Goal: Contribute content: Contribute content

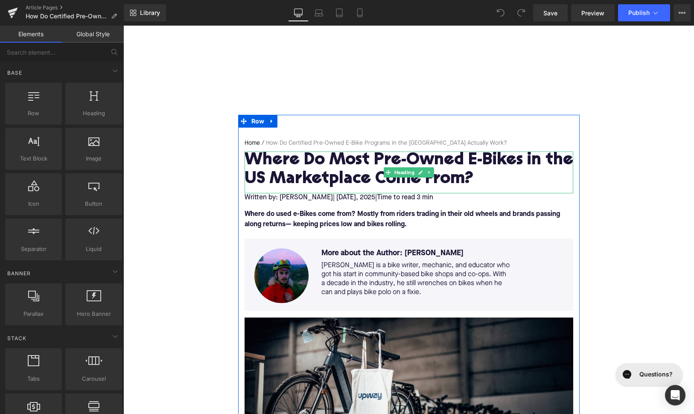
click at [300, 168] on h1 "Where Do Most Pre-Owned E-Bikes in the US Marketplace Come From?" at bounding box center [409, 170] width 329 height 37
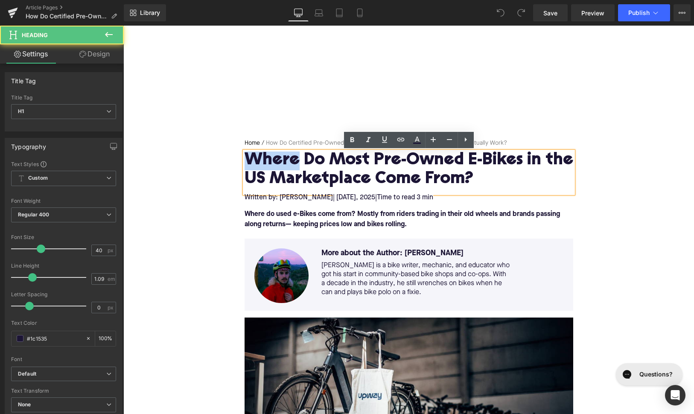
click at [300, 168] on h1 "Where Do Most Pre-Owned E-Bikes in the US Marketplace Come From?" at bounding box center [409, 170] width 329 height 37
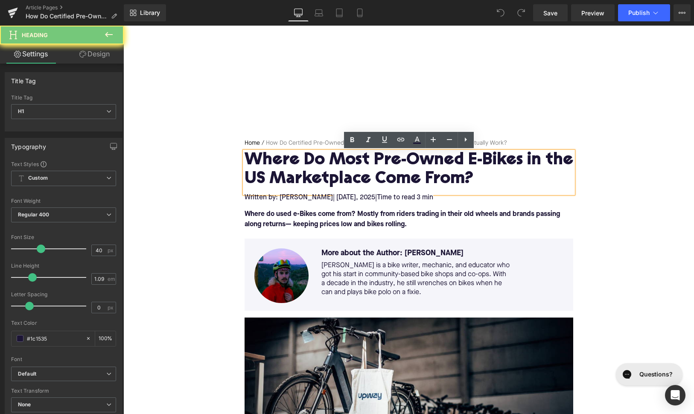
click at [300, 168] on h1 "Where Do Most Pre-Owned E-Bikes in the US Marketplace Come From?" at bounding box center [409, 170] width 329 height 37
paste div
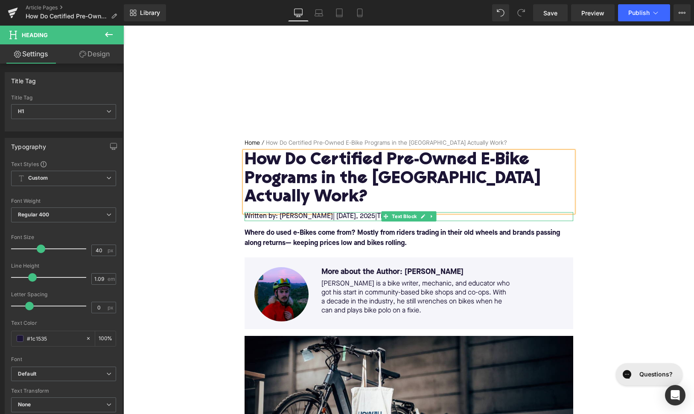
click at [362, 213] on span ", 2025" at bounding box center [365, 216] width 19 height 7
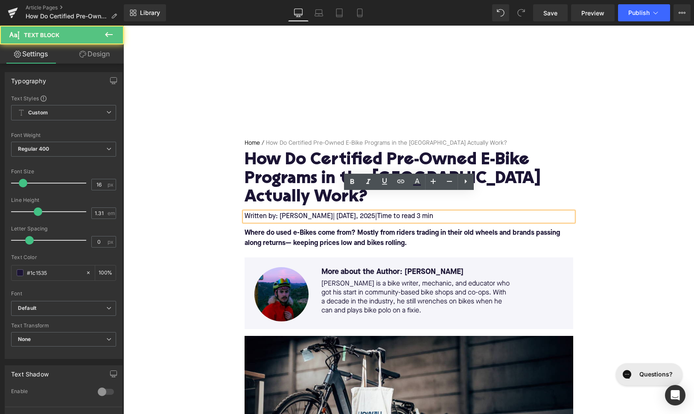
click at [362, 213] on span ", 2025" at bounding box center [365, 216] width 19 height 7
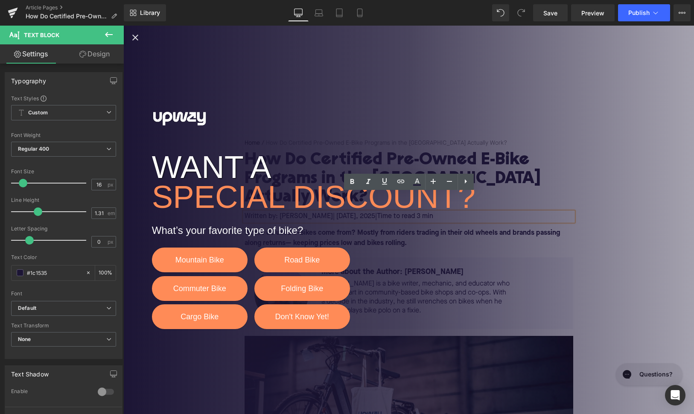
click at [135, 34] on icon "Close popup" at bounding box center [135, 37] width 10 height 10
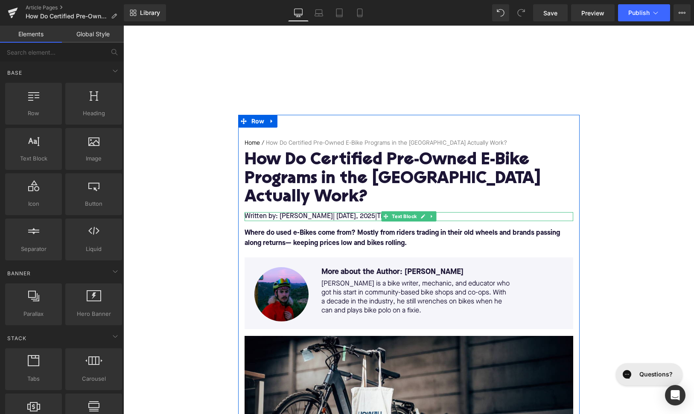
click at [356, 213] on span "| [DATE]" at bounding box center [344, 216] width 23 height 7
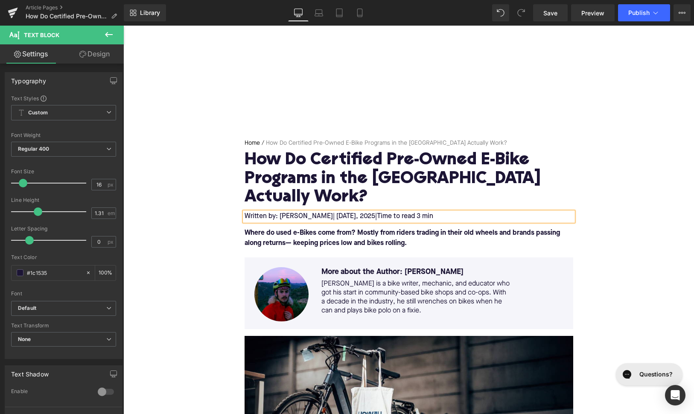
click at [282, 230] on font "Where do used e-Bikes come from? Mostly from riders trading in their old wheels…" at bounding box center [402, 238] width 315 height 17
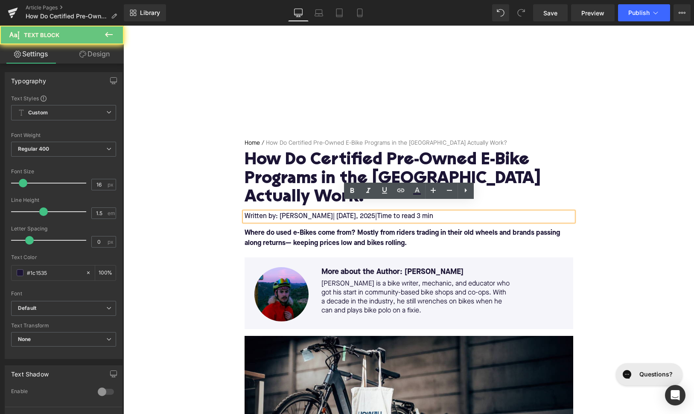
click at [282, 230] on font "Where do used e-Bikes come from? Mostly from riders trading in their old wheels…" at bounding box center [402, 238] width 315 height 17
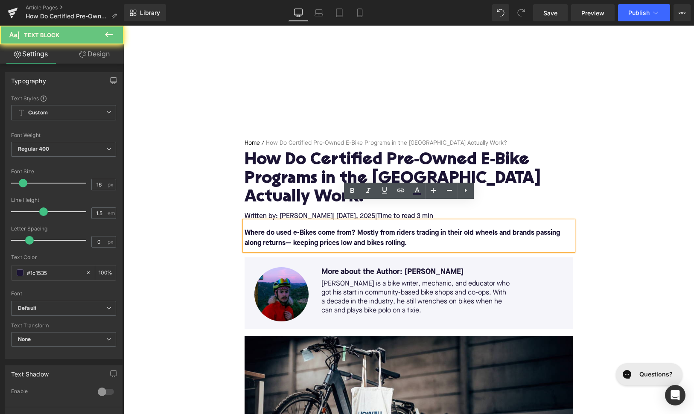
paste div
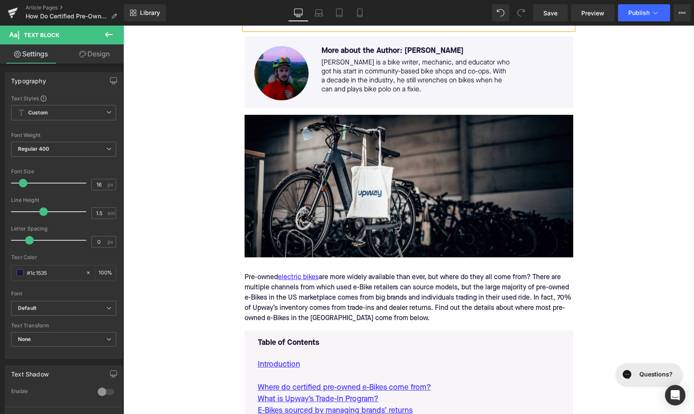
scroll to position [231, 0]
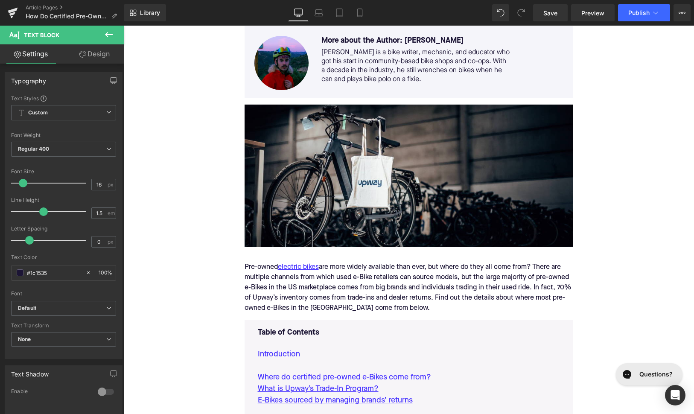
click at [338, 262] on div "Pre-owned electric bikes are more widely available than ever, but where do they…" at bounding box center [409, 287] width 329 height 65
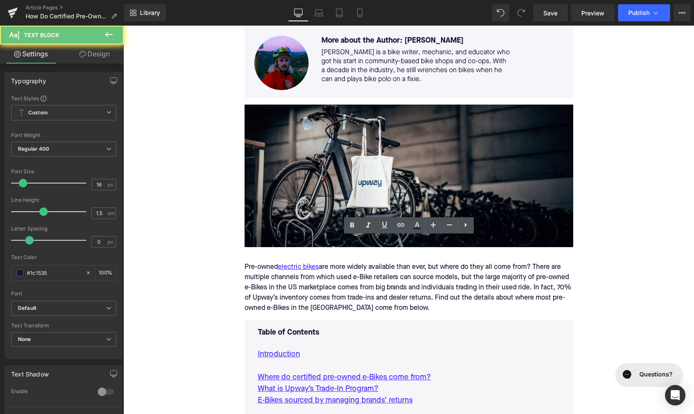
click at [338, 262] on div "Pre-owned electric bikes are more widely available than ever, but where do they…" at bounding box center [409, 287] width 329 height 65
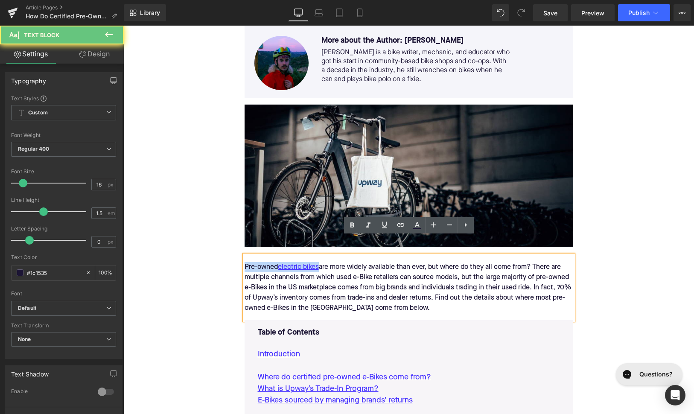
click at [338, 262] on div "Pre-owned electric bikes are more widely available than ever, but where do they…" at bounding box center [409, 287] width 329 height 65
paste div
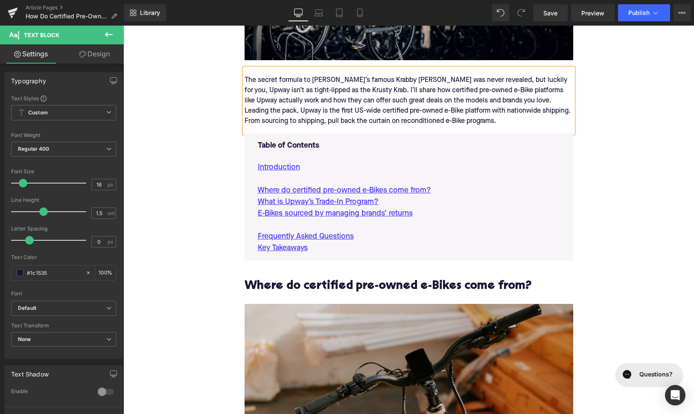
scroll to position [430, 0]
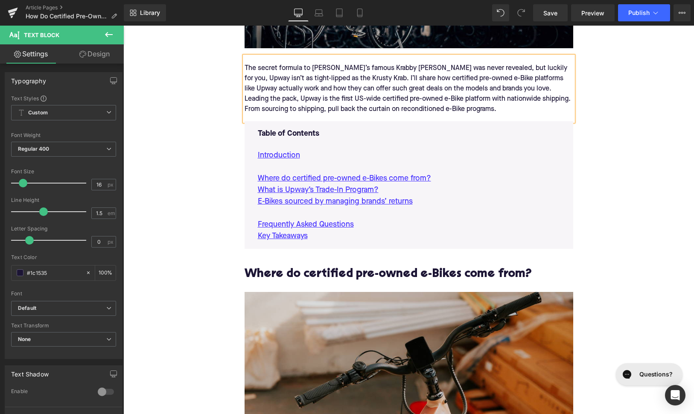
click at [356, 268] on h2 "Where do certified pre-owned e-Bikes come from?" at bounding box center [409, 274] width 329 height 13
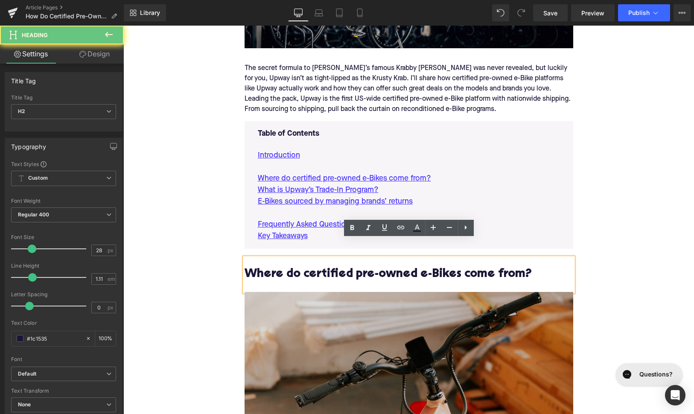
click at [356, 268] on h2 "Where do certified pre-owned e-Bikes come from?" at bounding box center [409, 274] width 329 height 13
paste div
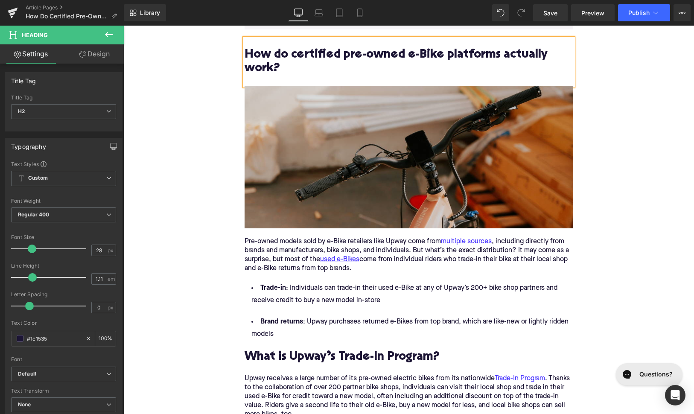
scroll to position [680, 0]
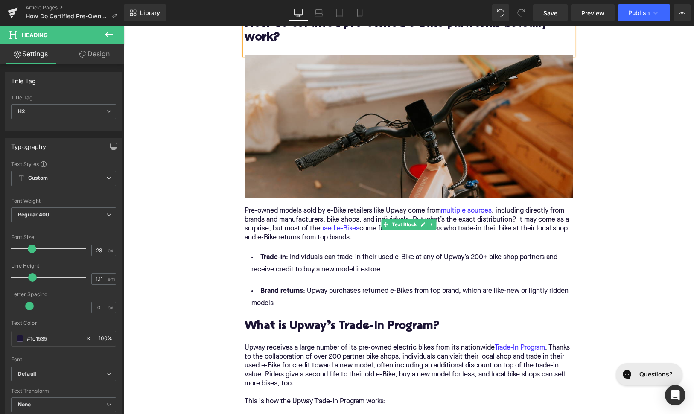
click at [291, 215] on div "Pre-owned models sold by e-Bike retailers like Upway come from multiple sources…" at bounding box center [409, 225] width 329 height 36
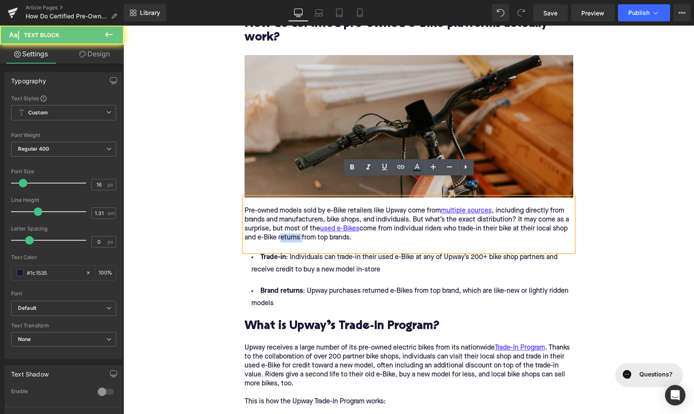
click at [291, 215] on div "Pre-owned models sold by e-Bike retailers like Upway come from multiple sources…" at bounding box center [409, 225] width 329 height 36
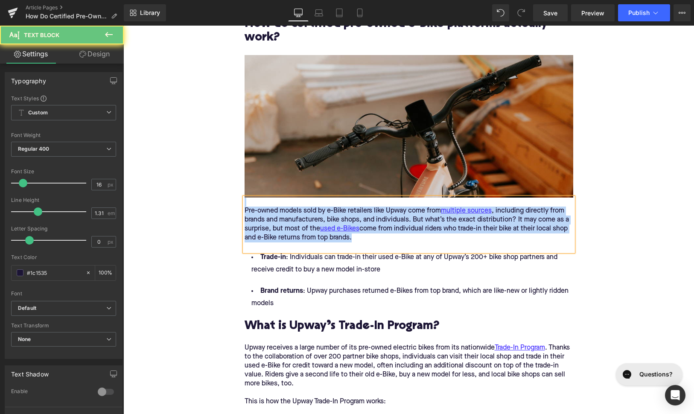
paste div
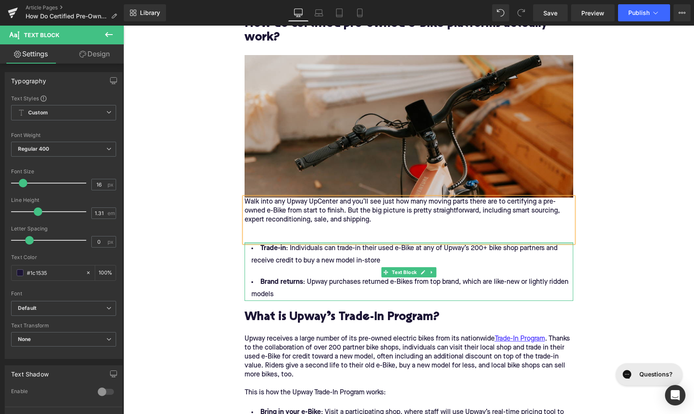
click at [291, 242] on div at bounding box center [409, 243] width 329 height 2
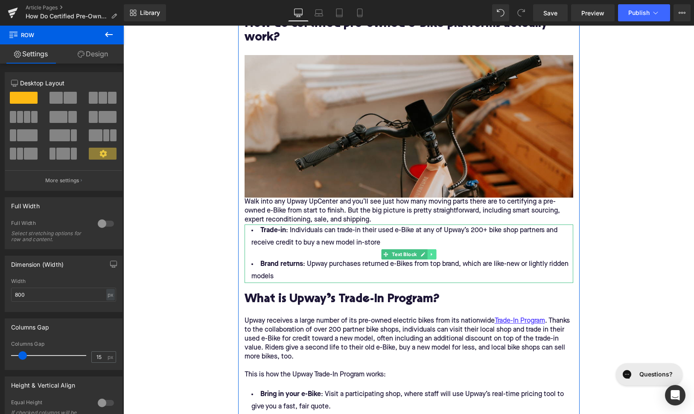
click at [435, 249] on link at bounding box center [431, 254] width 9 height 10
click at [435, 252] on icon at bounding box center [436, 254] width 5 height 5
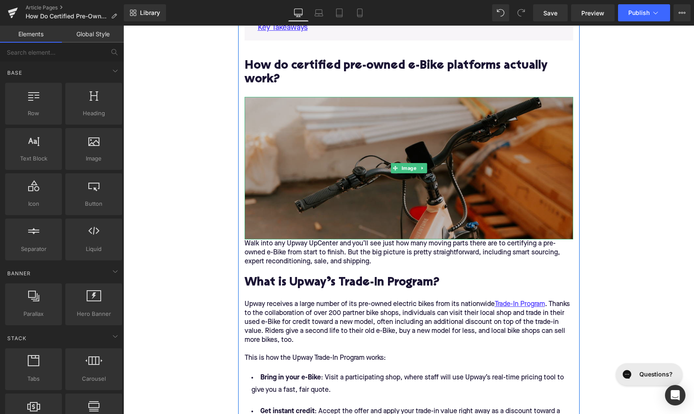
scroll to position [589, 0]
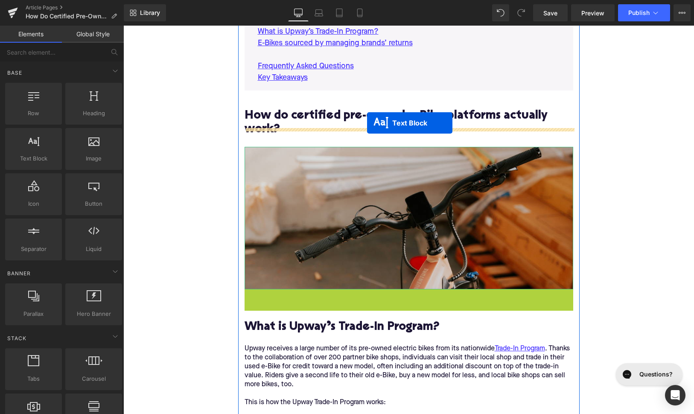
drag, startPoint x: 384, startPoint y: 286, endPoint x: 367, endPoint y: 123, distance: 163.9
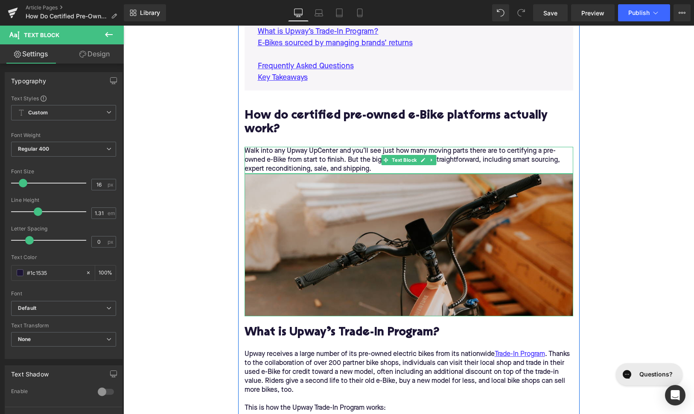
click at [379, 150] on div "Walk into any Upway UpCenter and you’ll see just how many moving parts there ar…" at bounding box center [409, 160] width 329 height 27
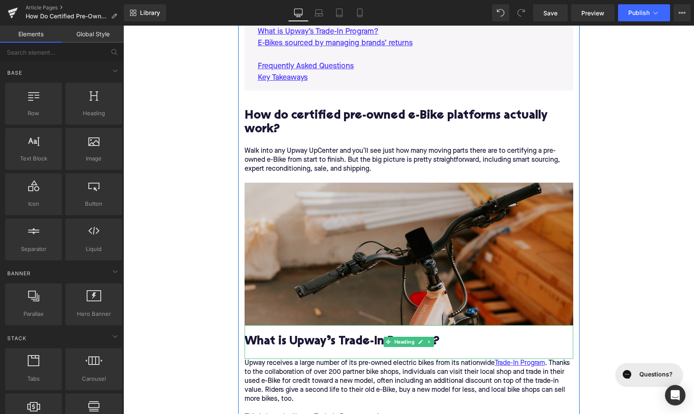
click at [278, 335] on h2 "What is Upway’s Trade-In Program?" at bounding box center [409, 341] width 329 height 13
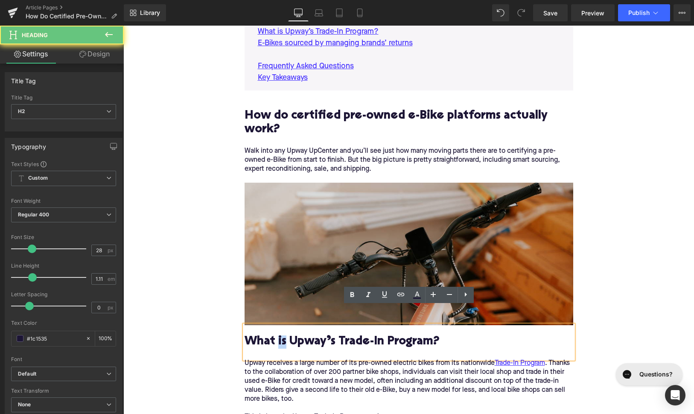
click at [278, 335] on h2 "What is Upway’s Trade-In Program?" at bounding box center [409, 341] width 329 height 13
paste div
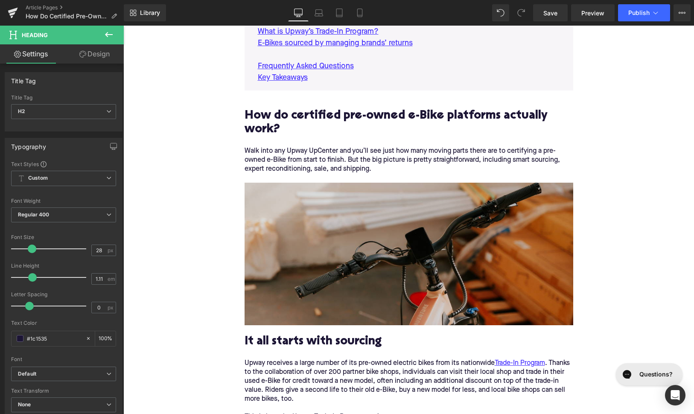
click at [86, 101] on div "Title Tag H2 H1 H2 H3 H4 H5 H6" at bounding box center [63, 112] width 105 height 34
click at [85, 111] on span "H2" at bounding box center [63, 111] width 105 height 15
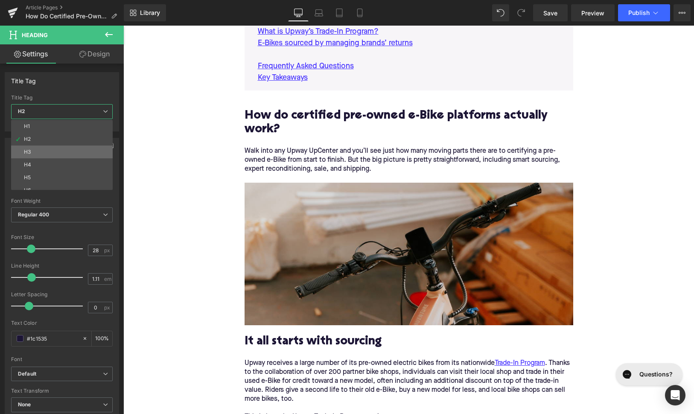
click at [85, 150] on li "H3" at bounding box center [63, 152] width 105 height 13
type input "24"
type input "1.29"
type input "100"
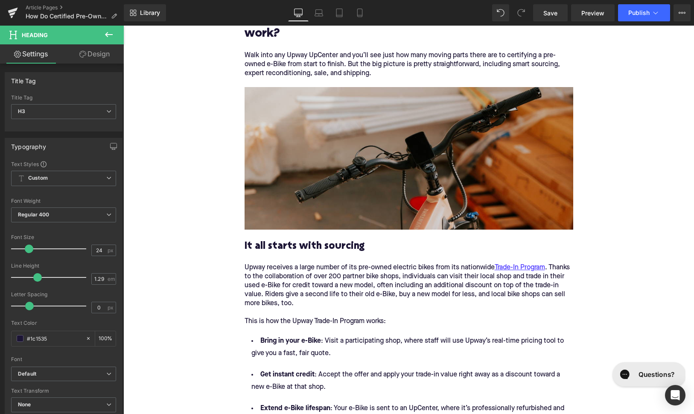
scroll to position [714, 0]
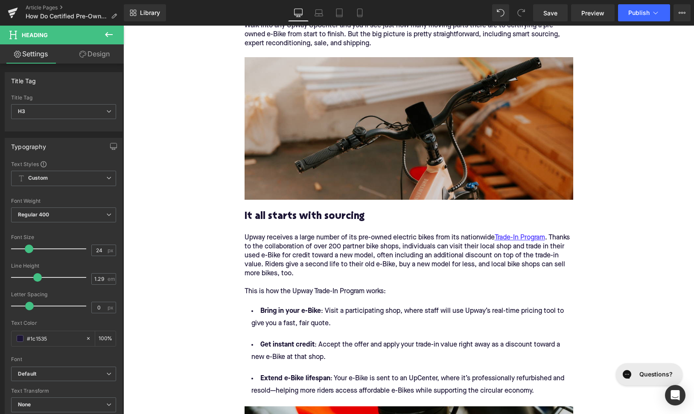
click at [307, 233] on p "Upway receives a large number of its pre-owned electric bikes from its nationwi…" at bounding box center [409, 269] width 329 height 72
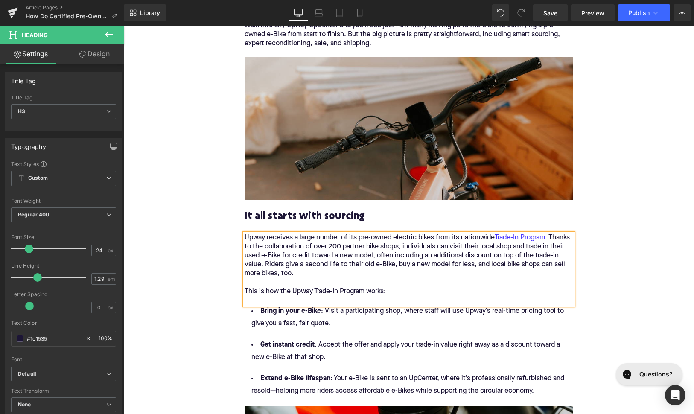
click at [307, 233] on p "Upway receives a large number of its pre-owned electric bikes from its nationwi…" at bounding box center [409, 269] width 329 height 72
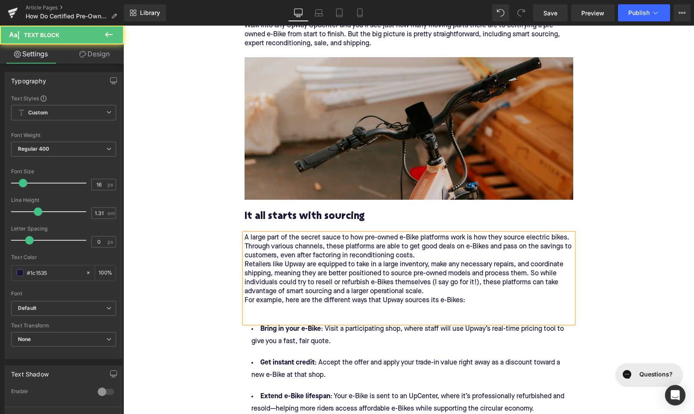
click at [437, 273] on div "A large part of the secret sauce to how pre-owned e-Bike platforms work is how …" at bounding box center [409, 278] width 329 height 90
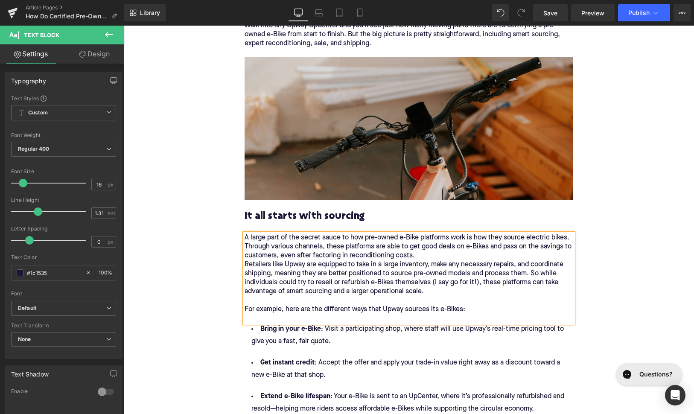
click at [423, 236] on div "A large part of the secret sauce to how pre-owned e-Bike platforms work is how …" at bounding box center [409, 278] width 329 height 90
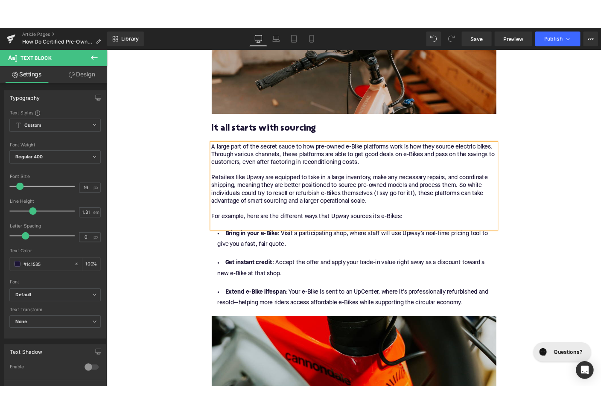
scroll to position [855, 0]
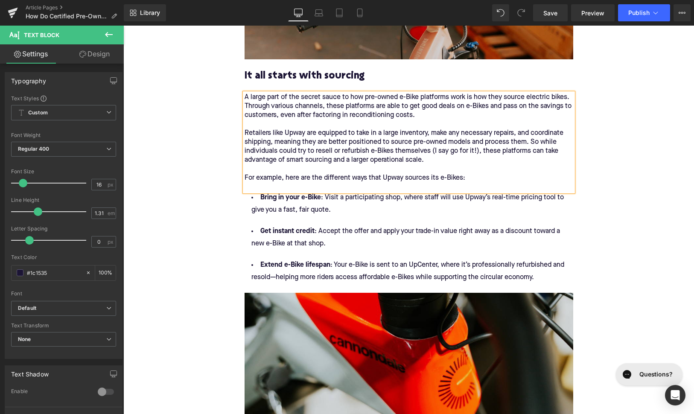
click at [332, 250] on div at bounding box center [409, 254] width 329 height 9
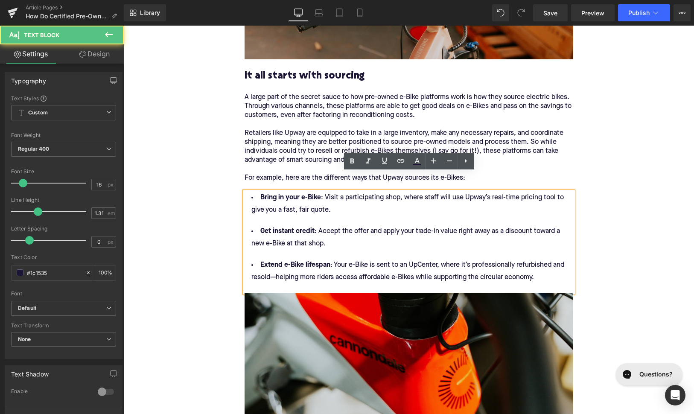
click at [332, 250] on div at bounding box center [409, 254] width 329 height 9
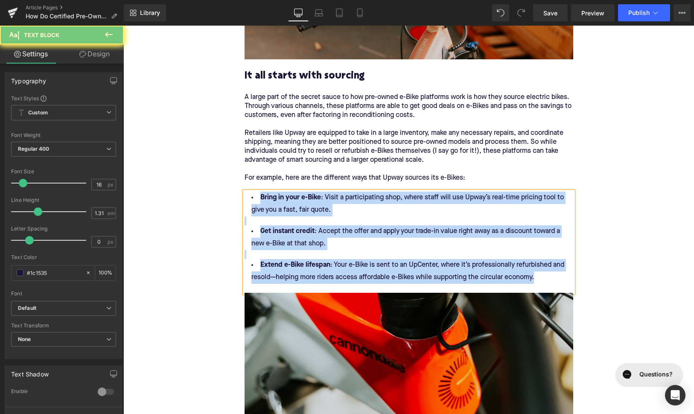
paste div
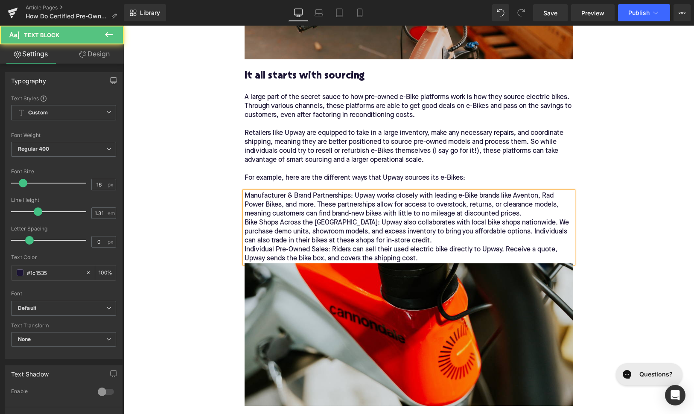
click at [386, 236] on div "Manufacturer & Brand Partnerships: Upway works closely with leading e-Bike bran…" at bounding box center [409, 228] width 329 height 72
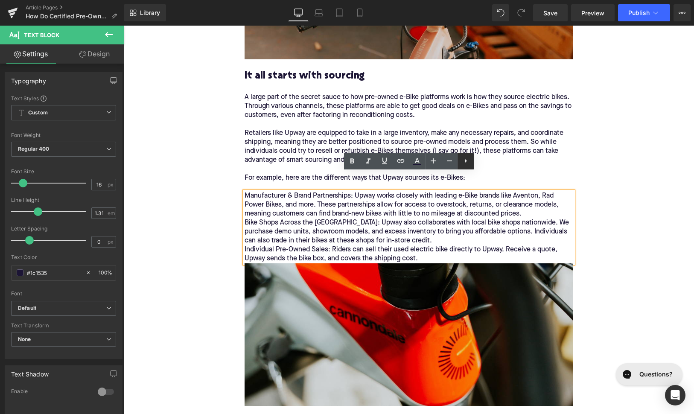
click at [463, 159] on icon at bounding box center [466, 161] width 10 height 10
click at [462, 159] on icon at bounding box center [466, 161] width 10 height 10
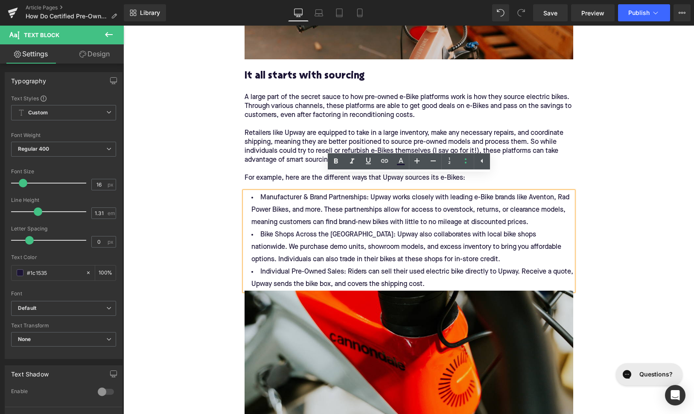
click at [371, 207] on li "Manufacturer & Brand Partnerships: Upway works closely with leading e-Bike bran…" at bounding box center [409, 210] width 329 height 37
click at [543, 204] on li "Manufacturer & Brand Partnerships: Upway works closely with leading e-Bike bran…" at bounding box center [409, 210] width 329 height 37
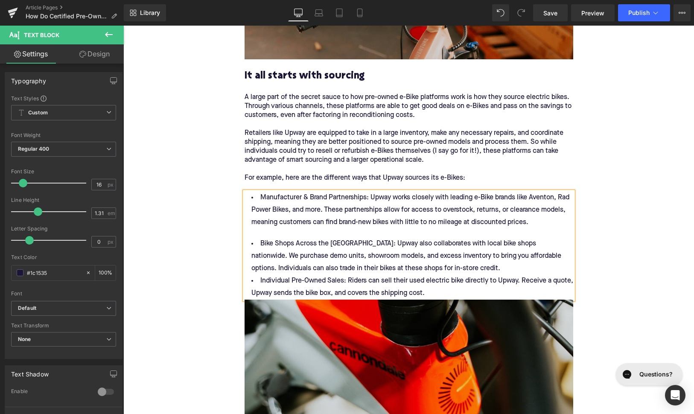
click at [418, 248] on li "Bike Shops Across the [GEOGRAPHIC_DATA]: Upway also collaborates with local bik…" at bounding box center [409, 256] width 329 height 37
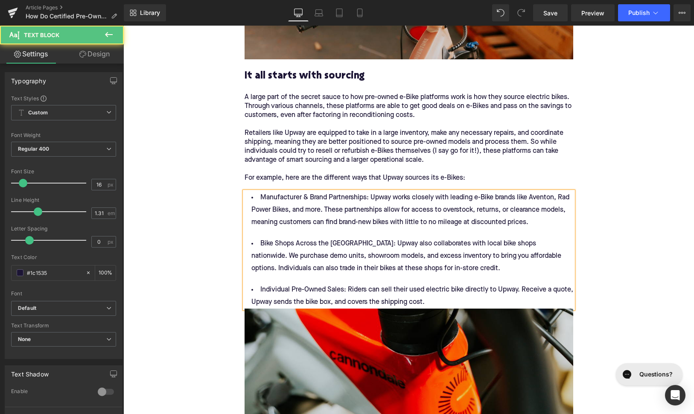
click at [443, 284] on li "Individual Pre-Owned Sales: Riders can sell their used electric bike directly t…" at bounding box center [409, 296] width 329 height 25
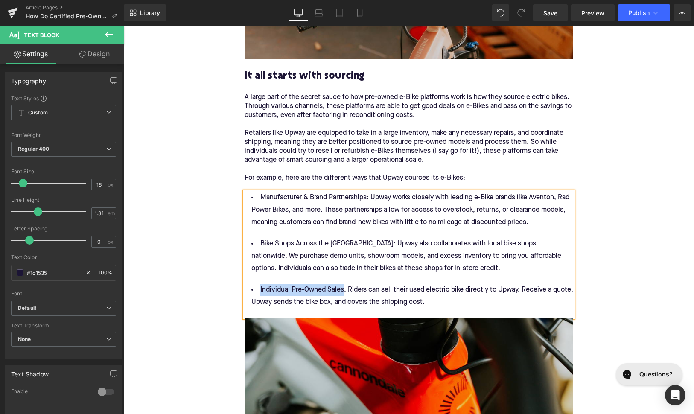
drag, startPoint x: 341, startPoint y: 274, endPoint x: 257, endPoint y: 273, distance: 83.7
click at [256, 284] on li "Individual Pre-Owned Sales: Riders can sell their used electric bike directly t…" at bounding box center [409, 296] width 329 height 25
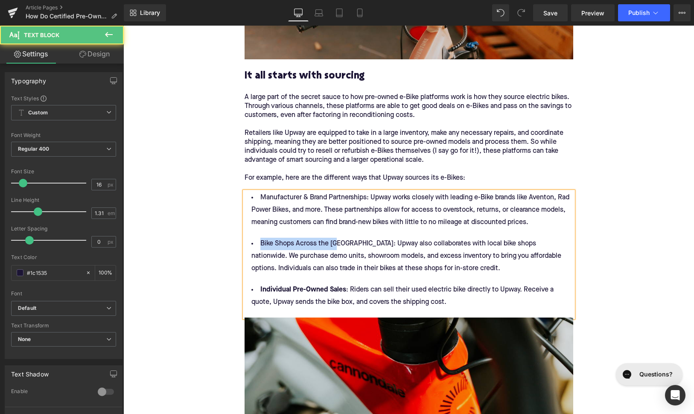
drag, startPoint x: 336, startPoint y: 225, endPoint x: 256, endPoint y: 229, distance: 80.4
click at [256, 238] on li "Bike Shops Across the [GEOGRAPHIC_DATA]: Upway also collaborates with local bik…" at bounding box center [409, 256] width 329 height 37
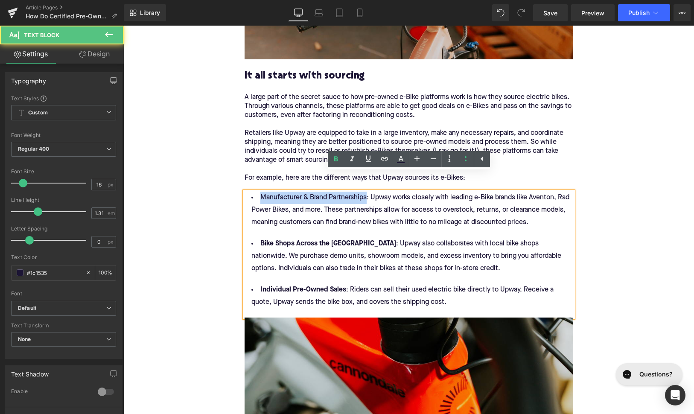
drag, startPoint x: 365, startPoint y: 181, endPoint x: 257, endPoint y: 184, distance: 108.9
click at [257, 192] on li "Manufacturer & Brand Partnerships: Upway works closely with leading e-Bike bran…" at bounding box center [409, 210] width 329 height 37
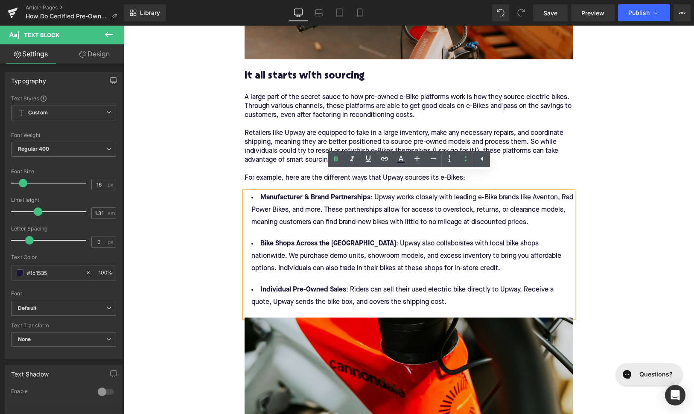
click at [343, 200] on li "Manufacturer & Brand Partnerships : Upway works closely with leading e-Bike bra…" at bounding box center [409, 210] width 329 height 37
click at [544, 192] on li "Manufacturer & Brand Partnerships : Upway works closely with leading e-Bike bra…" at bounding box center [409, 210] width 329 height 37
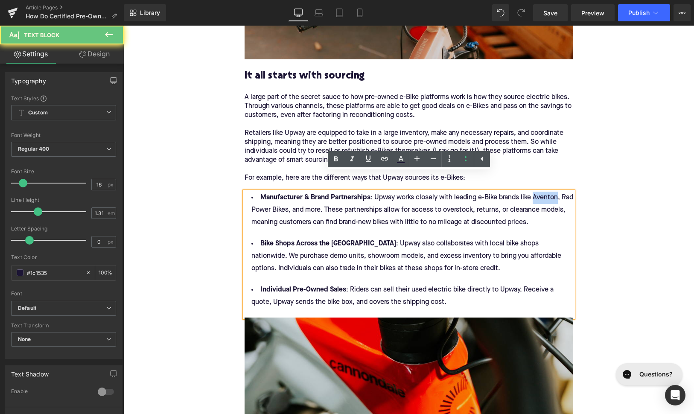
click at [544, 192] on li "Manufacturer & Brand Partnerships : Upway works closely with leading e-Bike bra…" at bounding box center [409, 210] width 329 height 37
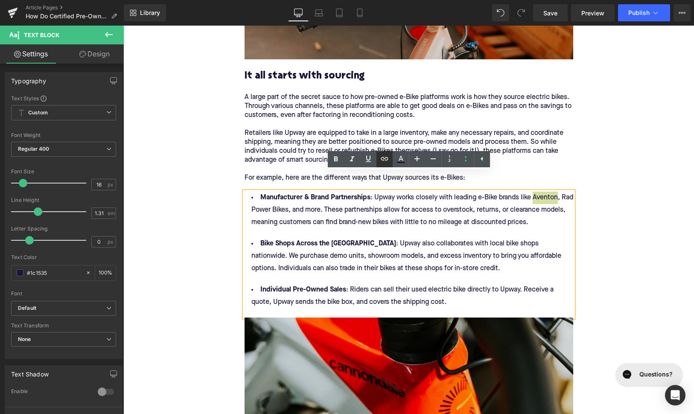
click at [387, 163] on icon at bounding box center [384, 159] width 10 height 10
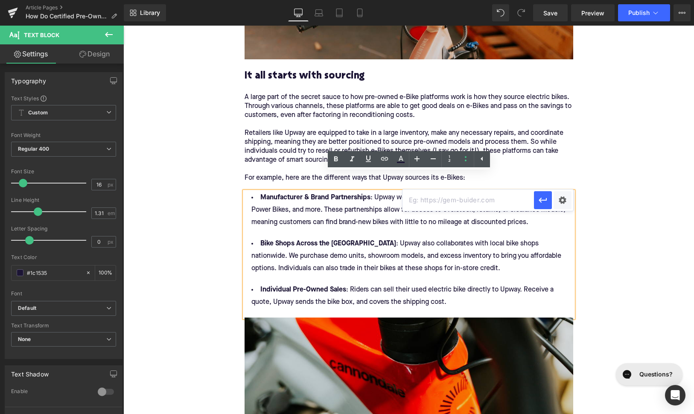
click at [426, 201] on input "text" at bounding box center [468, 200] width 131 height 21
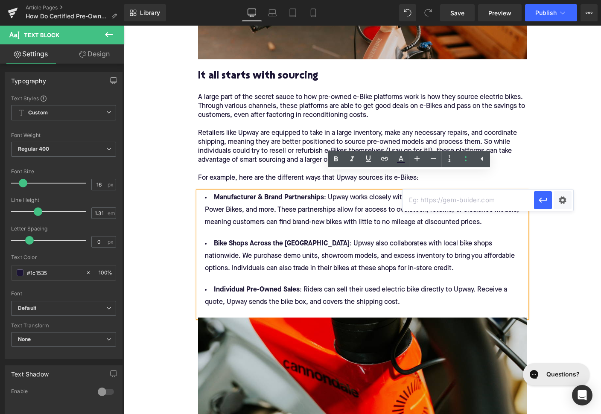
click at [430, 197] on input "text" at bounding box center [468, 200] width 131 height 21
paste input "[URL][DOMAIN_NAME]"
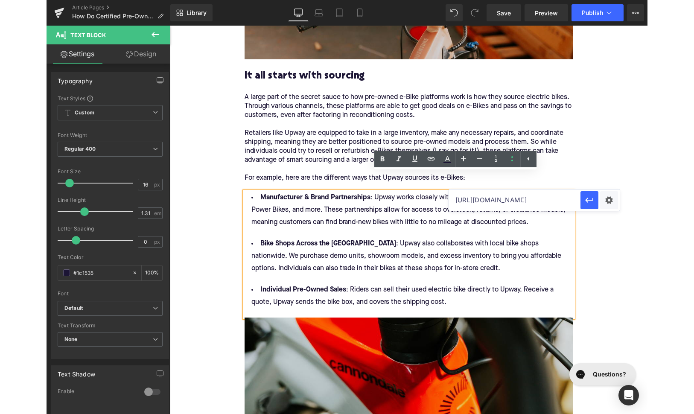
scroll to position [0, 40]
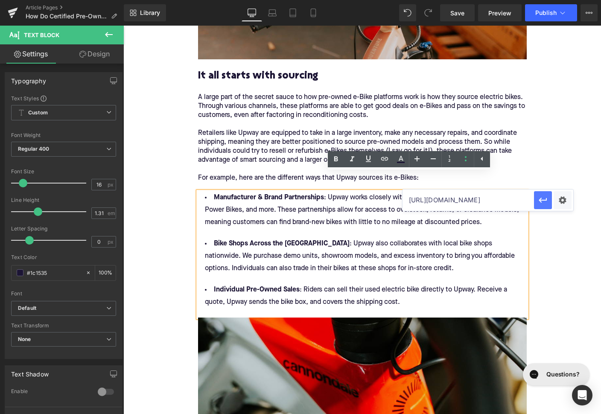
click at [537, 201] on button "button" at bounding box center [543, 200] width 18 height 18
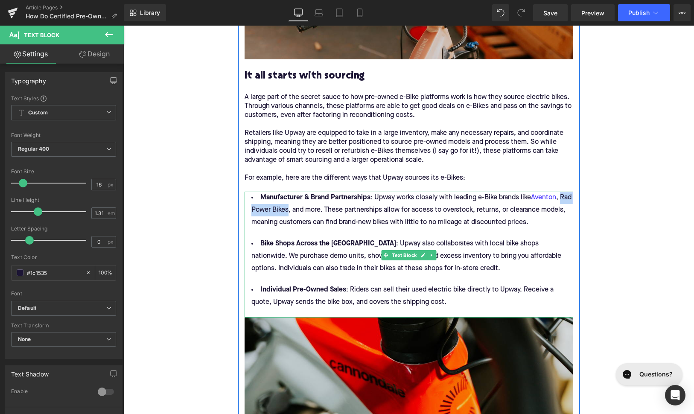
drag, startPoint x: 562, startPoint y: 181, endPoint x: 289, endPoint y: 196, distance: 273.6
click at [289, 196] on li "Manufacturer & Brand Partnerships : Upway works closely with leading e-Bike bra…" at bounding box center [409, 210] width 329 height 37
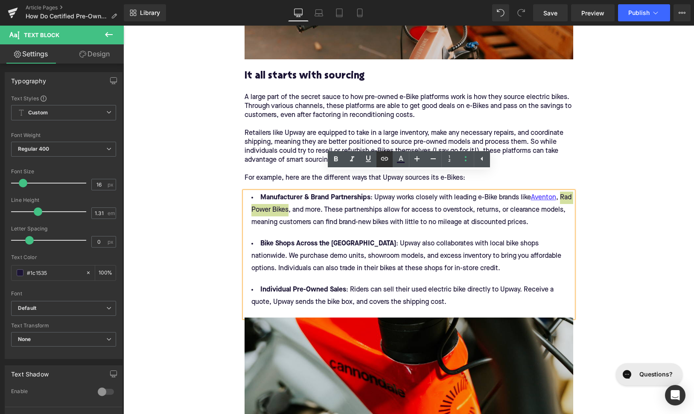
click at [380, 160] on icon at bounding box center [384, 159] width 10 height 10
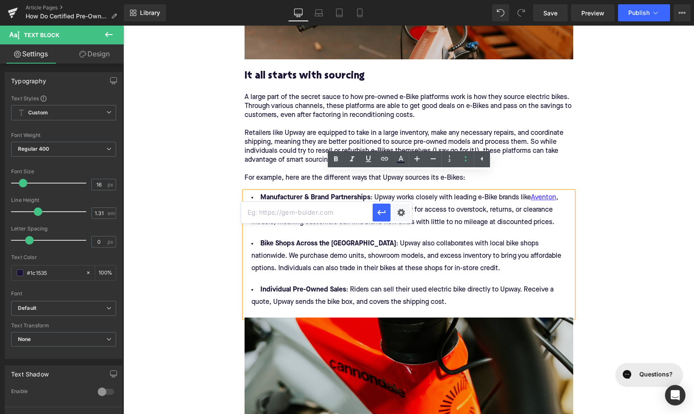
click at [344, 211] on input "text" at bounding box center [306, 212] width 131 height 21
paste input "[URL][DOMAIN_NAME]"
type input "[URL][DOMAIN_NAME]"
click at [381, 213] on icon "button" at bounding box center [381, 212] width 8 height 5
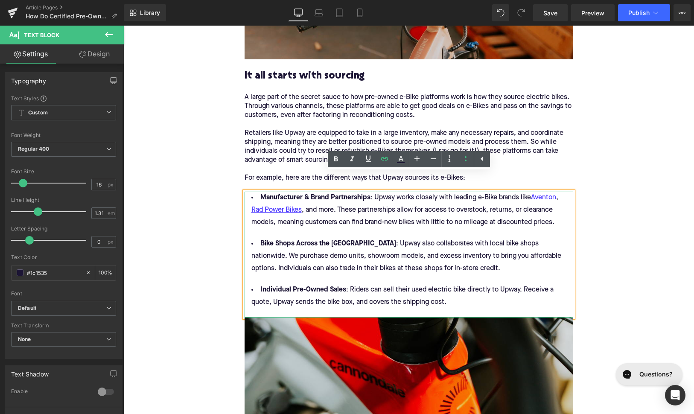
click at [398, 209] on li "Manufacturer & Brand Partnerships : Upway works closely with leading e-Bike bra…" at bounding box center [409, 210] width 329 height 37
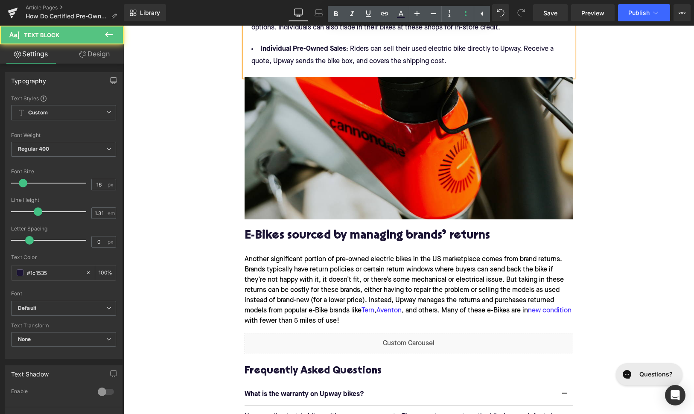
scroll to position [1134, 0]
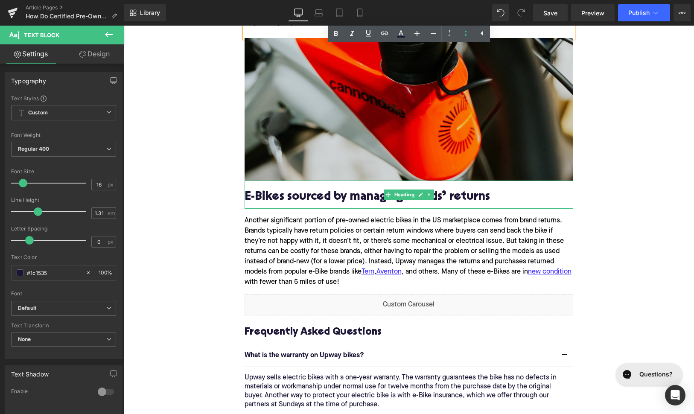
click at [300, 191] on h2 "E-Bikes sourced by managing brands’ returns" at bounding box center [409, 197] width 329 height 13
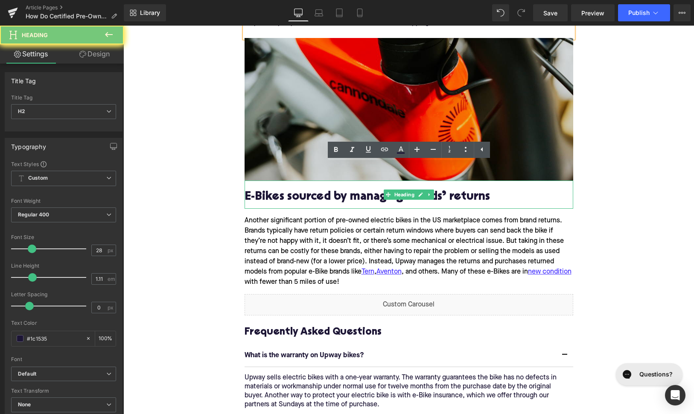
click at [300, 191] on h2 "E-Bikes sourced by managing brands’ returns" at bounding box center [409, 197] width 329 height 13
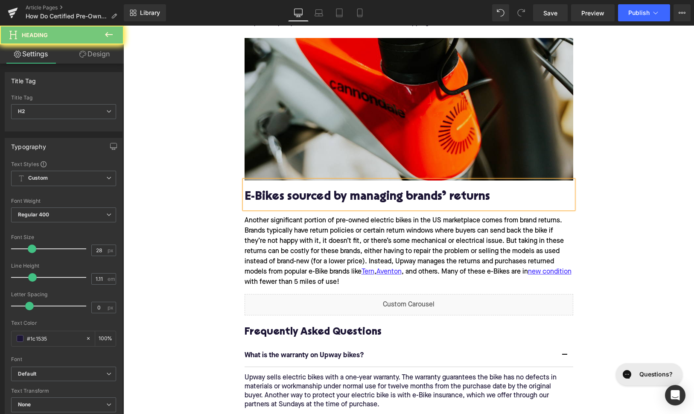
paste div
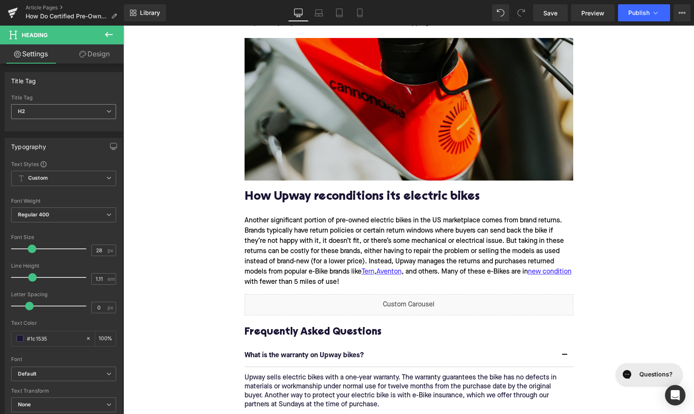
click at [49, 114] on span "H2" at bounding box center [63, 111] width 105 height 15
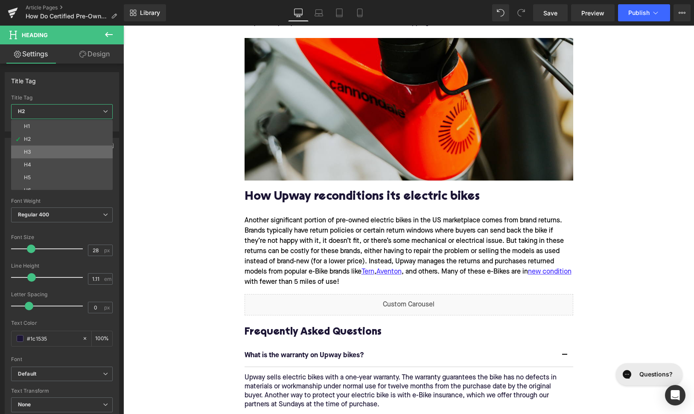
click at [52, 149] on li "H3" at bounding box center [63, 152] width 105 height 13
type input "24"
type input "1.29"
type input "100"
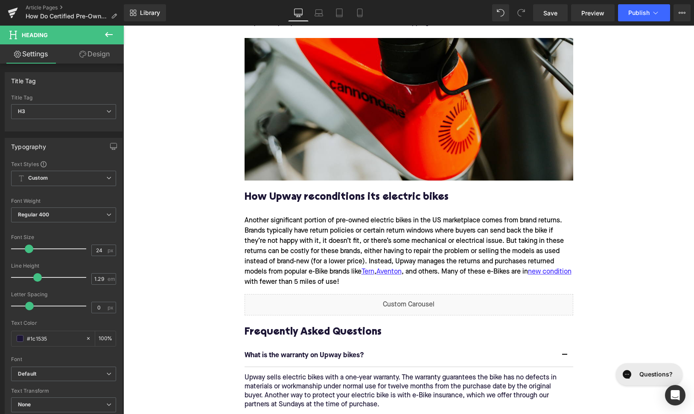
click at [274, 214] on div "Another significant portion of pre-owned electric bikes in the US marketplace c…" at bounding box center [409, 251] width 329 height 85
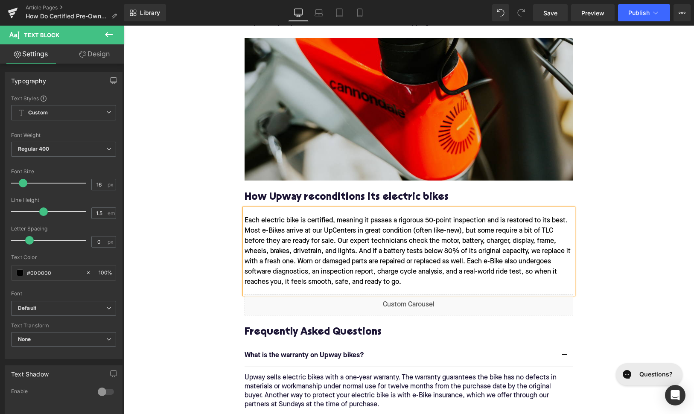
click at [465, 222] on div "Each electric bike is certified, meaning it passes a rigorous 50-point inspecti…" at bounding box center [409, 251] width 329 height 85
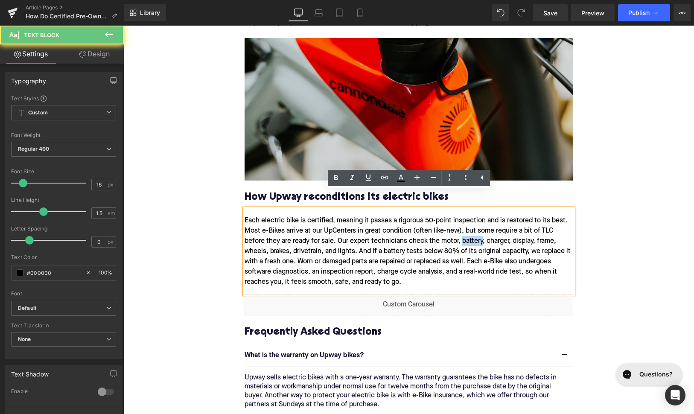
click at [465, 222] on div "Each electric bike is certified, meaning it passes a rigorous 50-point inspecti…" at bounding box center [409, 251] width 329 height 85
click at [385, 177] on icon at bounding box center [384, 177] width 10 height 10
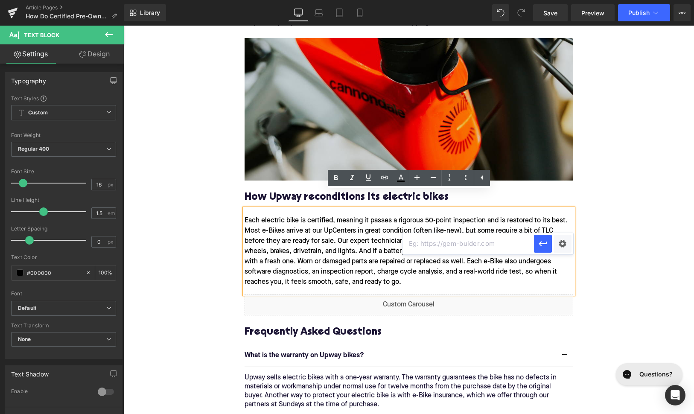
click at [431, 242] on input "text" at bounding box center [468, 243] width 131 height 21
type input "b"
type input "v"
paste input "[URL][DOMAIN_NAME]"
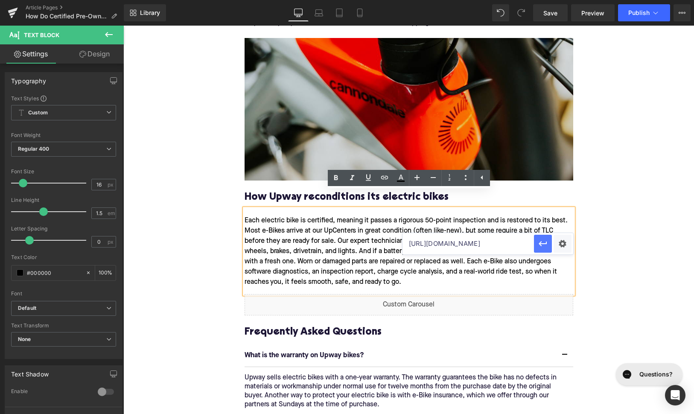
click at [540, 245] on icon "button" at bounding box center [543, 243] width 8 height 5
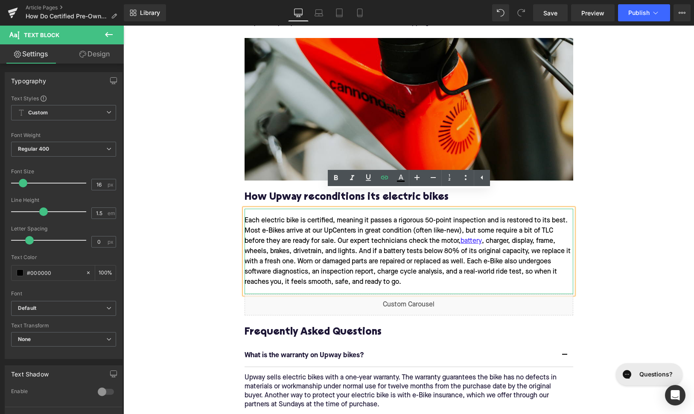
click at [347, 236] on div "Each electric bike is certified, meaning it passes a rigorous 50-point inspecti…" at bounding box center [409, 251] width 329 height 85
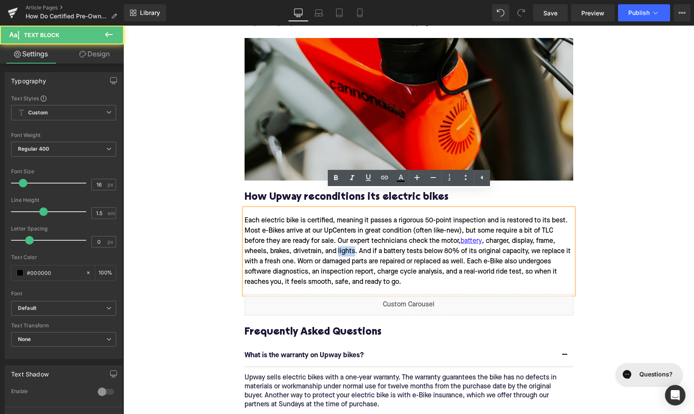
click at [347, 236] on div "Each electric bike is certified, meaning it passes a rigorous 50-point inspecti…" at bounding box center [409, 251] width 329 height 85
click at [387, 181] on icon at bounding box center [384, 177] width 10 height 10
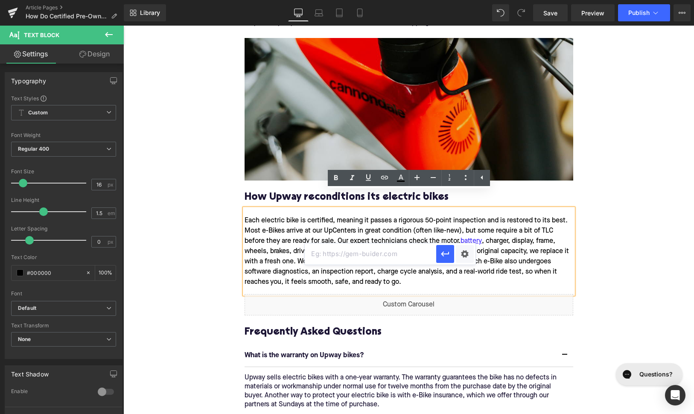
click at [370, 256] on input "text" at bounding box center [370, 253] width 131 height 21
paste input "[URL][DOMAIN_NAME]"
click at [444, 256] on icon "button" at bounding box center [445, 254] width 10 height 10
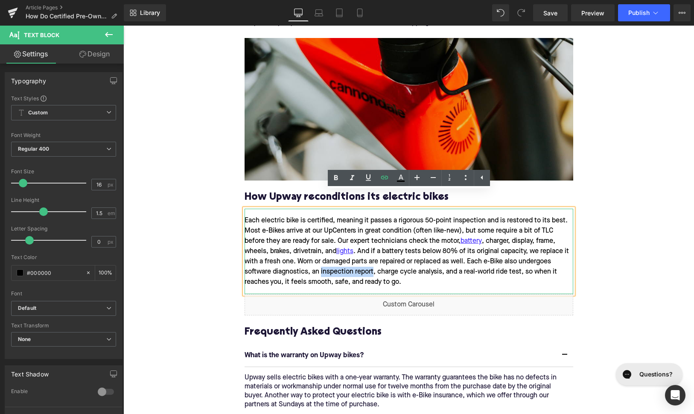
drag, startPoint x: 320, startPoint y: 254, endPoint x: 373, endPoint y: 254, distance: 52.9
click at [373, 254] on div "Each electric bike is certified, meaning it passes a rigorous 50-point inspecti…" at bounding box center [409, 251] width 329 height 85
click at [387, 177] on icon at bounding box center [384, 177] width 10 height 10
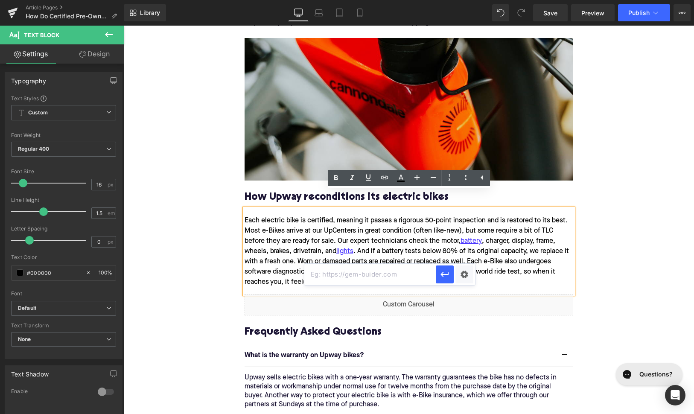
click at [371, 273] on input "text" at bounding box center [369, 274] width 131 height 21
paste input "[URL][DOMAIN_NAME]"
type input "[URL][DOMAIN_NAME]"
click at [440, 276] on icon "button" at bounding box center [445, 274] width 10 height 10
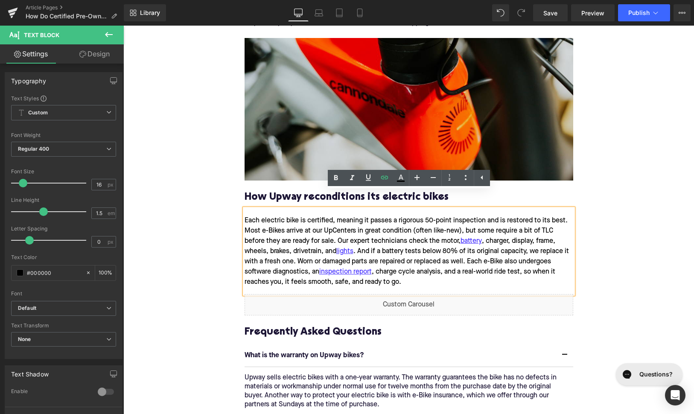
click at [216, 215] on div "Home / How Do Certified Pre-Owned E-Bike Programs in the [GEOGRAPHIC_DATA] Actu…" at bounding box center [408, 8] width 571 height 2054
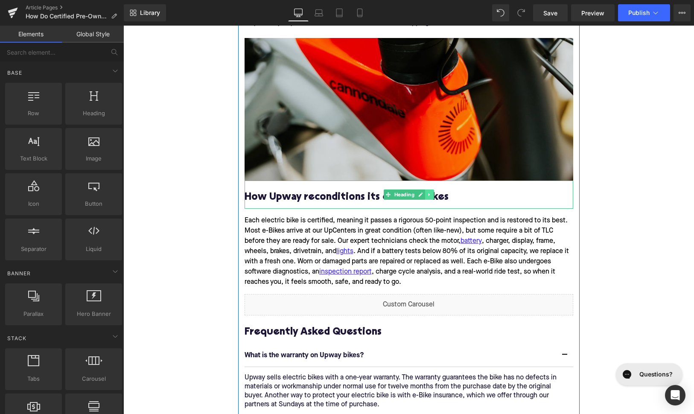
click at [431, 192] on icon at bounding box center [429, 194] width 5 height 5
click at [428, 190] on link at bounding box center [424, 195] width 9 height 10
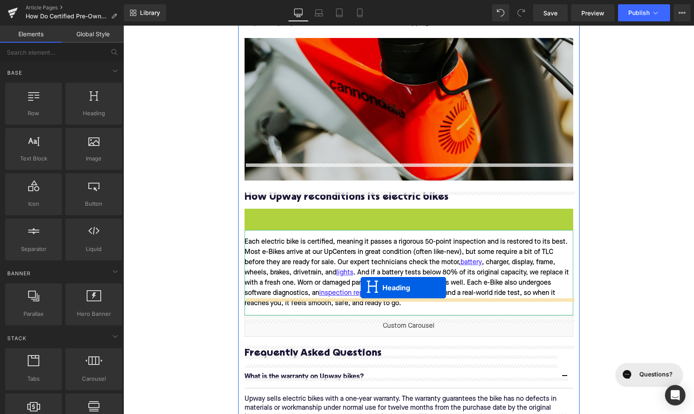
drag, startPoint x: 387, startPoint y: 207, endPoint x: 360, endPoint y: 288, distance: 85.4
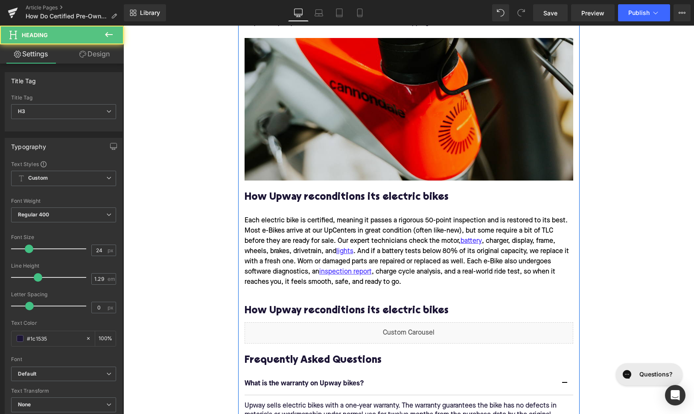
click at [315, 304] on h3 "How Upway reconditions its electric bikes" at bounding box center [409, 310] width 329 height 13
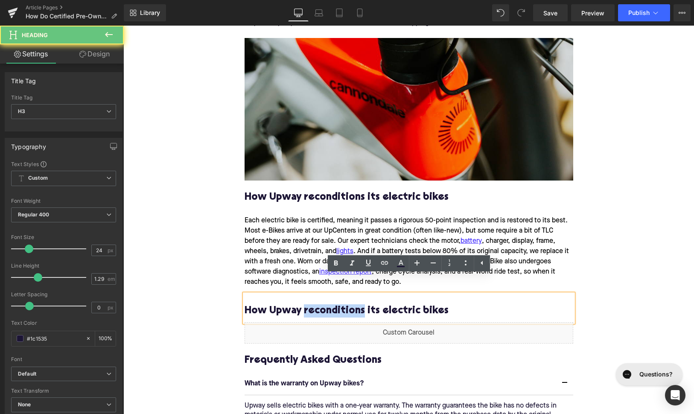
click at [315, 304] on h3 "How Upway reconditions its electric bikes" at bounding box center [409, 310] width 329 height 13
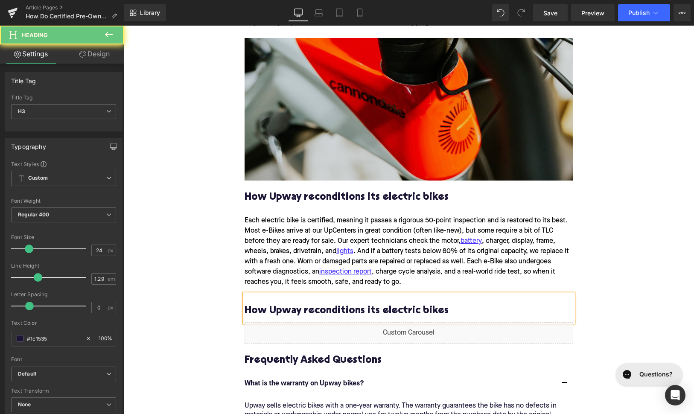
paste div
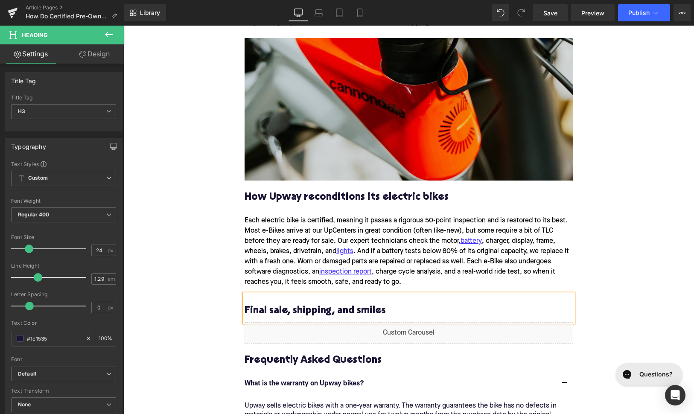
click at [227, 295] on div "Home / How Do Certified Pre-Owned E-Bike Programs in the [GEOGRAPHIC_DATA] Actu…" at bounding box center [408, 22] width 571 height 2082
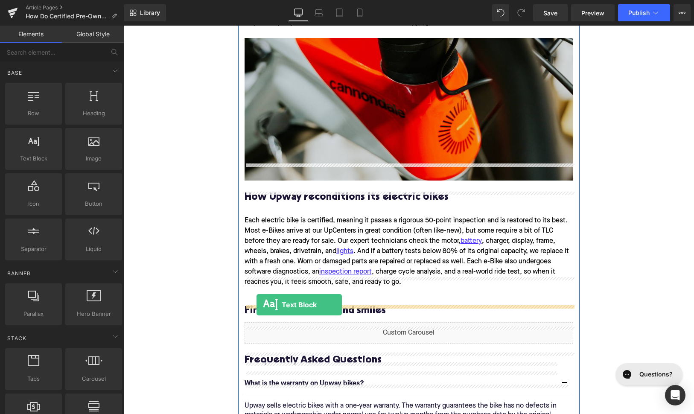
drag, startPoint x: 154, startPoint y: 173, endPoint x: 257, endPoint y: 305, distance: 167.3
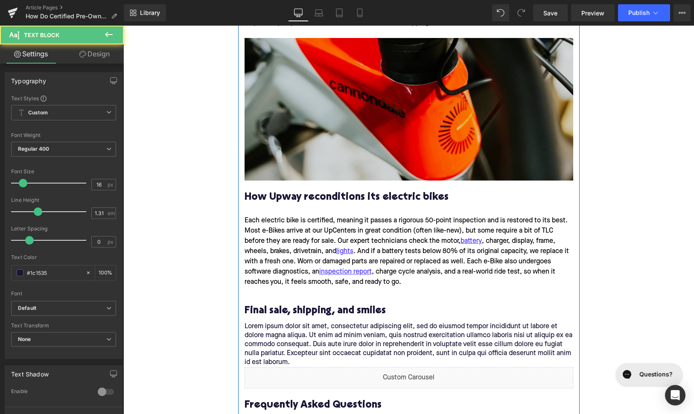
click at [278, 322] on p "Lorem ipsum dolor sit amet, consectetur adipiscing elit, sed do eiusmod tempor …" at bounding box center [409, 344] width 329 height 45
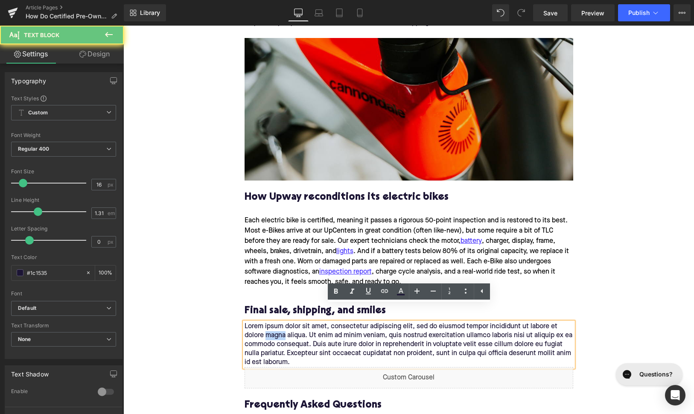
click at [278, 322] on p "Lorem ipsum dolor sit amet, consectetur adipiscing elit, sed do eiusmod tempor …" at bounding box center [409, 344] width 329 height 45
paste div
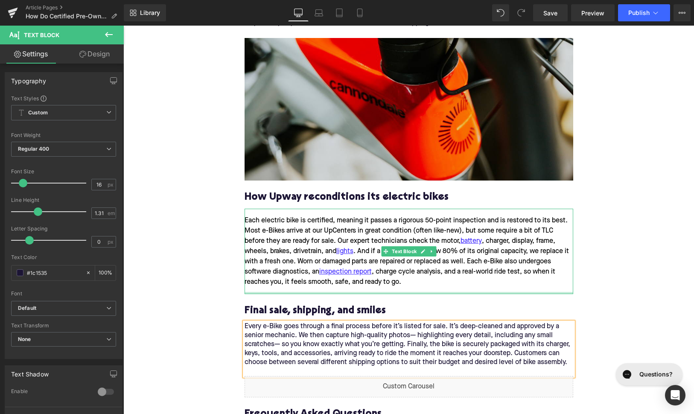
click at [316, 292] on div at bounding box center [409, 293] width 329 height 2
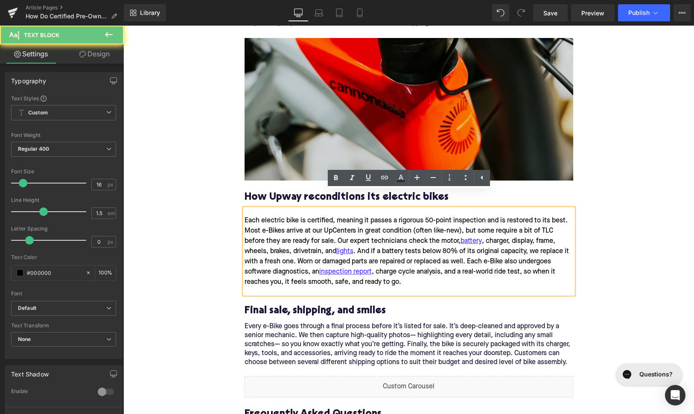
click at [315, 274] on div "Each electric bike is certified, meaning it passes a rigorous 50-point inspecti…" at bounding box center [409, 251] width 329 height 85
click at [221, 289] on div "Home / How Do Certified Pre-Owned E-Bike Programs in the [GEOGRAPHIC_DATA] Actu…" at bounding box center [408, 49] width 571 height 2136
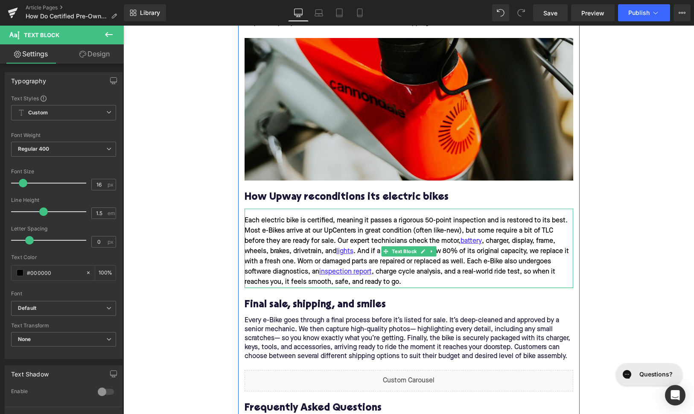
drag, startPoint x: 264, startPoint y: 277, endPoint x: 264, endPoint y: 271, distance: 6.0
click at [264, 287] on div at bounding box center [409, 287] width 329 height 1
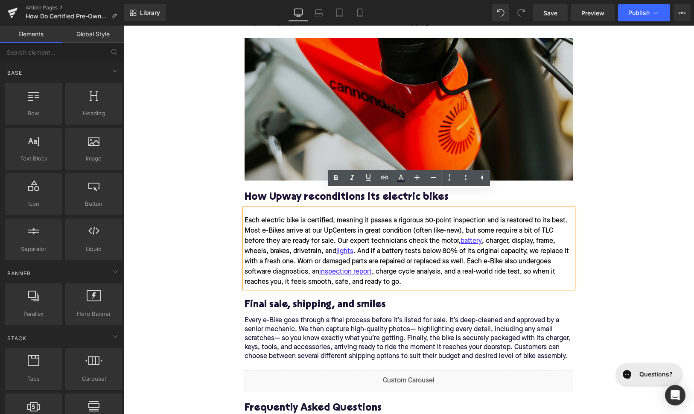
click at [167, 268] on div "Home / How Do Certified Pre-Owned E-Bike Programs in the [GEOGRAPHIC_DATA] Actu…" at bounding box center [408, 46] width 571 height 2130
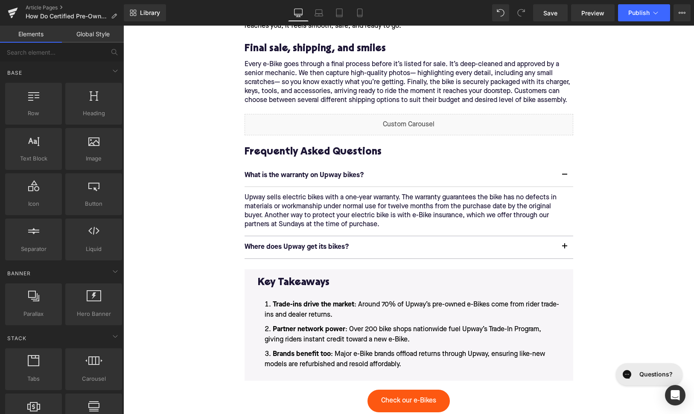
scroll to position [1393, 0]
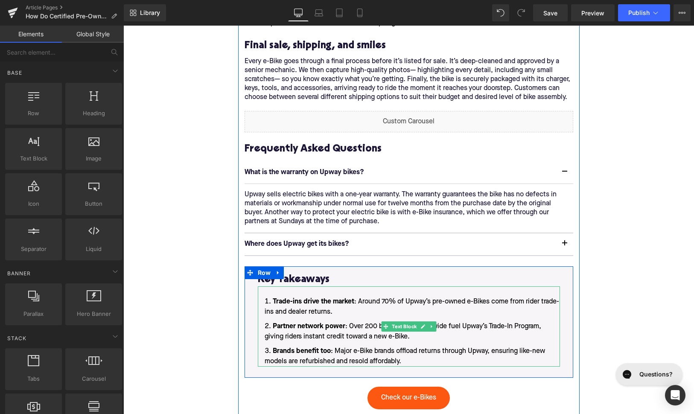
click at [404, 348] on span "Brands benefit too : Major e-Bike brands offload returns through Upway, ensurin…" at bounding box center [405, 356] width 280 height 17
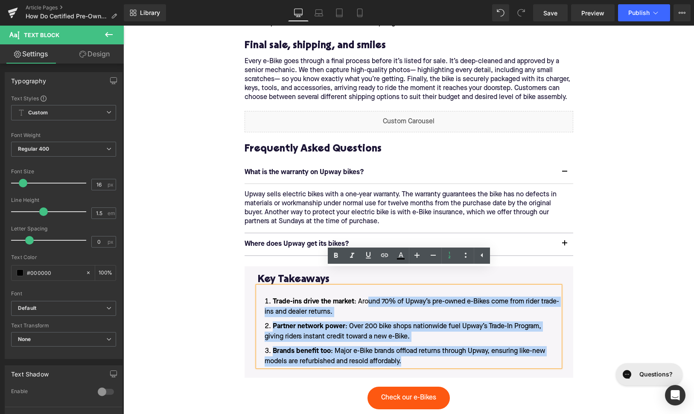
drag, startPoint x: 404, startPoint y: 346, endPoint x: 367, endPoint y: 288, distance: 68.8
click at [367, 297] on ol "Trade-ins drive the market : Around 70% of Upway’s pre-owned e-Bikes come from …" at bounding box center [409, 332] width 302 height 70
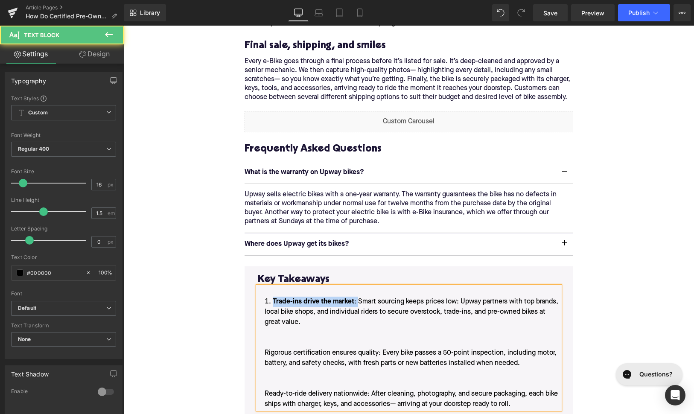
drag, startPoint x: 359, startPoint y: 283, endPoint x: 260, endPoint y: 288, distance: 99.1
click at [260, 297] on li "Trade-ins drive the market : Smart sourcing keeps prices low: Upway partners wi…" at bounding box center [409, 353] width 302 height 113
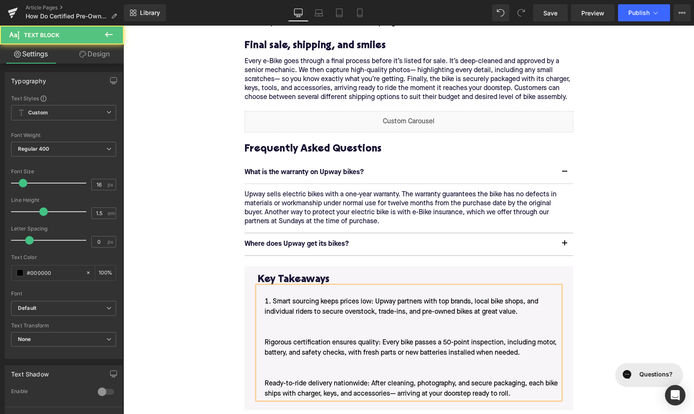
click at [259, 322] on li "Smart sourcing keeps prices low: Upway partners with top brands, local bike sho…" at bounding box center [409, 348] width 302 height 102
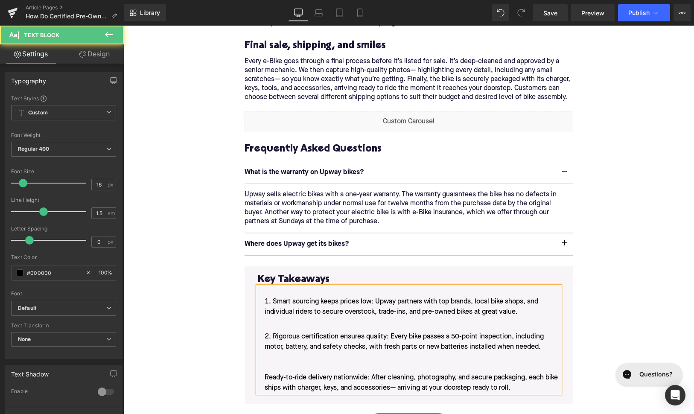
click at [261, 359] on li "Rigorous certification ensures quality: Every bike passes a 50-point inspection…" at bounding box center [409, 362] width 302 height 61
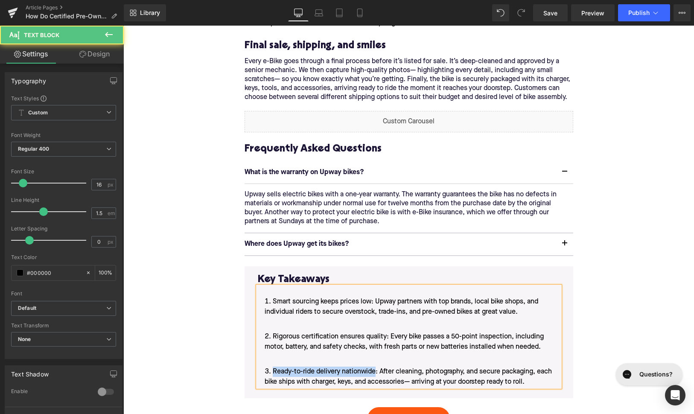
drag, startPoint x: 375, startPoint y: 355, endPoint x: 258, endPoint y: 355, distance: 117.0
click at [258, 367] on li "Ready-to-ride delivery nationwide: After cleaning, photography, and secure pack…" at bounding box center [409, 377] width 302 height 20
drag, startPoint x: 386, startPoint y: 319, endPoint x: 274, endPoint y: 320, distance: 112.3
click at [274, 333] on span "Rigorous certification ensures quality: Every bike passes a 50-point inspection…" at bounding box center [404, 341] width 279 height 17
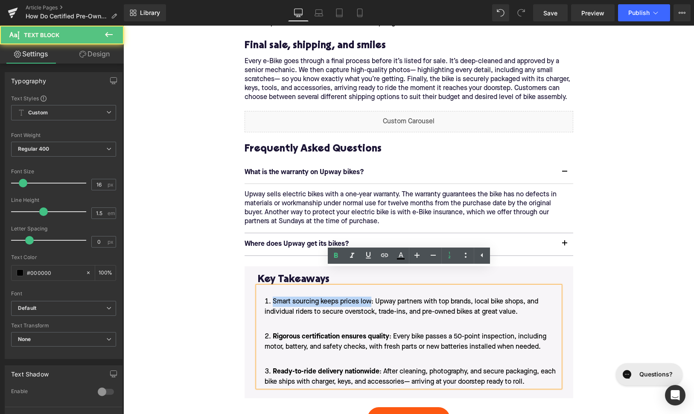
drag, startPoint x: 373, startPoint y: 285, endPoint x: 272, endPoint y: 286, distance: 100.7
click at [272, 297] on li "Smart sourcing keeps prices low: Upway partners with top brands, local bike sho…" at bounding box center [409, 312] width 302 height 31
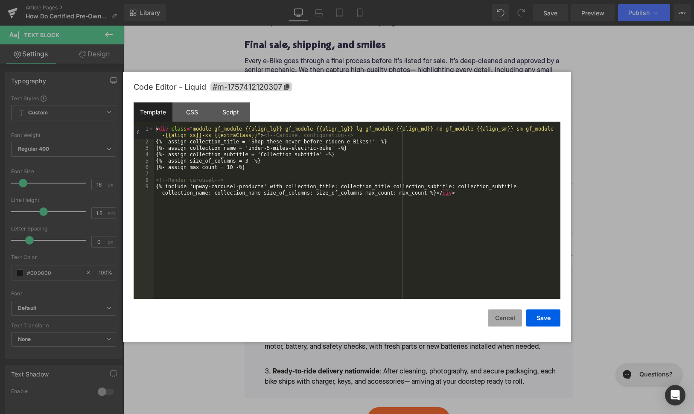
drag, startPoint x: 505, startPoint y: 319, endPoint x: 341, endPoint y: 253, distance: 177.3
click at [505, 319] on button "Cancel" at bounding box center [505, 317] width 34 height 17
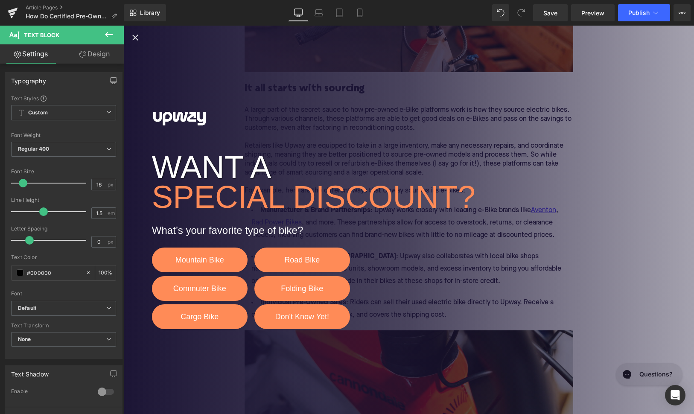
scroll to position [832, 0]
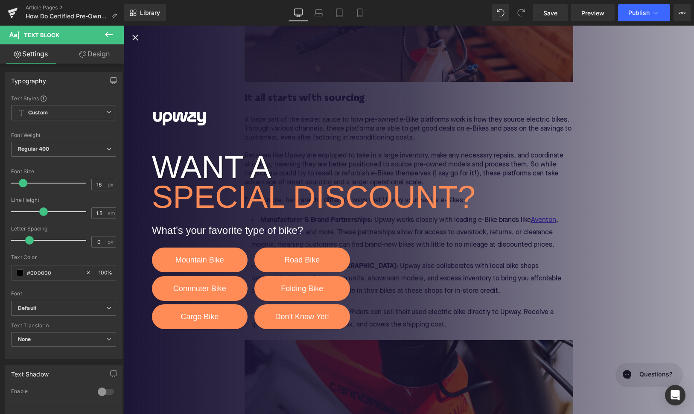
click at [135, 37] on icon "Close popup" at bounding box center [135, 38] width 6 height 6
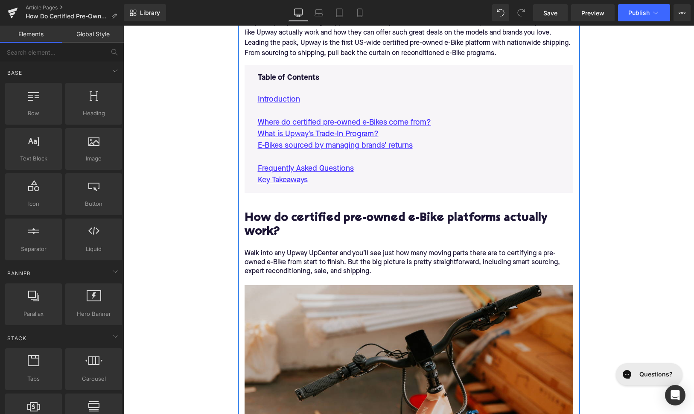
scroll to position [460, 0]
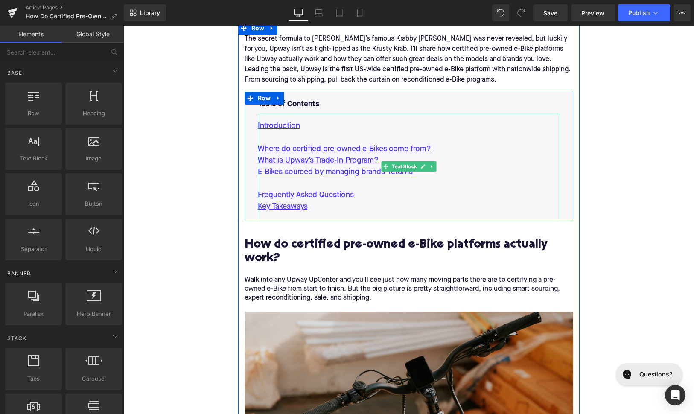
click at [440, 166] on p "E-Bikes sourced by managing brands’ returns" at bounding box center [409, 172] width 302 height 12
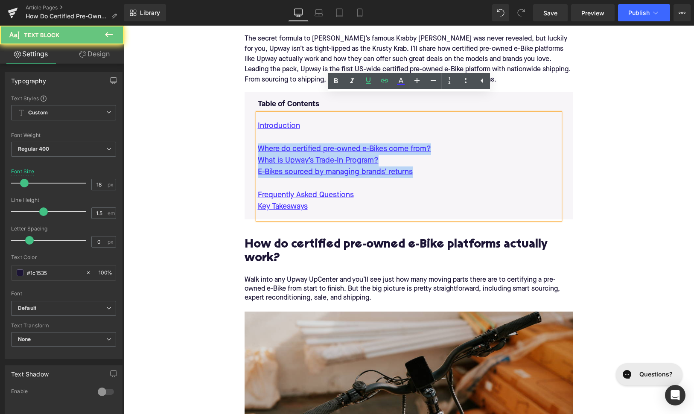
drag, startPoint x: 435, startPoint y: 155, endPoint x: 234, endPoint y: 134, distance: 202.6
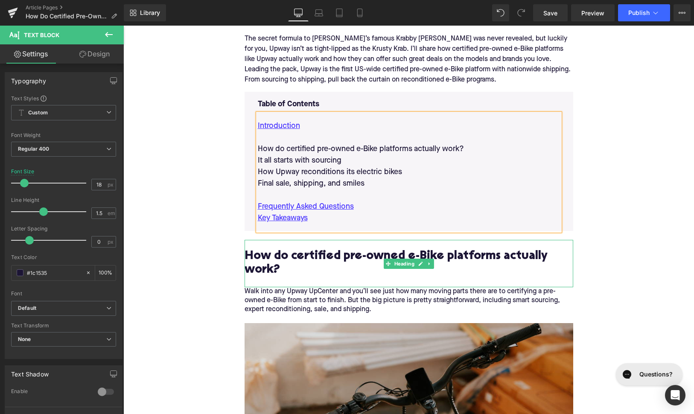
click at [319, 250] on h2 "How do certified pre-owned e-Bike platforms actually work?" at bounding box center [409, 263] width 329 height 26
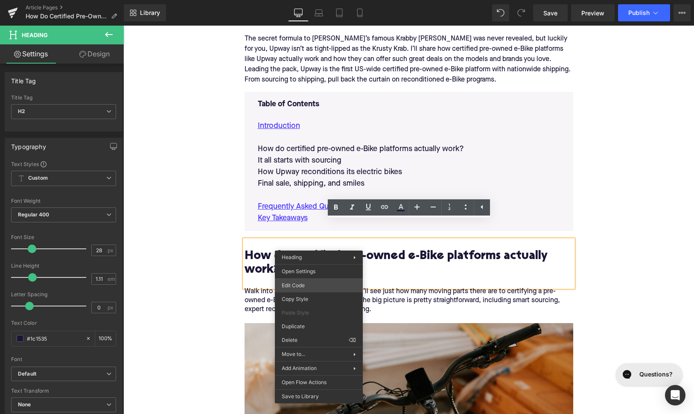
click at [312, 0] on div "Text Block You are previewing how the will restyle your page. You can not edit …" at bounding box center [347, 0] width 694 height 0
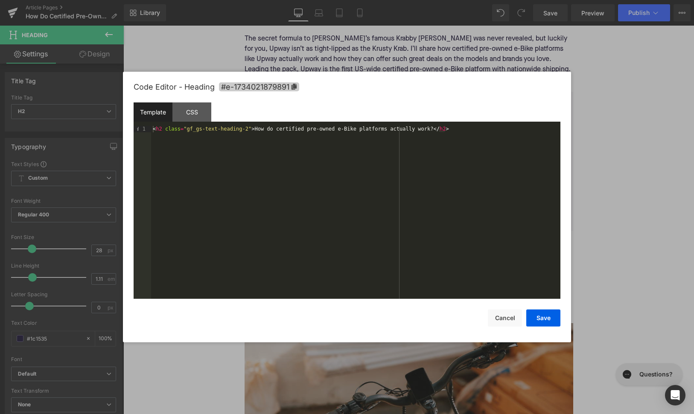
click at [278, 83] on span "#e-1734021879891" at bounding box center [259, 86] width 80 height 9
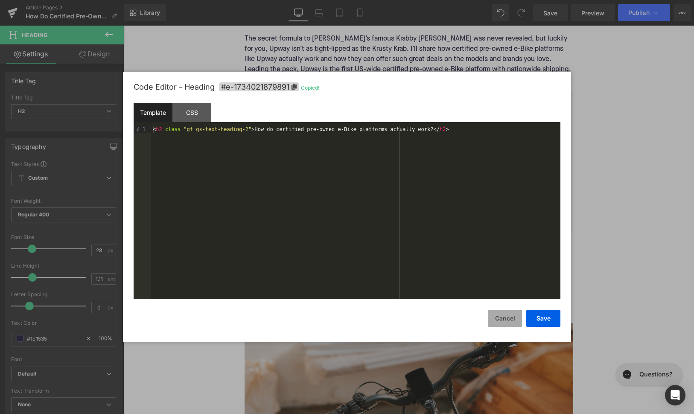
click at [503, 325] on button "Cancel" at bounding box center [505, 318] width 34 height 17
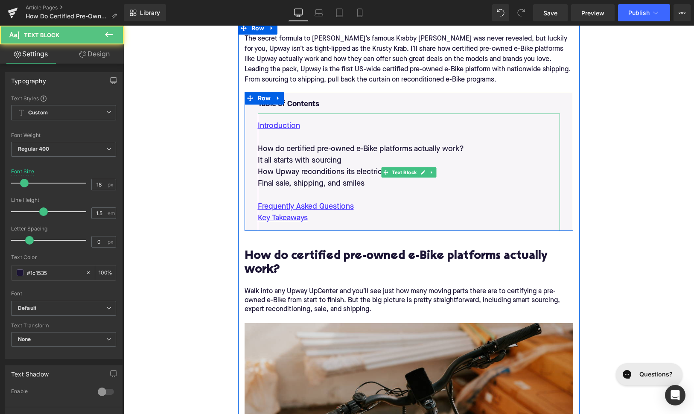
click at [330, 143] on p "How do certified pre-owned e-Bike platforms actually work?" at bounding box center [409, 149] width 302 height 12
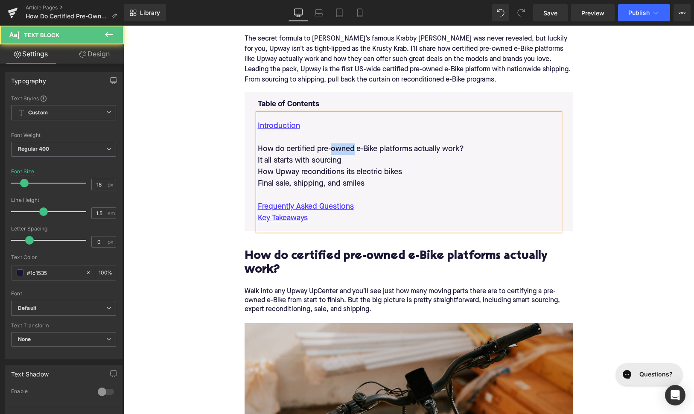
click at [330, 143] on p "How do certified pre-owned e-Bike platforms actually work?" at bounding box center [409, 149] width 302 height 12
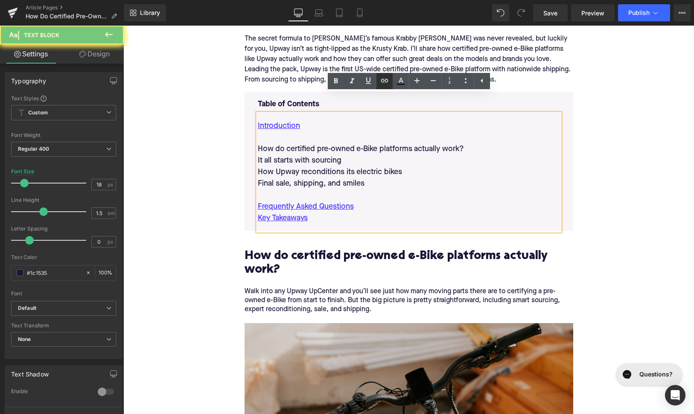
click at [382, 79] on icon at bounding box center [384, 80] width 7 height 3
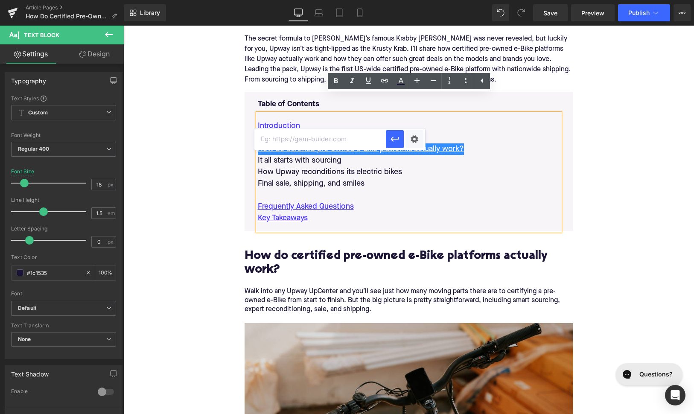
click at [345, 140] on input "text" at bounding box center [319, 138] width 131 height 21
paste input "#e-1734021879891"
click at [392, 141] on icon "button" at bounding box center [395, 139] width 10 height 10
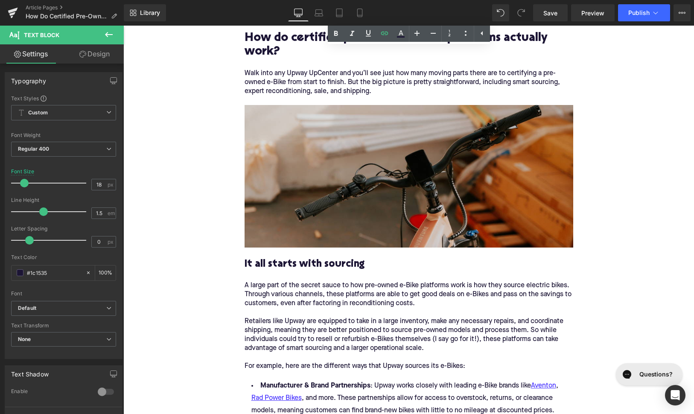
scroll to position [681, 0]
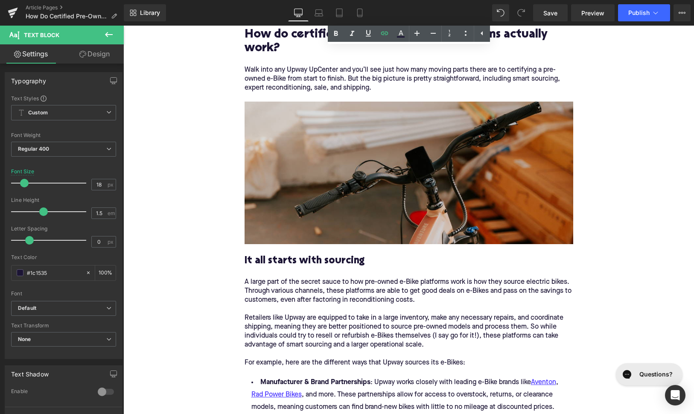
click at [305, 254] on h3 "It all starts with sourcing" at bounding box center [409, 260] width 329 height 13
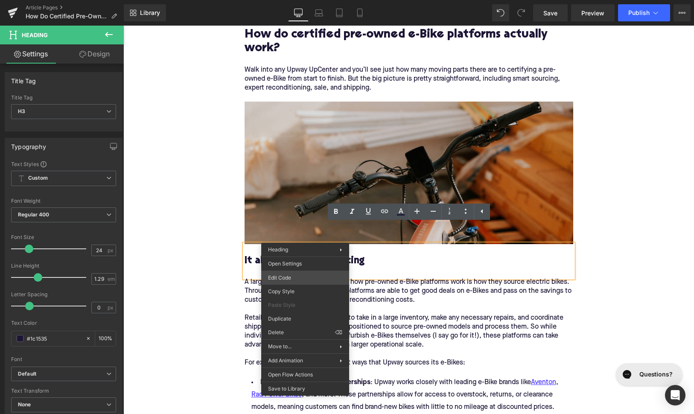
click at [297, 0] on div "Text Block You are previewing how the will restyle your page. You can not edit …" at bounding box center [347, 0] width 694 height 0
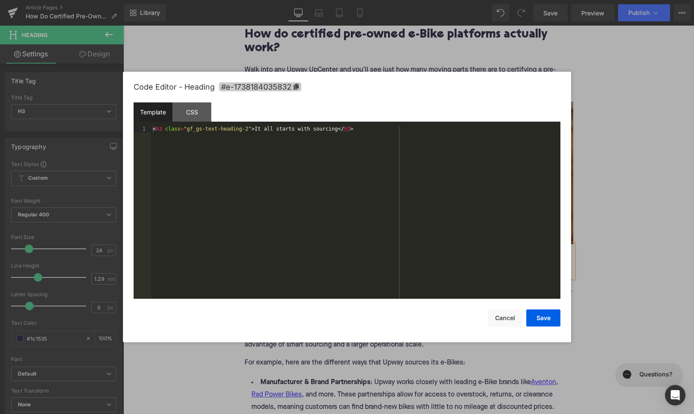
click at [263, 87] on span "#e-1738184035832" at bounding box center [260, 86] width 82 height 9
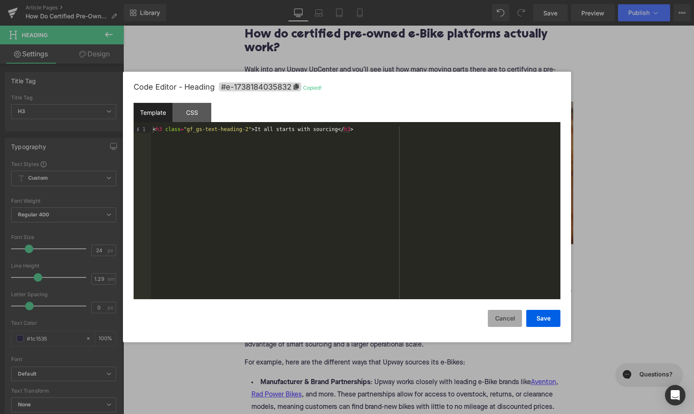
click at [490, 314] on button "Cancel" at bounding box center [505, 318] width 34 height 17
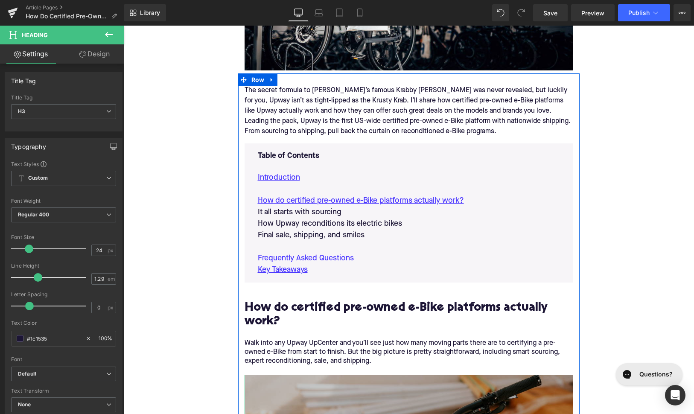
scroll to position [392, 0]
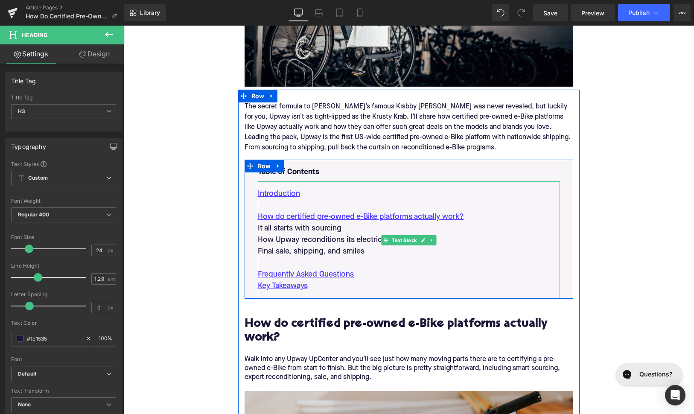
click at [329, 223] on p "It all starts with sourcing" at bounding box center [409, 229] width 302 height 12
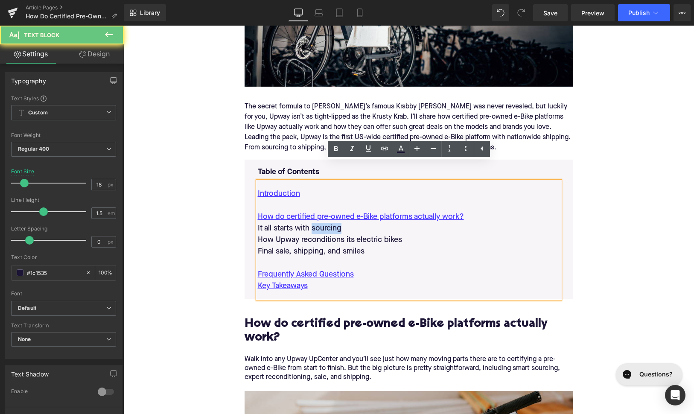
click at [329, 223] on p "It all starts with sourcing" at bounding box center [409, 229] width 302 height 12
click at [385, 147] on icon at bounding box center [384, 148] width 7 height 3
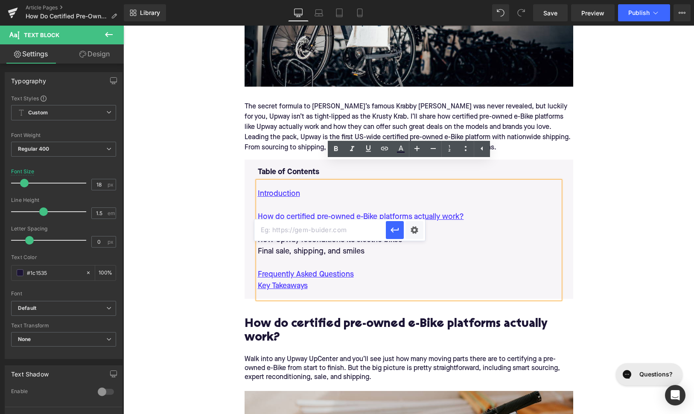
click at [348, 229] on input "text" at bounding box center [319, 229] width 131 height 21
paste input "#e-1738184035832"
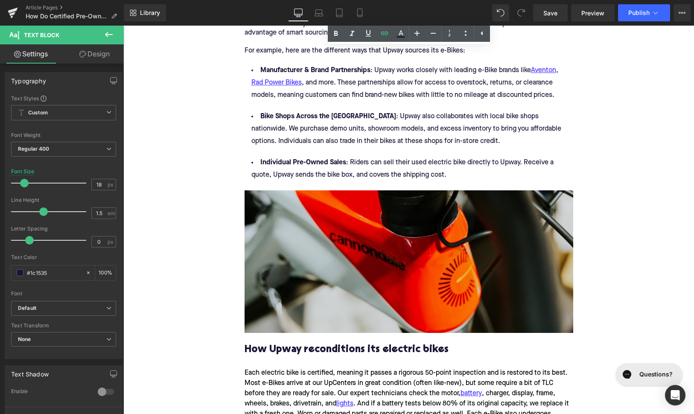
scroll to position [1018, 0]
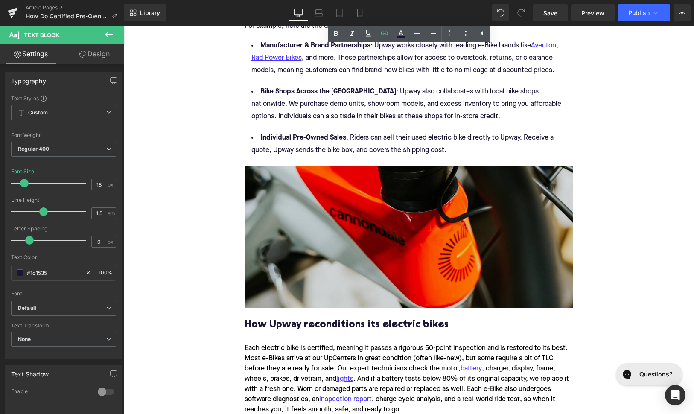
click at [321, 318] on h3 "How Upway reconditions its electric bikes" at bounding box center [409, 324] width 329 height 13
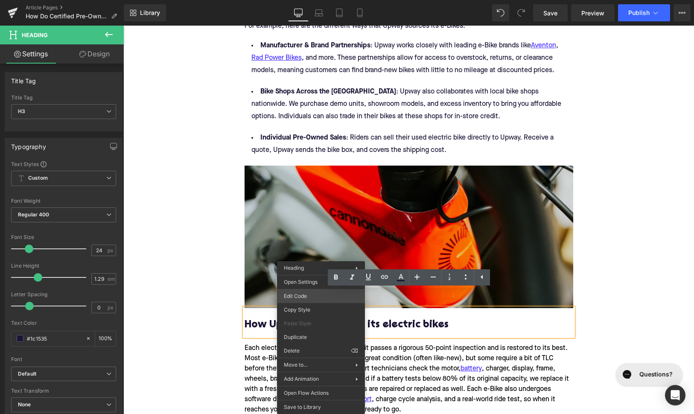
click at [314, 0] on div "Text Block You are previewing how the will restyle your page. You can not edit …" at bounding box center [347, 0] width 694 height 0
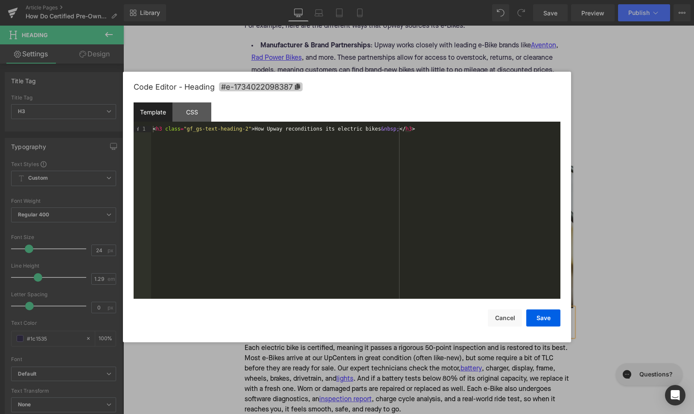
click at [262, 85] on span "#e-1734022098387" at bounding box center [261, 86] width 84 height 9
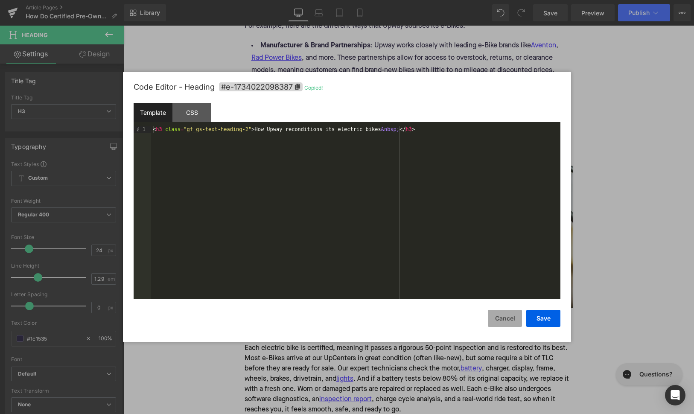
click at [506, 323] on button "Cancel" at bounding box center [505, 318] width 34 height 17
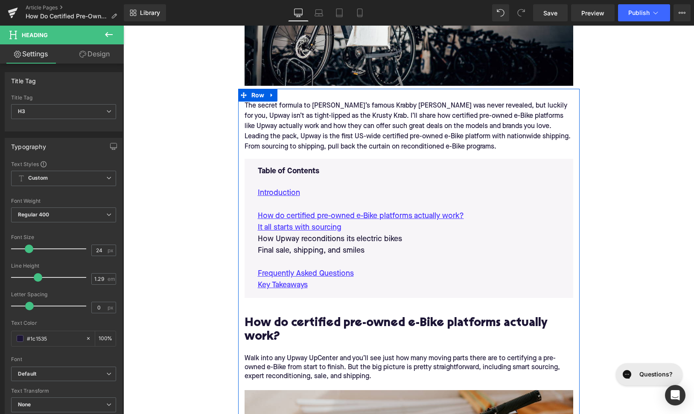
scroll to position [383, 0]
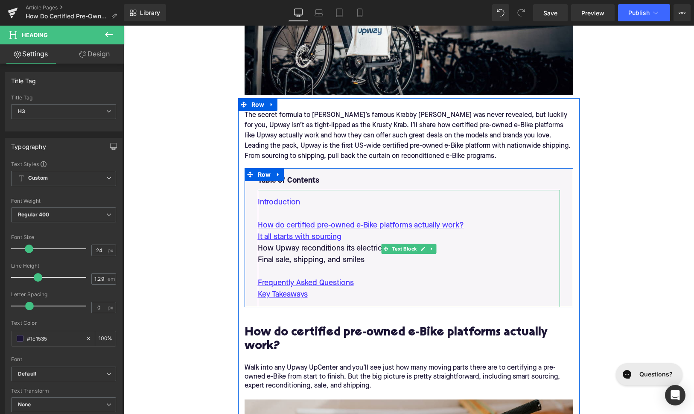
click at [341, 243] on p "How Upway reconditions its electric bikes" at bounding box center [409, 249] width 302 height 12
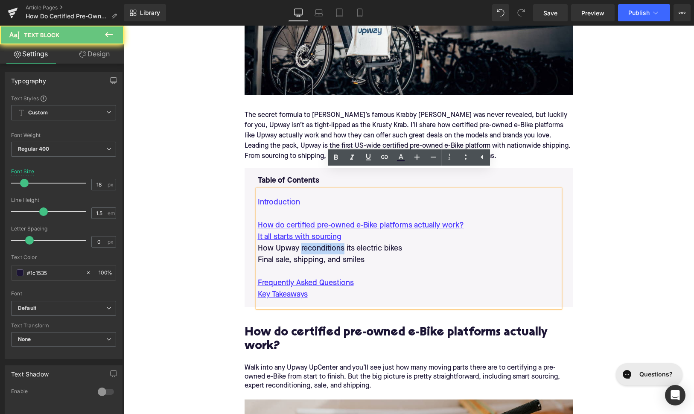
click at [341, 243] on p "How Upway reconditions its electric bikes" at bounding box center [409, 249] width 302 height 12
click at [384, 161] on icon at bounding box center [384, 157] width 10 height 10
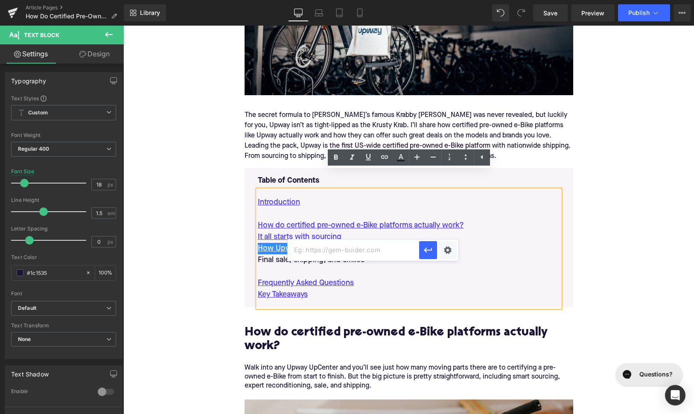
click at [348, 251] on input "text" at bounding box center [353, 249] width 131 height 21
paste input "#e-1734022098387"
type input "#e-1734022098387"
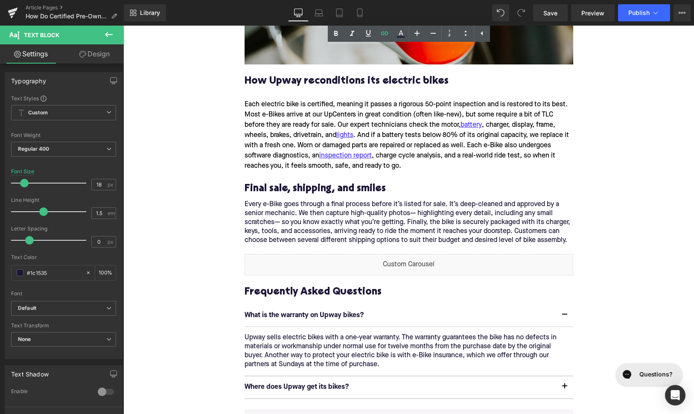
scroll to position [1263, 0]
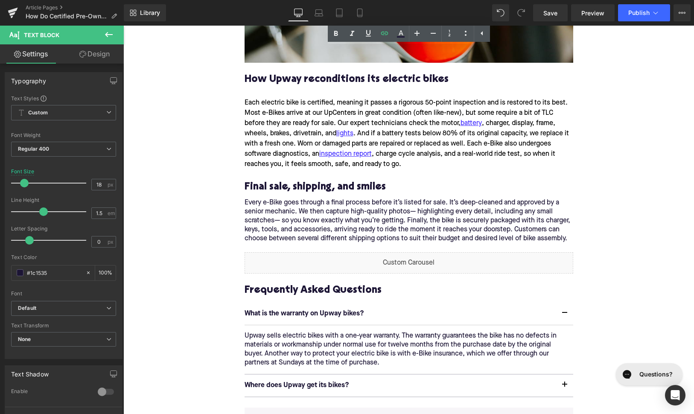
click at [319, 181] on h3 "Final sale, shipping, and smiles" at bounding box center [409, 187] width 329 height 13
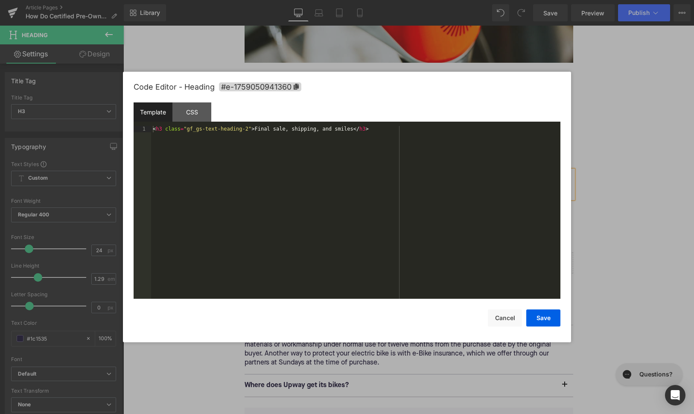
click at [318, 0] on div "Text Block You are previewing how the will restyle your page. You can not edit …" at bounding box center [347, 0] width 694 height 0
click at [279, 81] on div "Code Editor - Heading #e-1759050941360" at bounding box center [347, 87] width 427 height 31
click at [279, 90] on span "#e-1759050941360" at bounding box center [260, 86] width 82 height 9
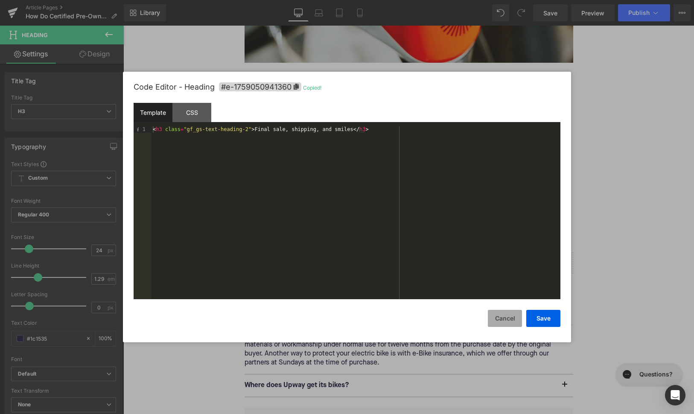
click at [499, 320] on button "Cancel" at bounding box center [505, 318] width 34 height 17
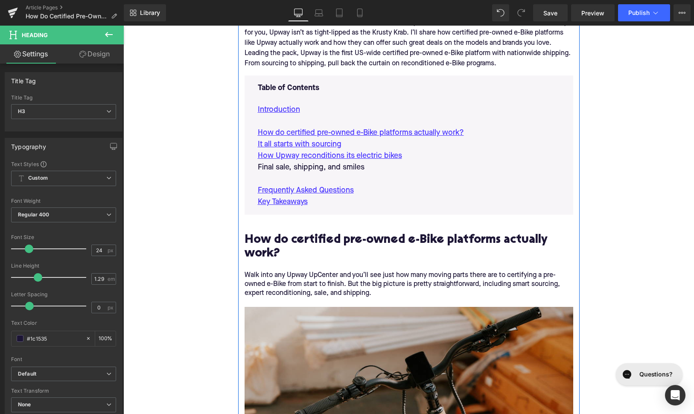
scroll to position [454, 0]
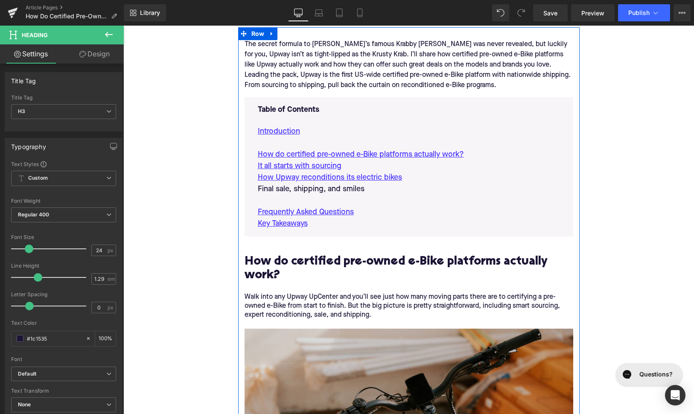
click at [335, 184] on p "Final sale, shipping, and smiles" at bounding box center [409, 190] width 302 height 12
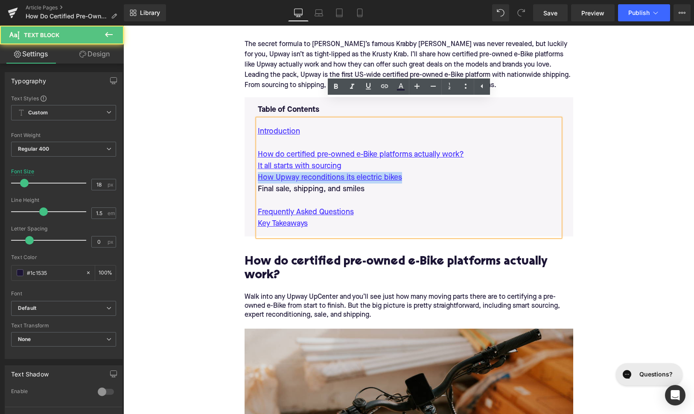
click at [335, 184] on p "Final sale, shipping, and smiles" at bounding box center [409, 190] width 302 height 12
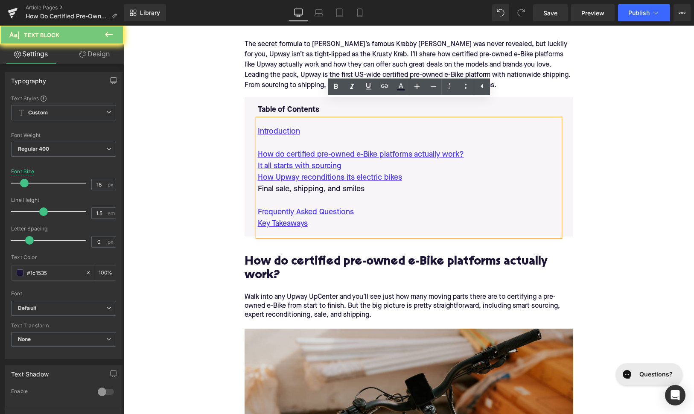
click at [335, 184] on p "Final sale, shipping, and smiles" at bounding box center [409, 190] width 302 height 12
click at [385, 82] on icon at bounding box center [384, 86] width 10 height 10
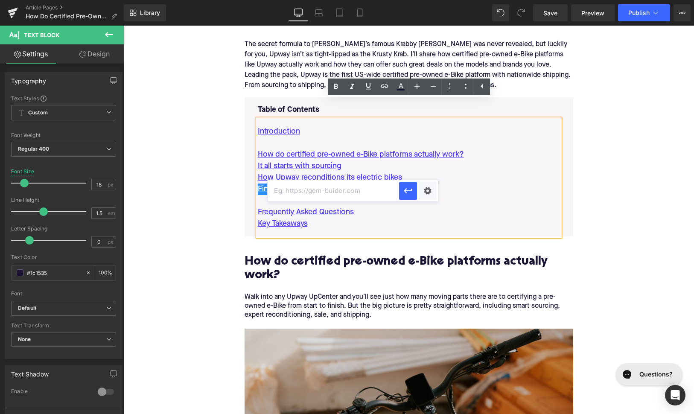
click at [344, 195] on input "text" at bounding box center [333, 190] width 131 height 21
paste input "#e-1759050941360"
type input "#e-1759050941360"
click at [411, 191] on icon "button" at bounding box center [408, 190] width 8 height 5
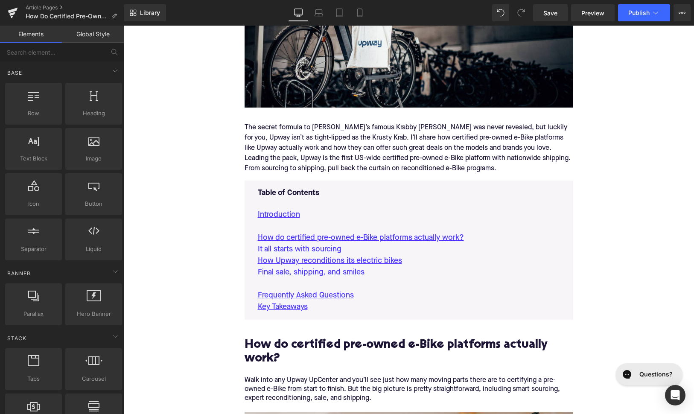
scroll to position [313, 0]
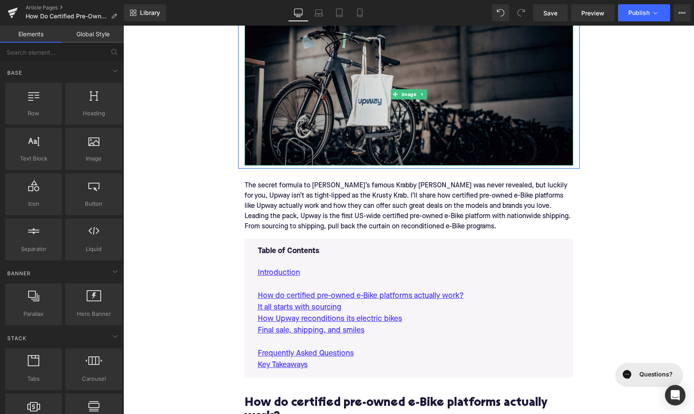
click at [400, 132] on img at bounding box center [409, 94] width 329 height 143
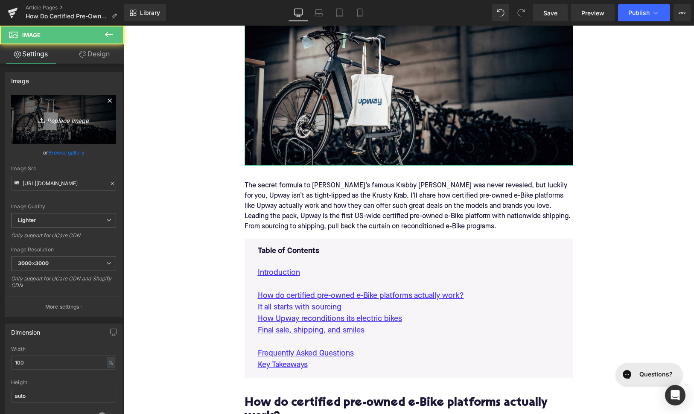
click at [71, 114] on link "Replace Image" at bounding box center [63, 119] width 105 height 49
type input "C:\fakepath\Remy Pt. 3(90).png"
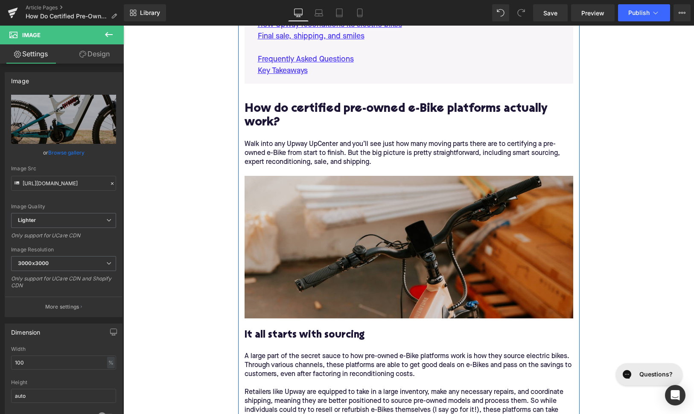
type input "[URL][DOMAIN_NAME]"
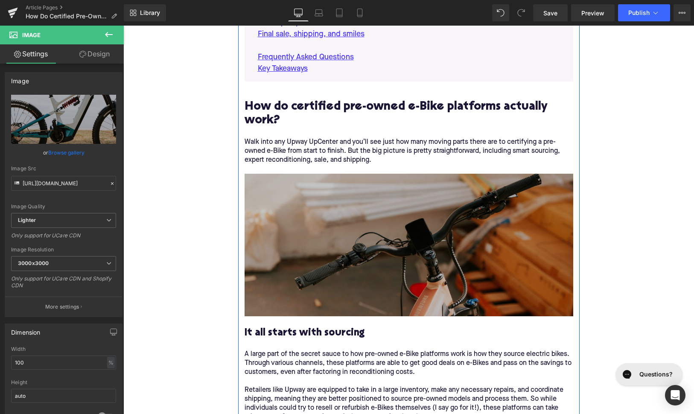
click at [301, 206] on img at bounding box center [409, 245] width 329 height 143
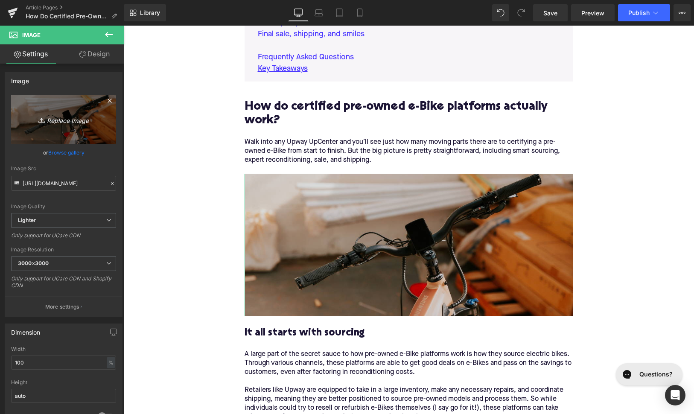
click at [93, 129] on link "Replace Image" at bounding box center [63, 119] width 105 height 49
type input "C:\fakepath\Remy Pt. 3(88).png"
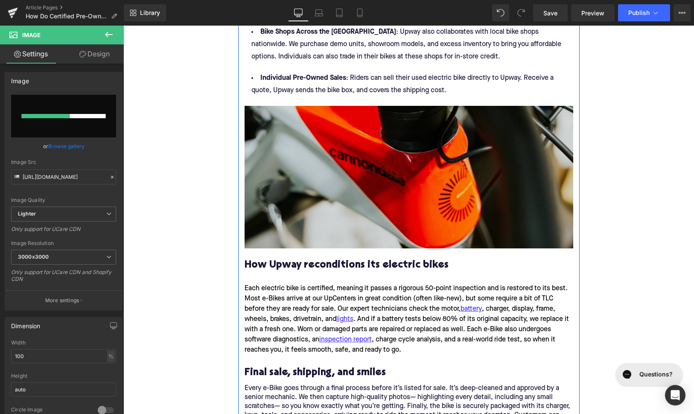
scroll to position [1067, 0]
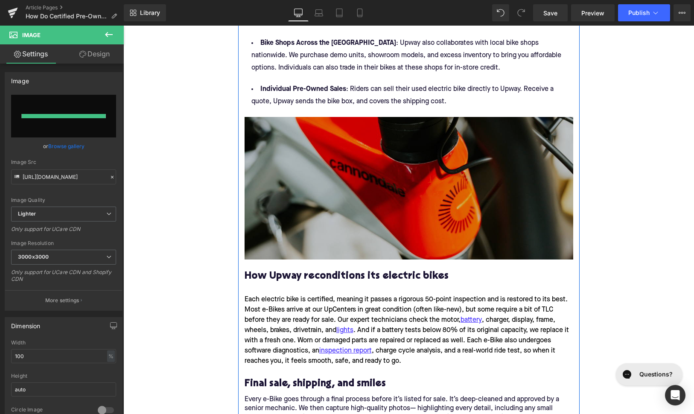
type input "[URL][DOMAIN_NAME]"
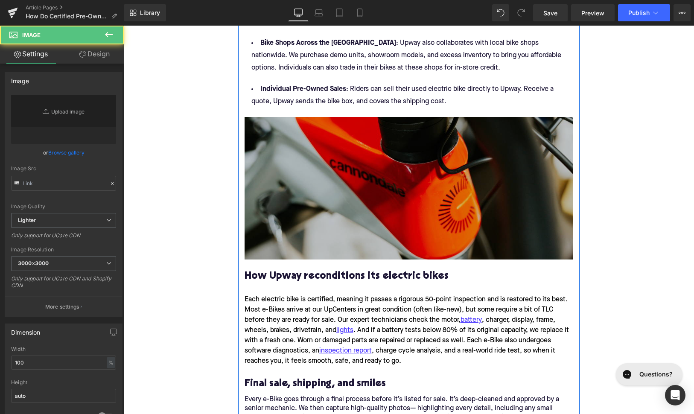
click at [306, 198] on img at bounding box center [409, 188] width 329 height 143
type input "[URL][DOMAIN_NAME]"
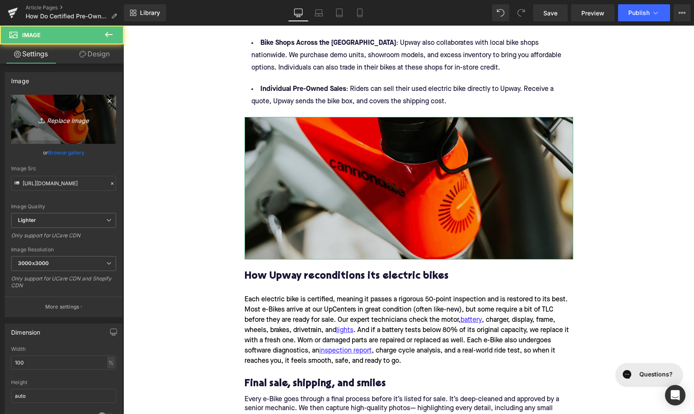
click at [70, 108] on link "Replace Image" at bounding box center [63, 119] width 105 height 49
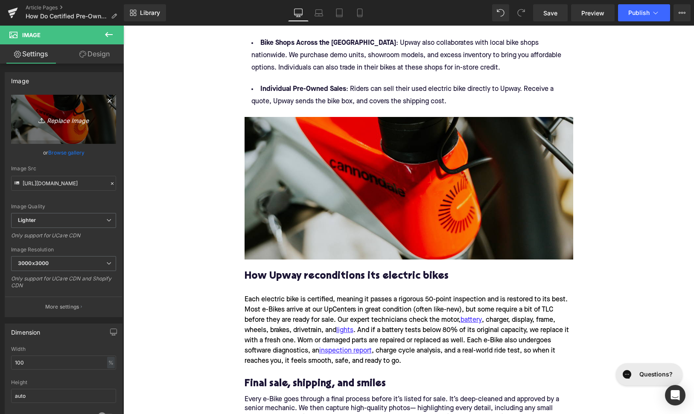
type input "C:\fakepath\Remy Pt. 3(89).png"
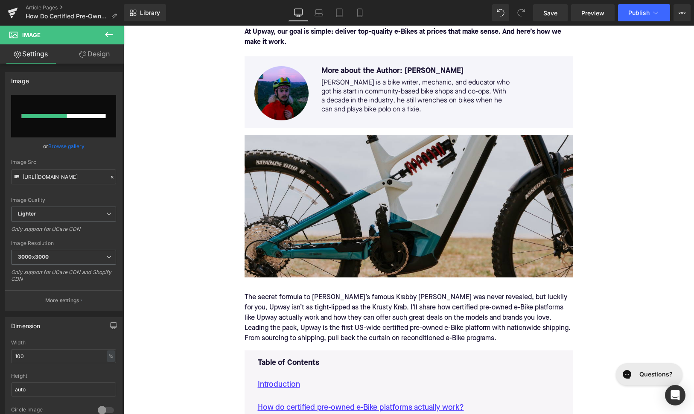
scroll to position [167, 0]
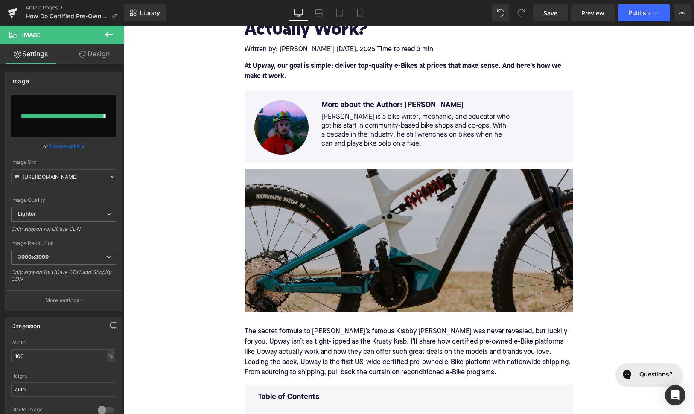
type input "[URL][DOMAIN_NAME]"
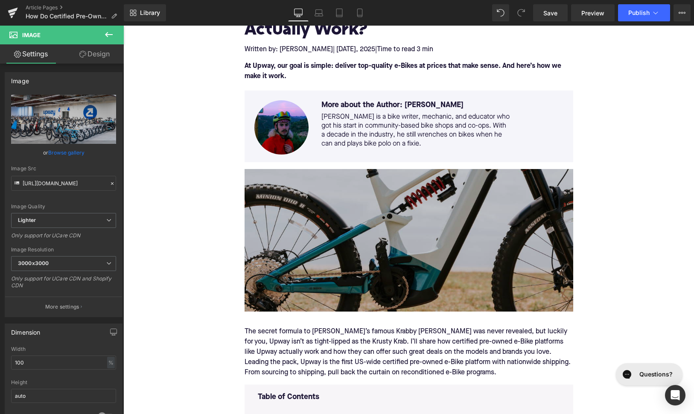
click at [352, 198] on img at bounding box center [409, 240] width 329 height 143
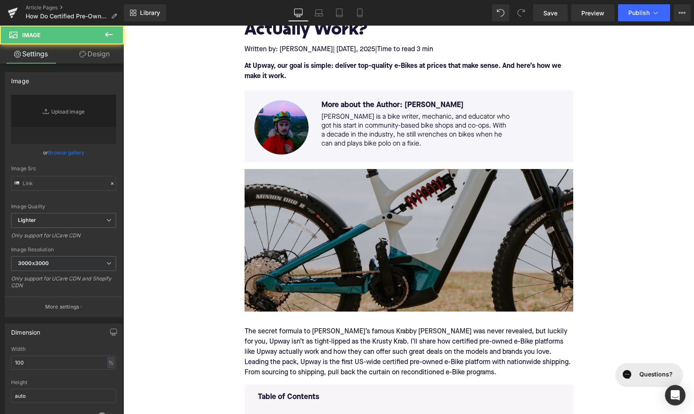
type input "[URL][DOMAIN_NAME]"
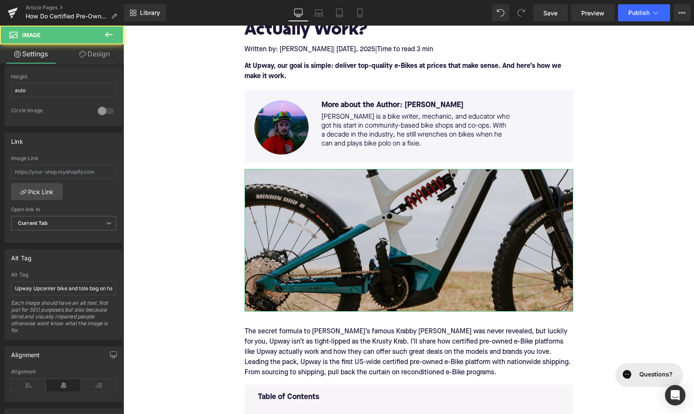
scroll to position [387, 0]
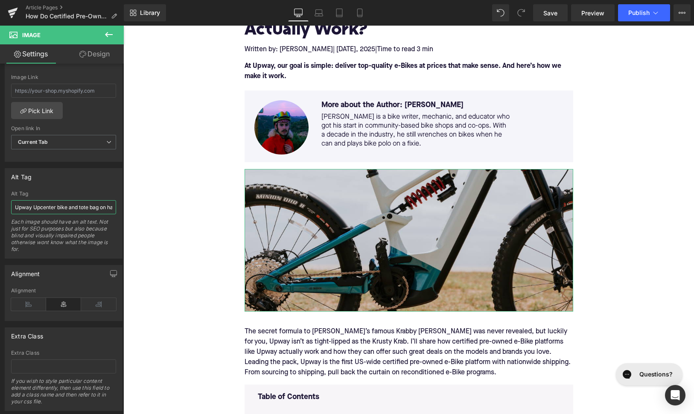
click at [61, 206] on input "Upway Upcenter bike and tote bag on handlebars" at bounding box center [63, 207] width 105 height 14
type input "Cannondale Moterra Neo electric mountain bike"
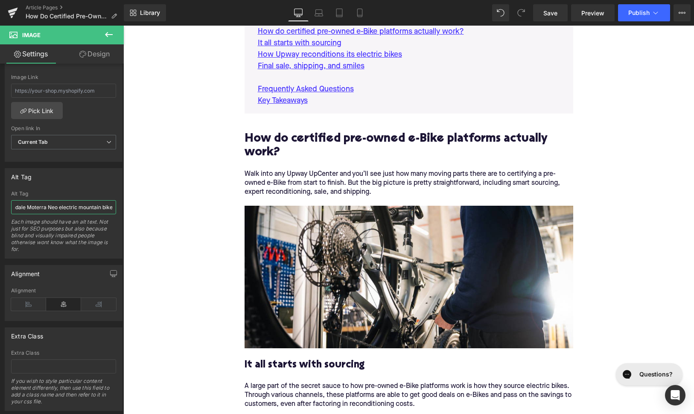
scroll to position [605, 0]
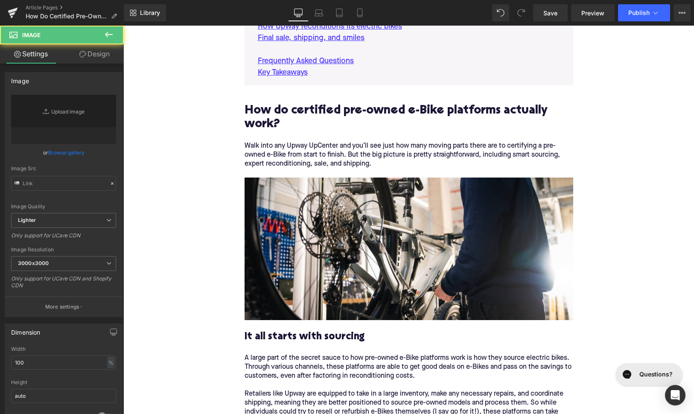
click at [265, 203] on img at bounding box center [409, 249] width 329 height 143
type input "[URL][DOMAIN_NAME]"
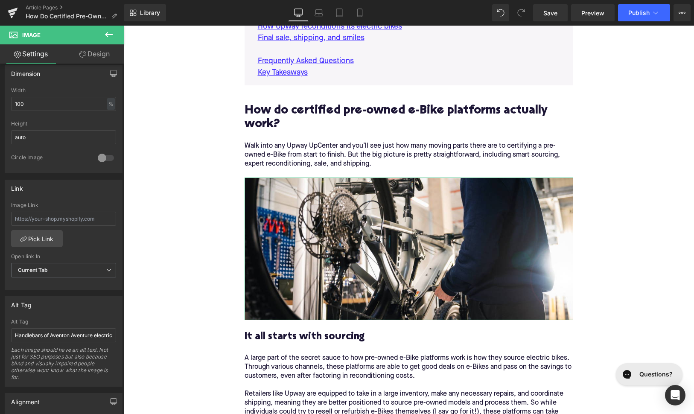
scroll to position [324, 0]
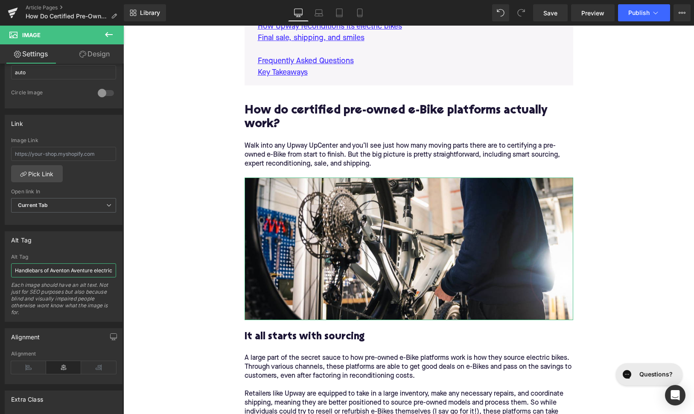
click at [67, 270] on input "Handlebars of Aventon Aventure electric bike" at bounding box center [63, 270] width 105 height 14
type input "Upway mechanic repairing electric bike on repair stand"
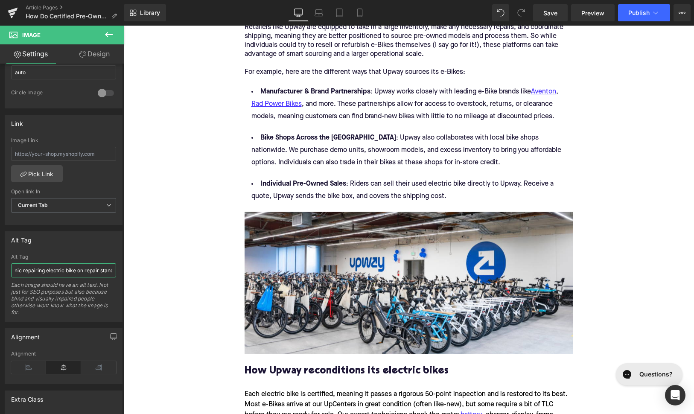
scroll to position [983, 0]
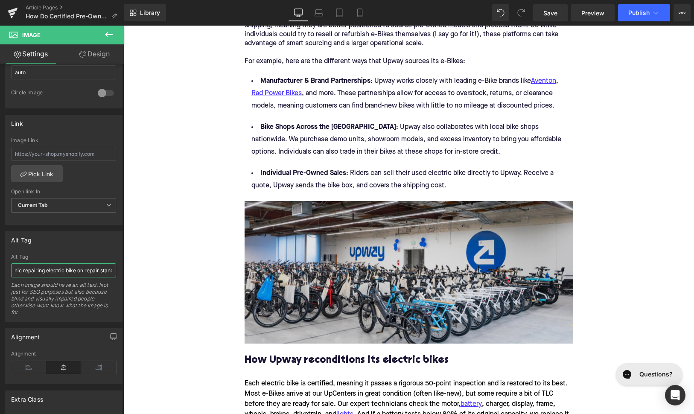
click at [292, 257] on img at bounding box center [409, 272] width 329 height 143
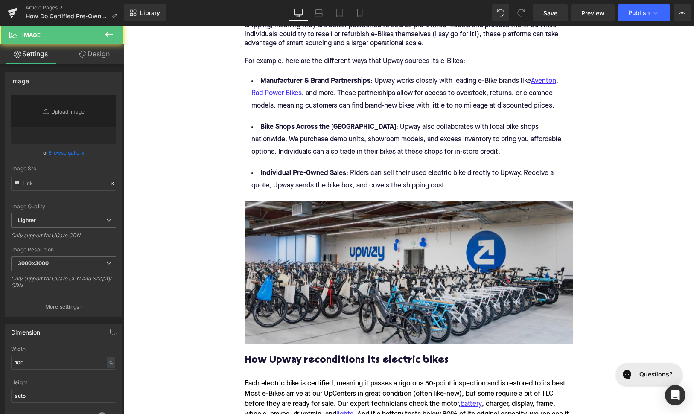
type input "[URL][DOMAIN_NAME]"
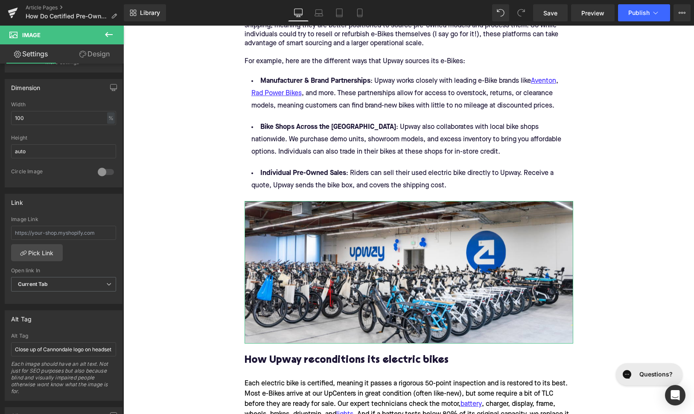
scroll to position [295, 0]
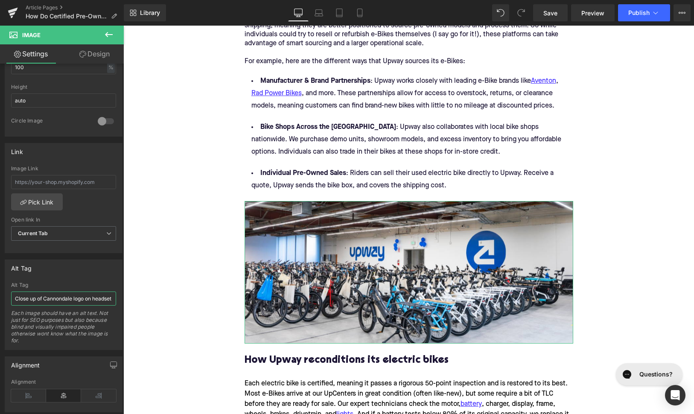
click at [67, 302] on input "Close up of Cannondale logo on headset" at bounding box center [63, 299] width 105 height 14
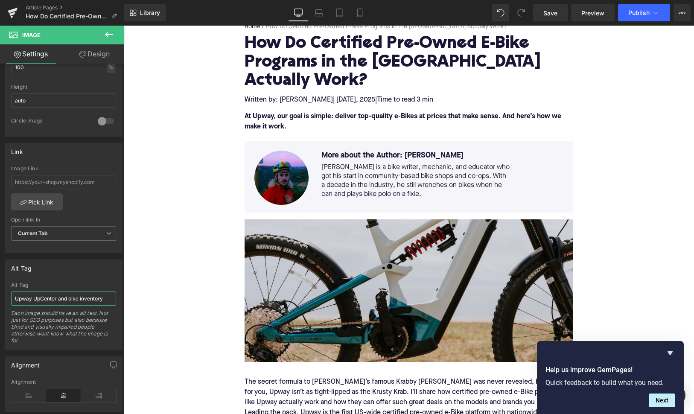
scroll to position [59, 0]
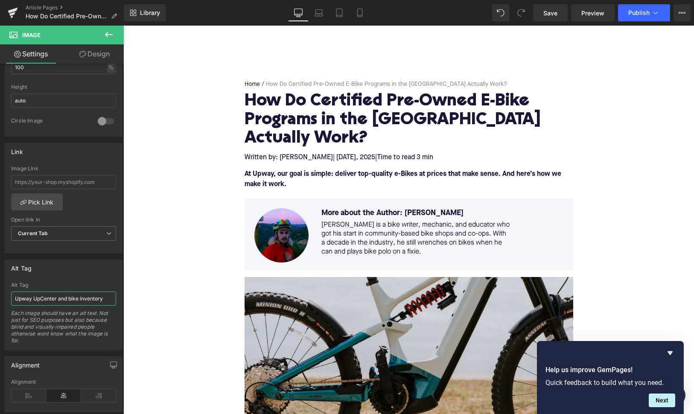
type input "Upway UpCenter and bike inventory"
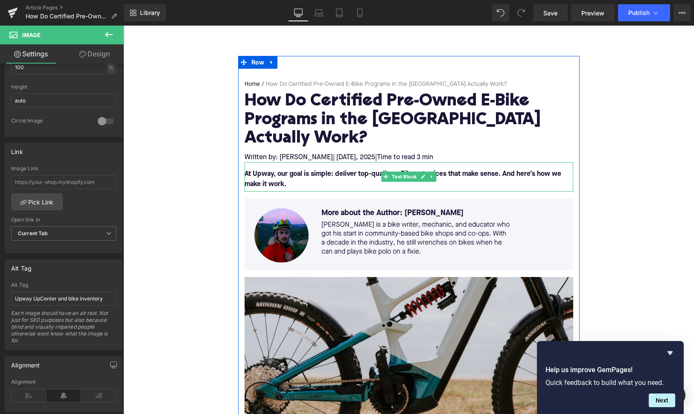
click at [376, 171] on font "At Upway, our goal is simple: deliver top-quality e-Bikes at prices that make s…" at bounding box center [403, 179] width 317 height 17
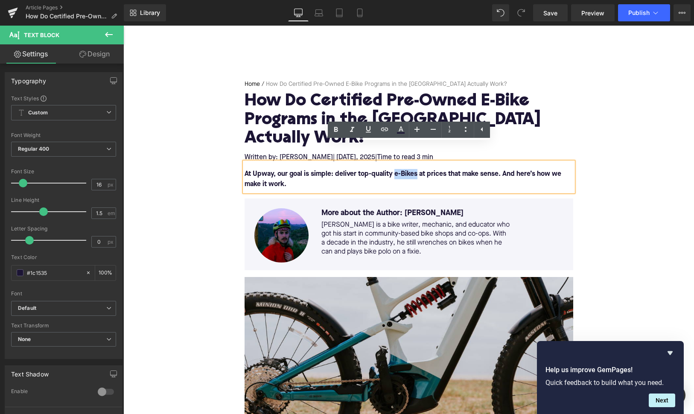
drag, startPoint x: 416, startPoint y: 155, endPoint x: 393, endPoint y: 154, distance: 23.1
click at [393, 171] on font "At Upway, our goal is simple: deliver top-quality e-Bikes at prices that make s…" at bounding box center [403, 179] width 317 height 17
click at [385, 130] on icon at bounding box center [384, 129] width 10 height 10
click at [394, 179] on input "text" at bounding box center [427, 174] width 131 height 21
paste input "[URL][DOMAIN_NAME]"
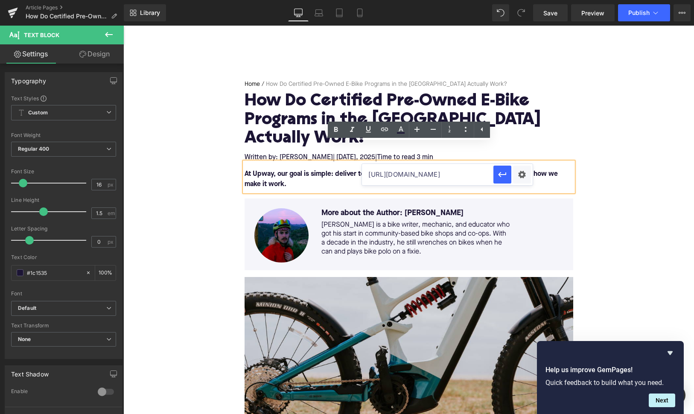
scroll to position [0, 16]
type input "[URL][DOMAIN_NAME]"
click at [501, 175] on icon "button" at bounding box center [503, 174] width 8 height 5
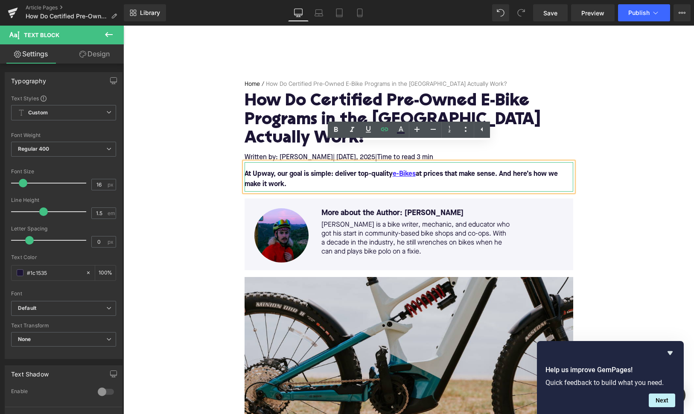
click at [468, 171] on font "At Upway, our goal is simple: deliver top-quality e-Bikes at prices that make s…" at bounding box center [401, 179] width 313 height 17
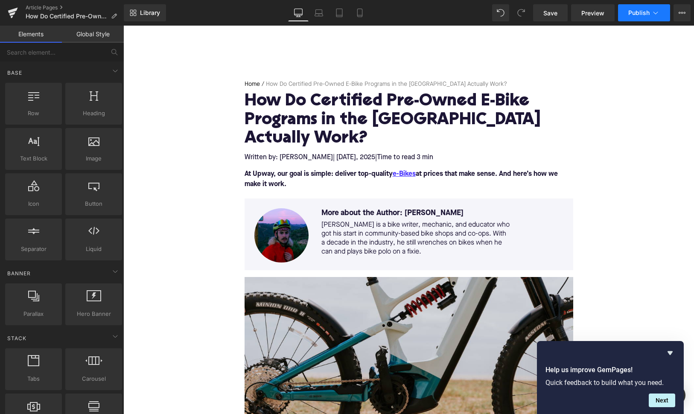
click at [653, 12] on icon at bounding box center [655, 13] width 9 height 9
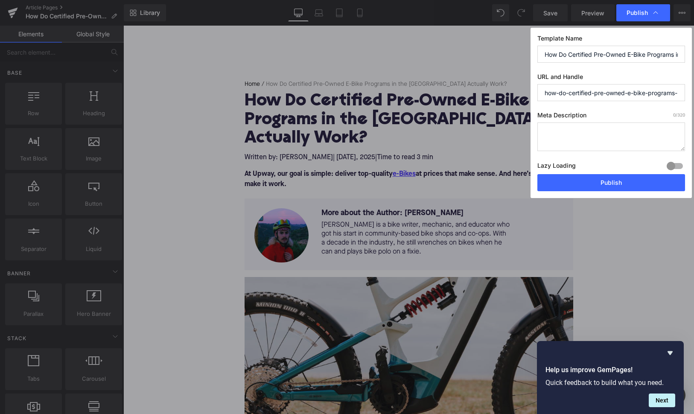
click at [569, 142] on textarea at bounding box center [611, 137] width 148 height 29
paste textarea "Discover how certified pre-owned e-Bike programs like Upway source, inspect, an…"
type textarea "Discover how certified pre-owned e-Bike programs like Upway source, inspect, an…"
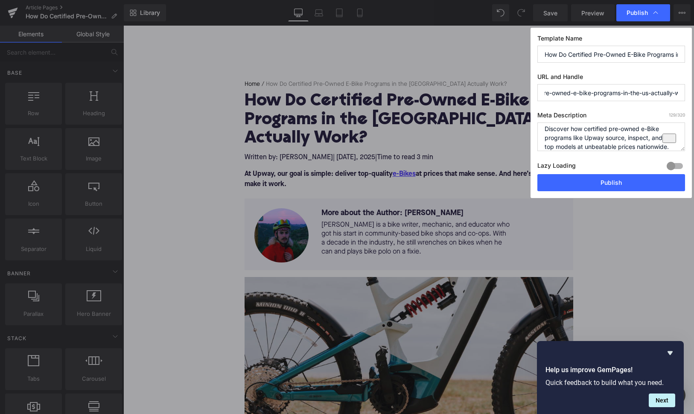
drag, startPoint x: 591, startPoint y: 93, endPoint x: 683, endPoint y: 94, distance: 91.8
click at [683, 94] on input "how-do-certified-pre-owned-e-bike-programs-in-the-us-actually-work" at bounding box center [611, 92] width 148 height 17
click at [612, 94] on input "how-do-certified-pre-owned-e-bike-programs-in-the-us-actually-work" at bounding box center [611, 92] width 148 height 17
click at [592, 184] on button "Publish" at bounding box center [611, 182] width 148 height 17
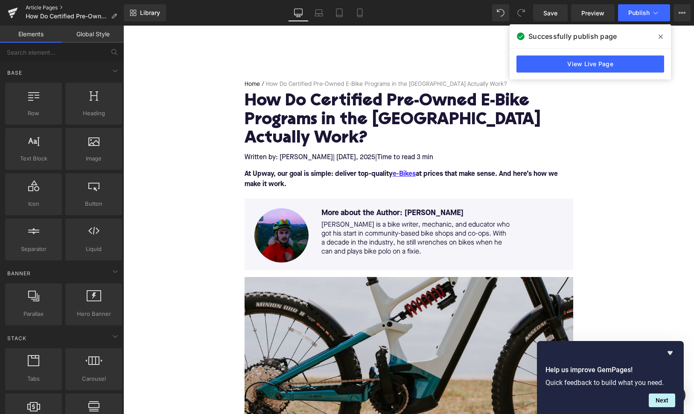
click at [58, 9] on link "Article Pages" at bounding box center [75, 7] width 98 height 7
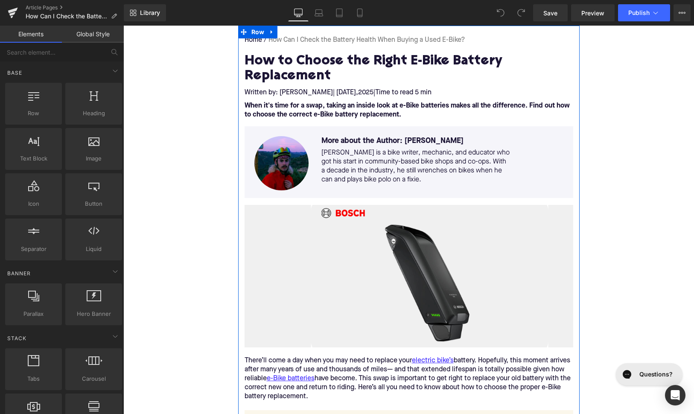
scroll to position [9, 0]
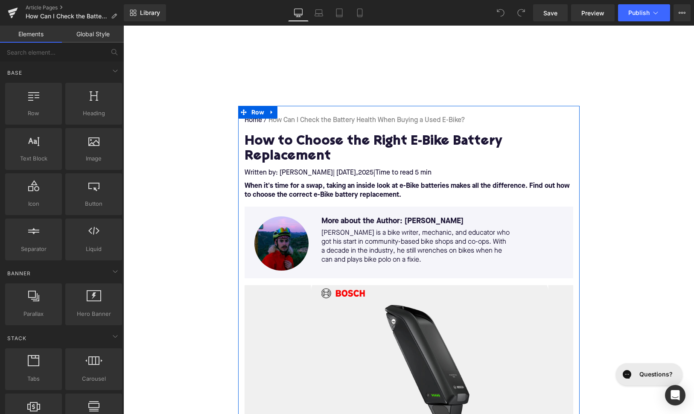
click at [291, 157] on h1 "How to Choose the Right E-Bike Battery Replacement" at bounding box center [409, 149] width 329 height 30
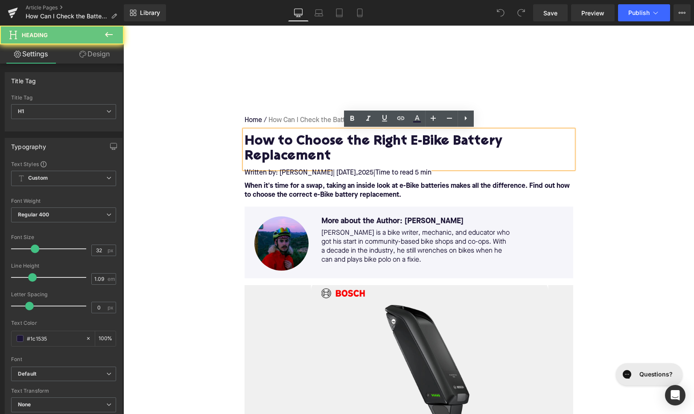
click at [291, 157] on h1 "How to Choose the Right E-Bike Battery Replacement" at bounding box center [409, 149] width 329 height 30
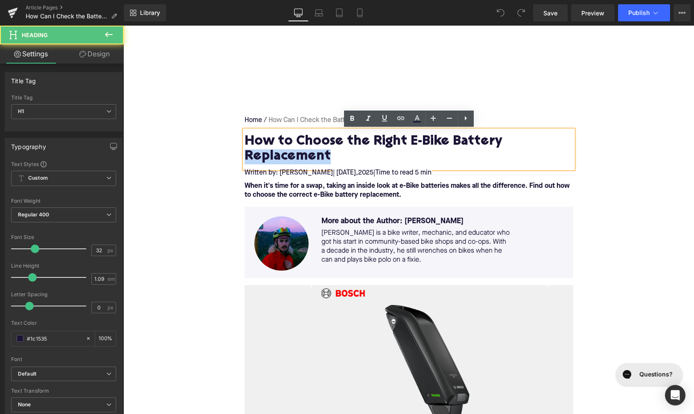
click at [291, 157] on h1 "How to Choose the Right E-Bike Battery Replacement" at bounding box center [409, 149] width 329 height 30
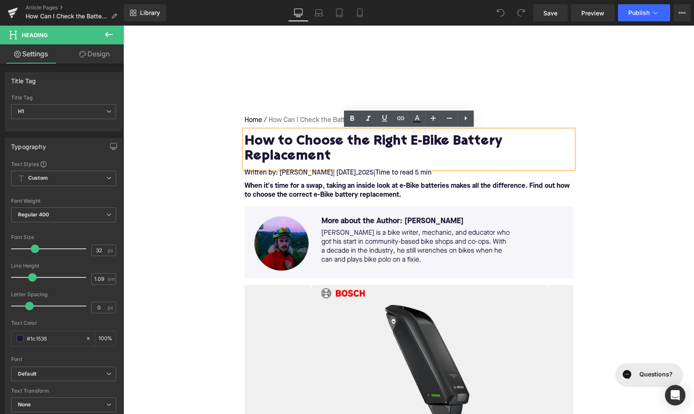
paste div
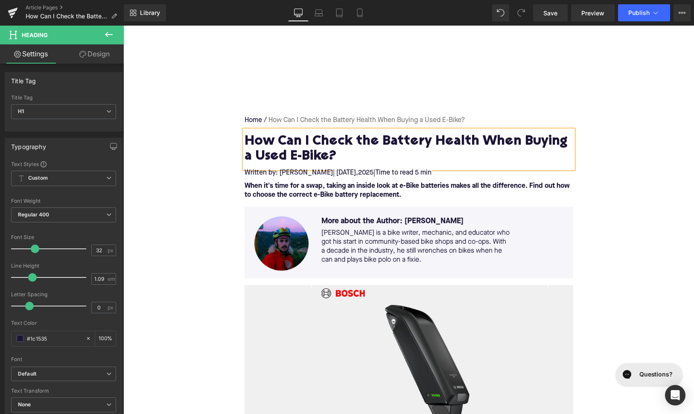
click at [333, 171] on span "| June 28," at bounding box center [345, 172] width 25 height 7
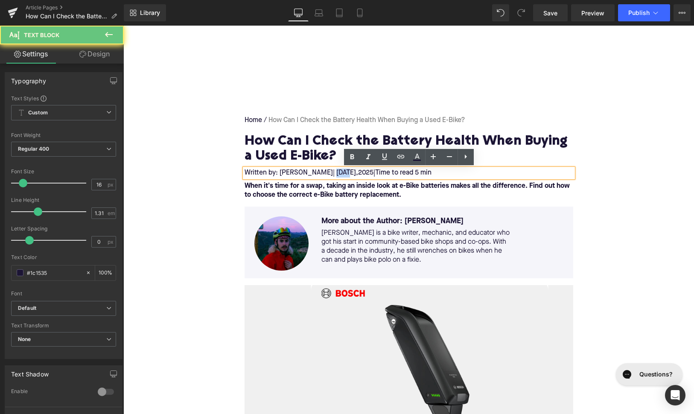
click at [333, 171] on span "| June 28," at bounding box center [345, 172] width 25 height 7
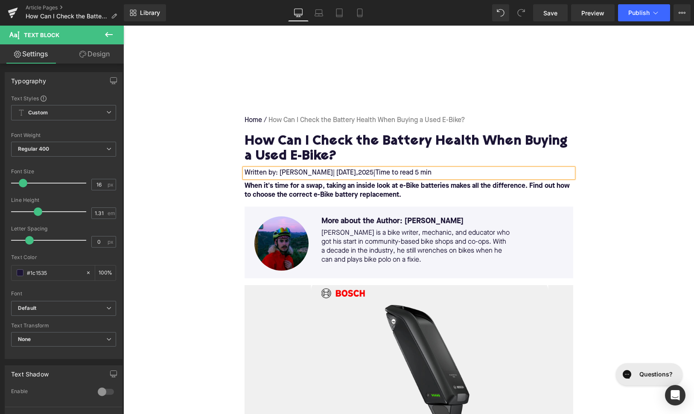
click at [358, 171] on span "| September 28," at bounding box center [345, 172] width 25 height 7
click at [432, 172] on span "Time to read 5 min" at bounding box center [403, 172] width 56 height 7
click at [263, 187] on strong "When it's time for a swap, taking an inside look at e-Bike batteries makes all …" at bounding box center [407, 191] width 325 height 16
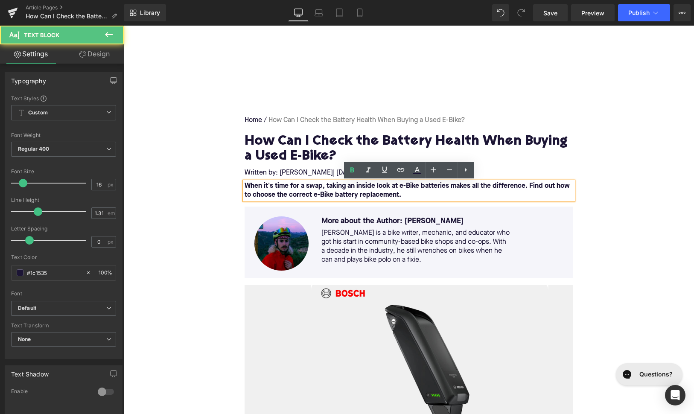
click at [263, 187] on strong "When it's time for a swap, taking an inside look at e-Bike batteries makes all …" at bounding box center [407, 191] width 325 height 16
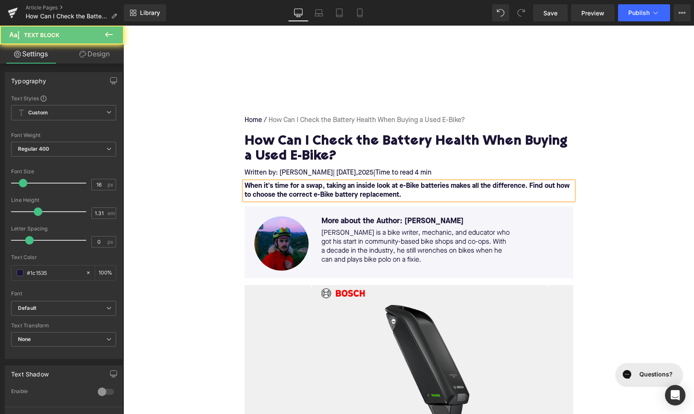
paste div
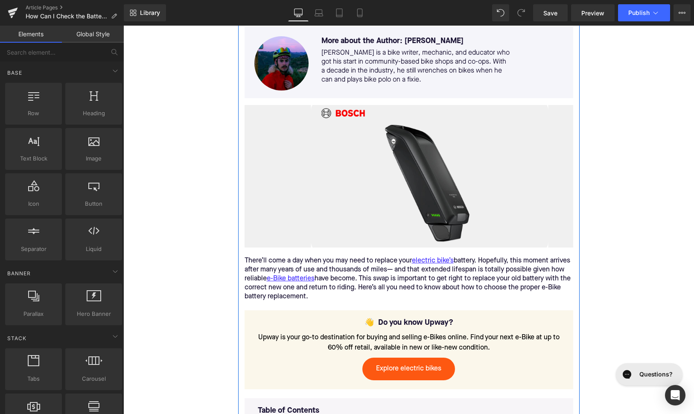
scroll to position [201, 0]
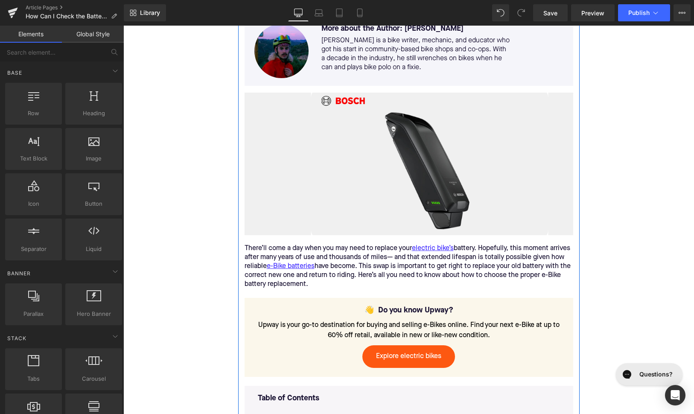
click at [367, 264] on div "There’ll come a day when you may need to replace your electric bike’s battery. …" at bounding box center [409, 266] width 329 height 45
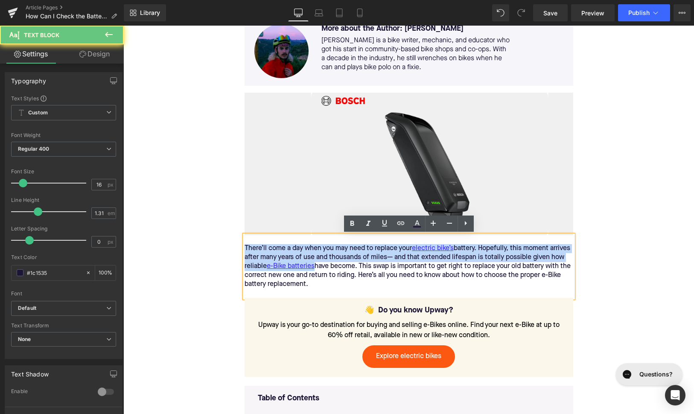
click at [367, 264] on div "There’ll come a day when you may need to replace your electric bike’s battery. …" at bounding box center [409, 266] width 329 height 45
paste div
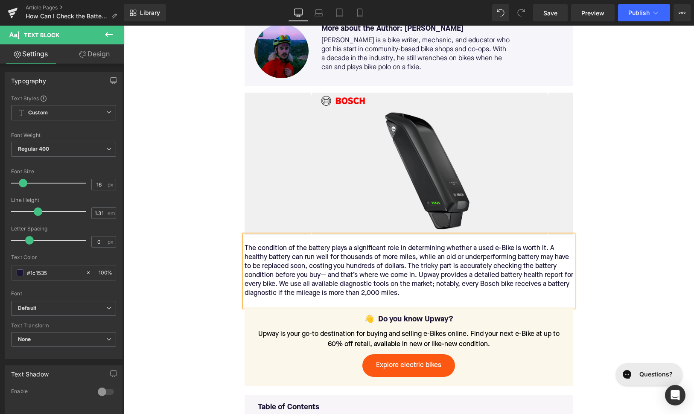
click at [274, 269] on div "The condition of the battery plays a significant role in determining whether a …" at bounding box center [409, 271] width 329 height 54
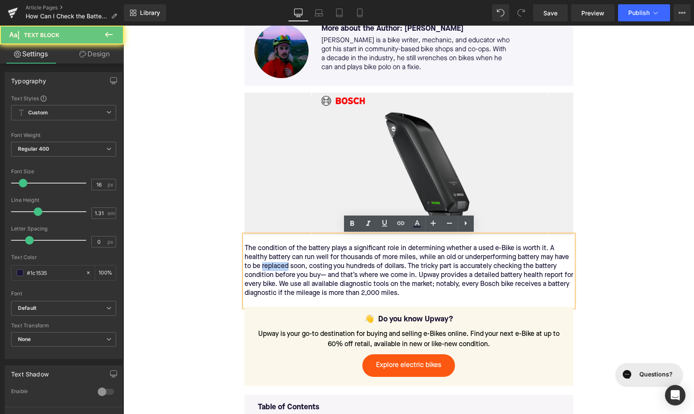
click at [274, 269] on div "The condition of the battery plays a significant role in determining whether a …" at bounding box center [409, 271] width 329 height 54
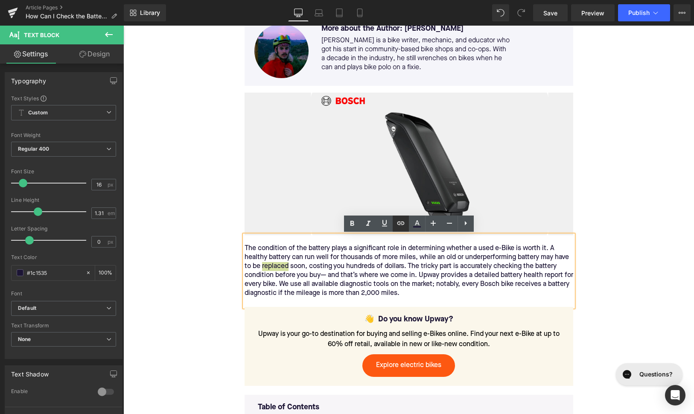
drag, startPoint x: 399, startPoint y: 226, endPoint x: 246, endPoint y: 229, distance: 152.8
click at [399, 226] on icon at bounding box center [401, 223] width 10 height 10
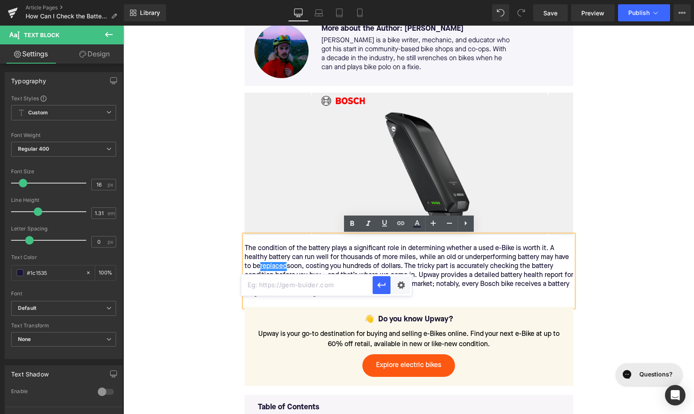
click at [328, 292] on input "text" at bounding box center [306, 284] width 131 height 21
paste input "https://upway.co/blogs/news/how-to-choose-electric-bike-battery-replacement?srs…"
click at [380, 287] on icon "button" at bounding box center [381, 285] width 10 height 10
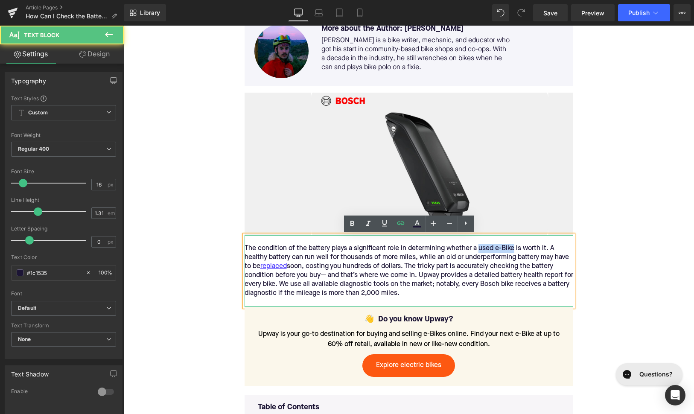
drag, startPoint x: 478, startPoint y: 248, endPoint x: 513, endPoint y: 248, distance: 35.0
click at [513, 248] on div "The condition of the battery plays a significant role in determining whether a …" at bounding box center [409, 271] width 329 height 54
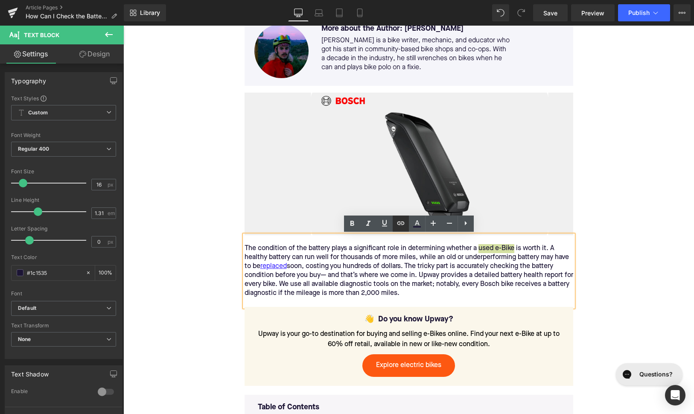
click at [403, 224] on icon at bounding box center [401, 223] width 10 height 10
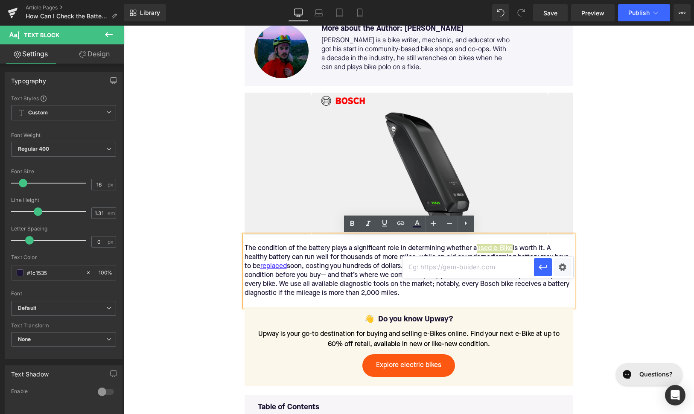
click at [421, 263] on input "text" at bounding box center [468, 267] width 131 height 21
paste input "https://upway.co/collections/used-electric-bike"
type input "https://upway.co/collections/used-electric-bike"
click at [544, 268] on icon "button" at bounding box center [543, 267] width 8 height 5
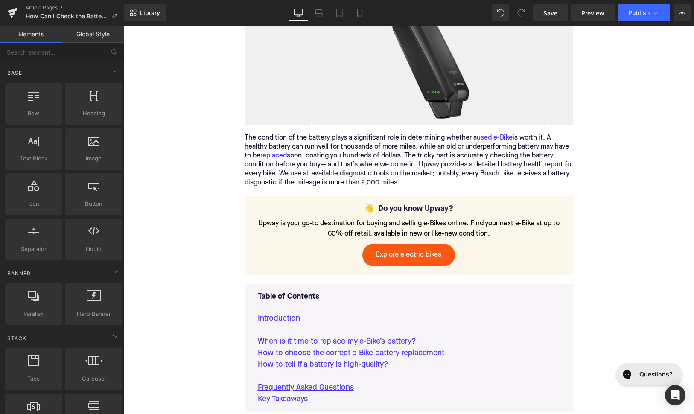
scroll to position [413, 0]
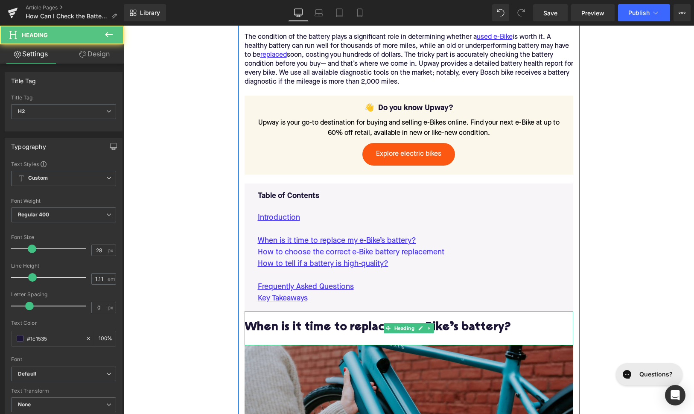
click at [323, 330] on h2 "When is it time to replace my e-Bike’s battery?" at bounding box center [409, 327] width 329 height 13
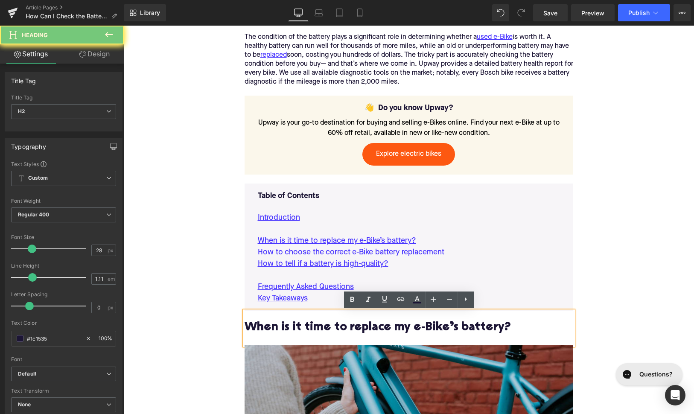
paste div
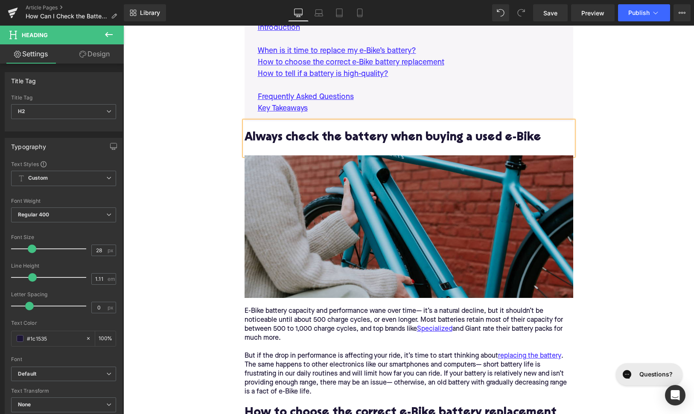
scroll to position [631, 0]
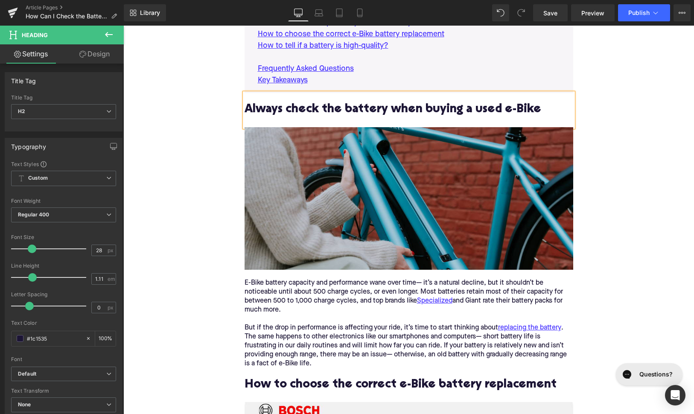
click at [350, 293] on div "E-Bike battery capacity and performance wane over time— it’s a natural decline,…" at bounding box center [409, 297] width 329 height 36
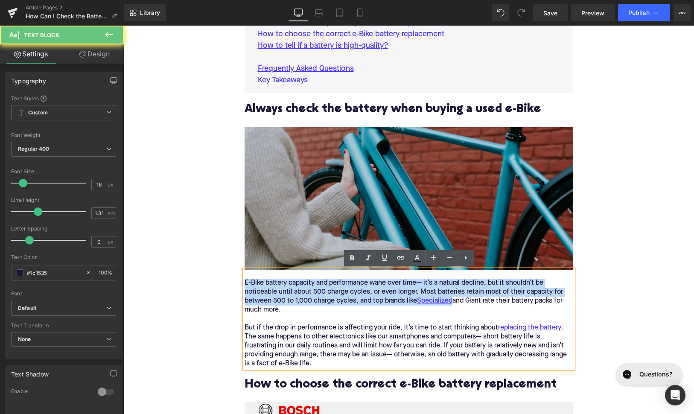
click at [350, 293] on div "E-Bike battery capacity and performance wane over time— it’s a natural decline,…" at bounding box center [409, 297] width 329 height 36
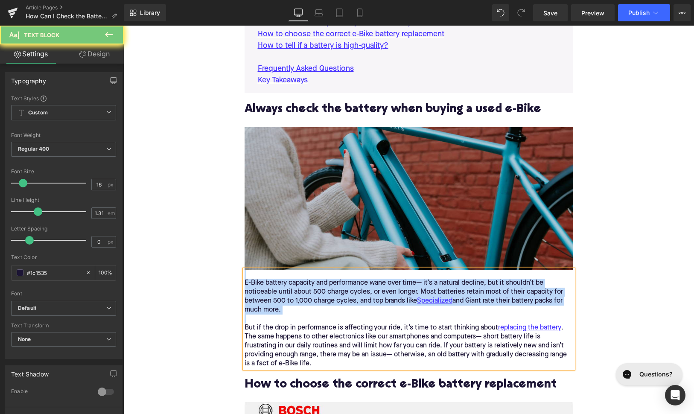
paste div
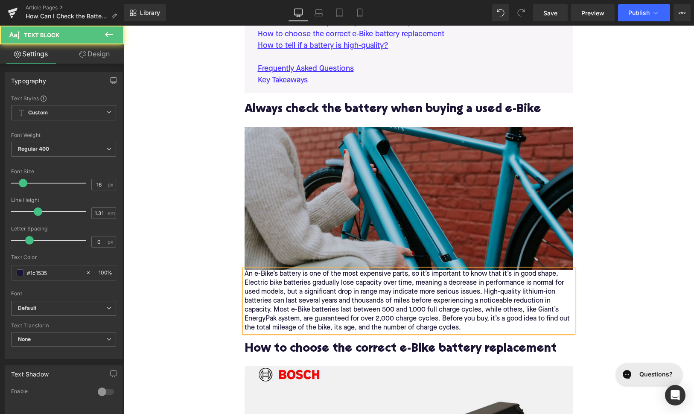
click at [247, 275] on div "An e-Bike’s battery is one of the most expensive parts, so it’s important to kn…" at bounding box center [409, 301] width 329 height 63
click at [245, 275] on div "An e-Bike’s battery is one of the most expensive parts, so it’s important to kn…" at bounding box center [409, 301] width 329 height 63
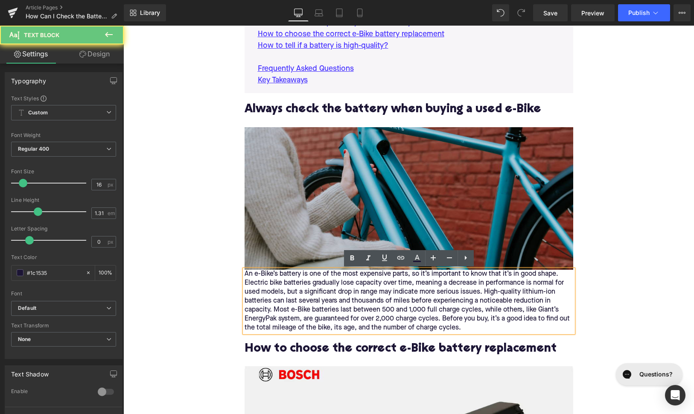
click at [245, 274] on div "An e-Bike’s battery is one of the most expensive parts, so it’s important to kn…" at bounding box center [409, 301] width 329 height 63
click at [247, 274] on div "An e-Bike’s battery is one of the most expensive parts, so it’s important to kn…" at bounding box center [409, 301] width 329 height 63
click at [245, 274] on div "An e-Bike’s battery is one of the most expensive parts, so it’s important to kn…" at bounding box center [409, 301] width 329 height 63
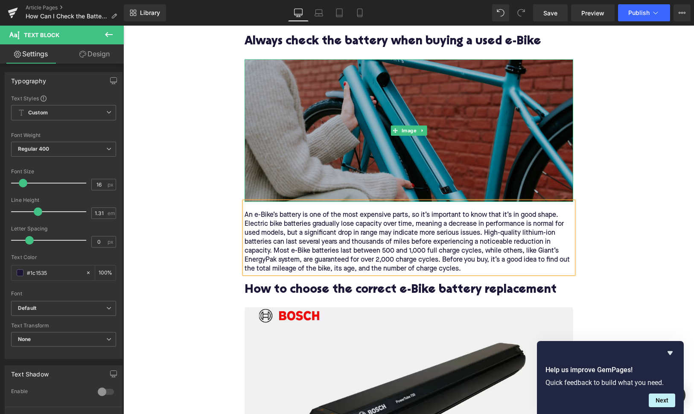
scroll to position [705, 0]
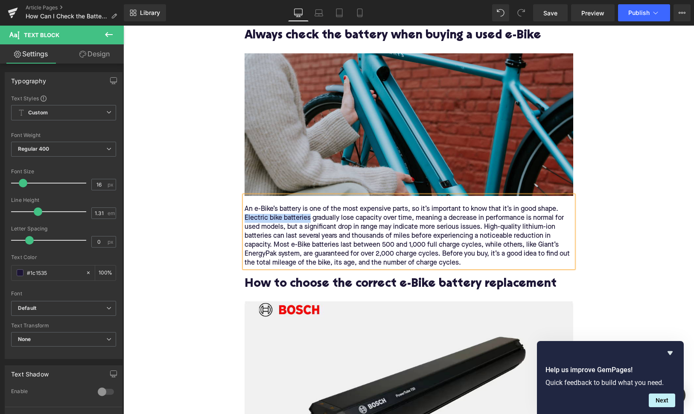
drag, startPoint x: 310, startPoint y: 219, endPoint x: 245, endPoint y: 216, distance: 64.9
click at [245, 216] on div "An e-Bike’s battery is one of the most expensive parts, so it’s important to kn…" at bounding box center [409, 236] width 329 height 63
click at [401, 185] on icon at bounding box center [401, 184] width 10 height 10
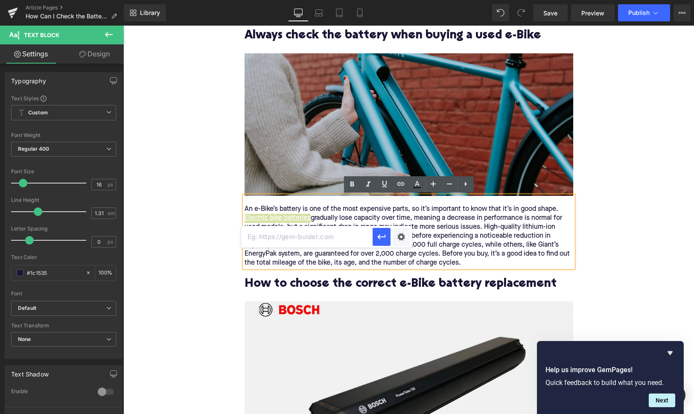
click at [340, 243] on input "text" at bounding box center [306, 236] width 131 height 21
paste input "[URL][DOMAIN_NAME]"
click at [377, 239] on icon "button" at bounding box center [381, 237] width 10 height 10
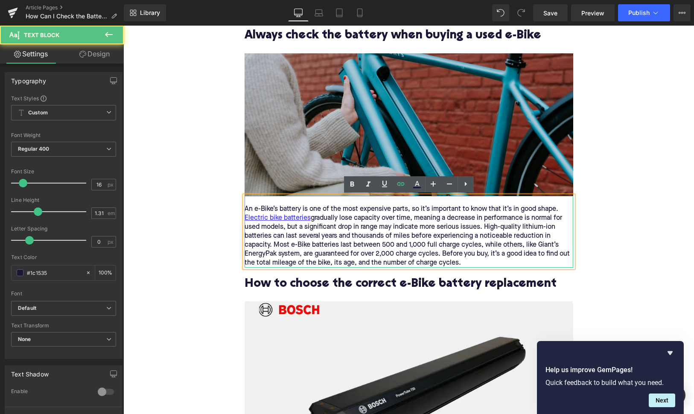
click at [547, 244] on div "An e-Bike’s battery is one of the most expensive parts, so it’s important to kn…" at bounding box center [409, 236] width 329 height 63
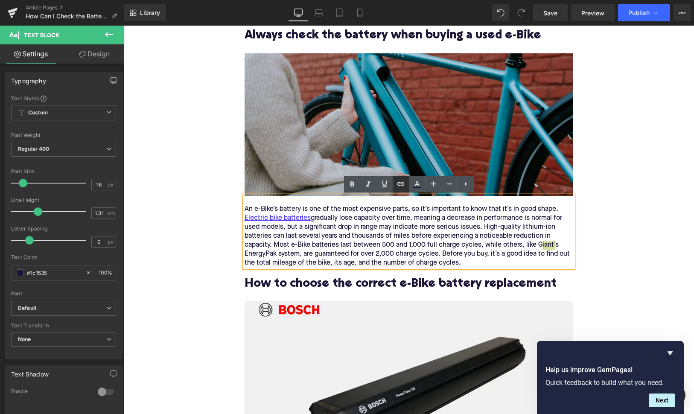
click at [399, 187] on icon at bounding box center [401, 184] width 10 height 10
click at [419, 262] on input "text" at bounding box center [468, 263] width 131 height 21
paste input "https://upway.co/collections/giant-electric-bike"
type input "https://upway.co/collections/giant-electric-bike"
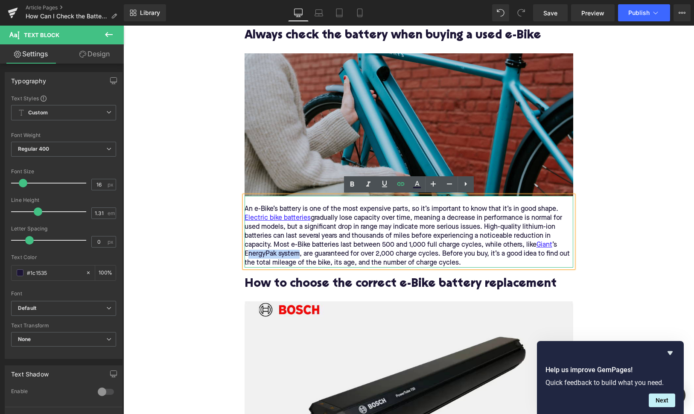
drag, startPoint x: 299, startPoint y: 254, endPoint x: 247, endPoint y: 253, distance: 51.7
click at [247, 253] on div "An e-Bike’s battery is one of the most expensive parts, so it’s important to kn…" at bounding box center [409, 236] width 329 height 63
click at [252, 254] on div "An e-Bike’s battery is one of the most expensive parts, so it’s important to kn…" at bounding box center [409, 236] width 329 height 63
drag, startPoint x: 300, startPoint y: 254, endPoint x: 245, endPoint y: 255, distance: 54.6
click at [245, 255] on div "An e-Bike’s battery is one of the most expensive parts, so it’s important to kn…" at bounding box center [409, 236] width 329 height 63
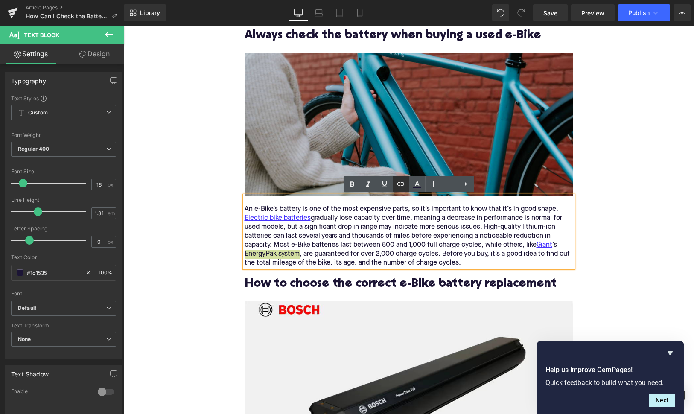
click at [398, 188] on icon at bounding box center [401, 184] width 10 height 10
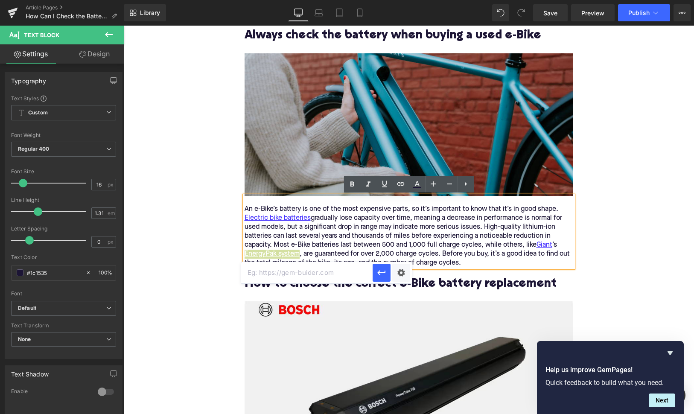
click at [323, 270] on input "text" at bounding box center [306, 272] width 131 height 21
paste input "https://upway.co/blogs/news/energypak-technology-long-range-giant-ebikes"
type input "https://upway.co/blogs/news/energypak-technology-long-range-giant-ebikes"
click at [379, 277] on icon "button" at bounding box center [381, 273] width 10 height 10
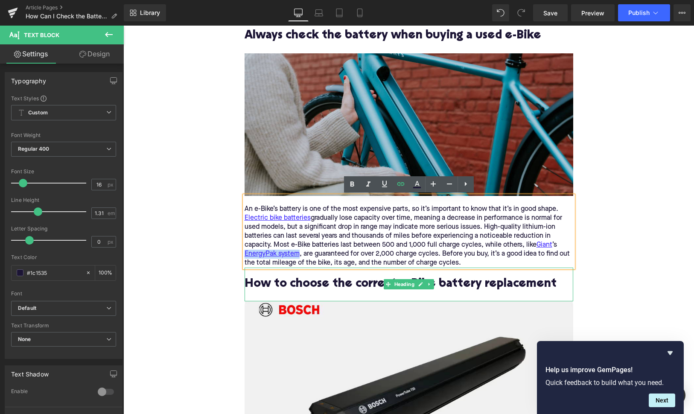
click at [290, 286] on h2 "How to choose the correct e-Bike battery replacement" at bounding box center [409, 284] width 329 height 13
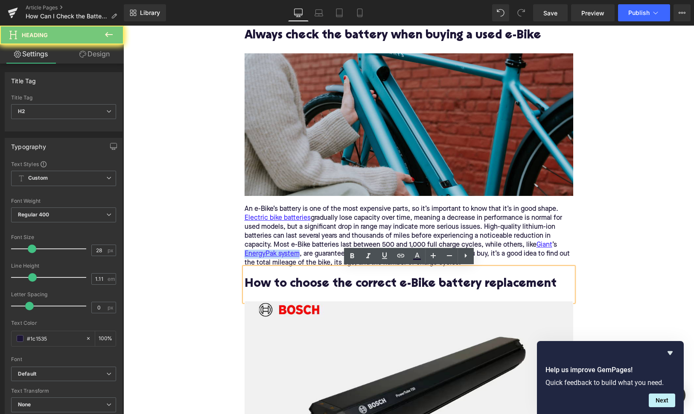
click at [290, 286] on h2 "How to choose the correct e-Bike battery replacement" at bounding box center [409, 284] width 329 height 13
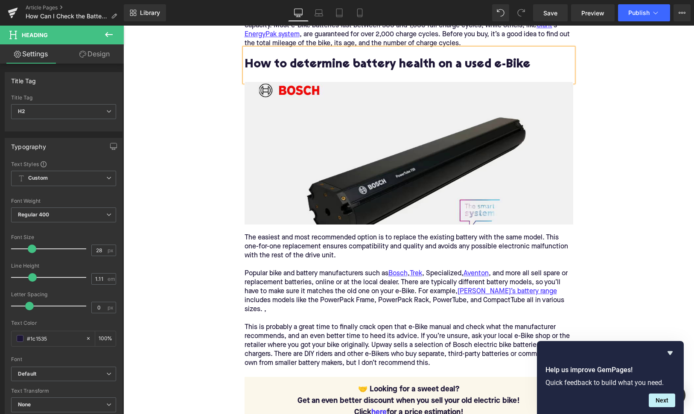
scroll to position [932, 0]
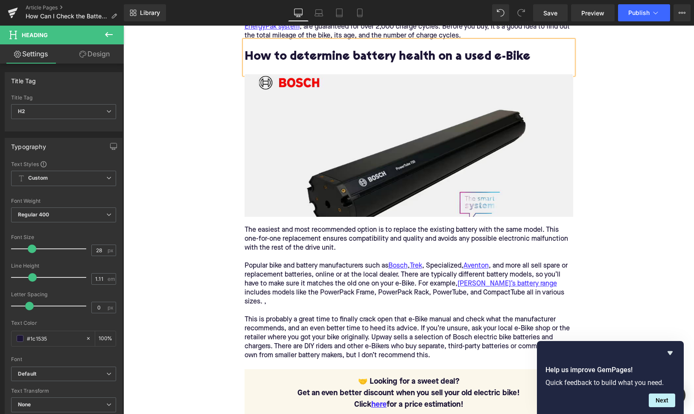
click at [279, 259] on div "The easiest and most recommended option is to replace the existing battery with…" at bounding box center [409, 293] width 329 height 152
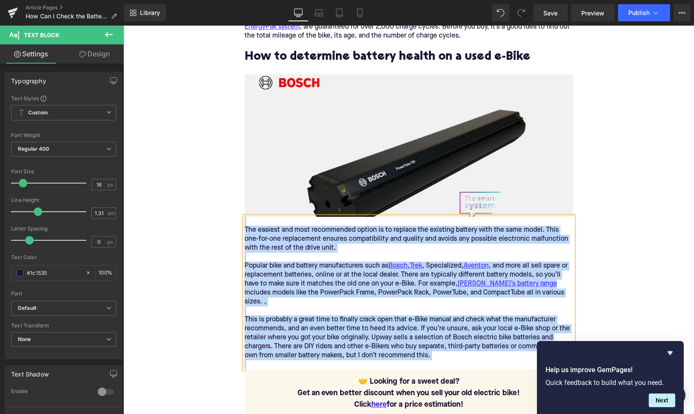
paste div
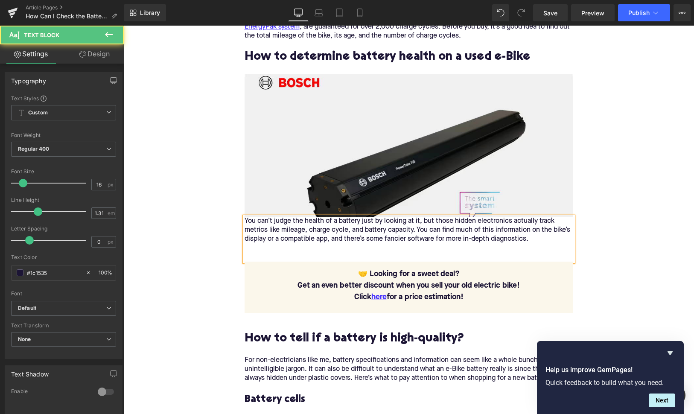
click at [247, 220] on div "You can’t judge the health of a battery just by looking at it, but those hidden…" at bounding box center [409, 239] width 329 height 45
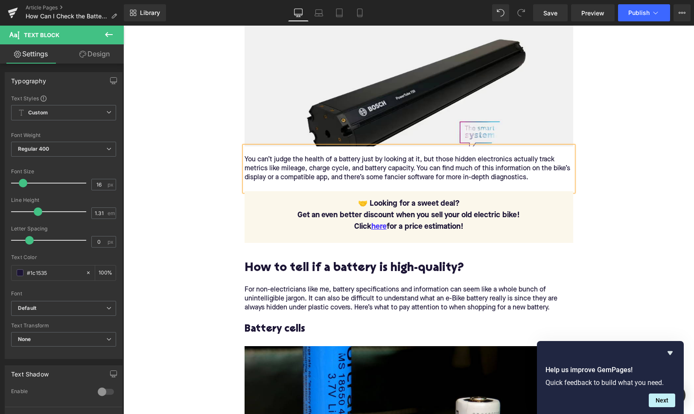
scroll to position [1075, 0]
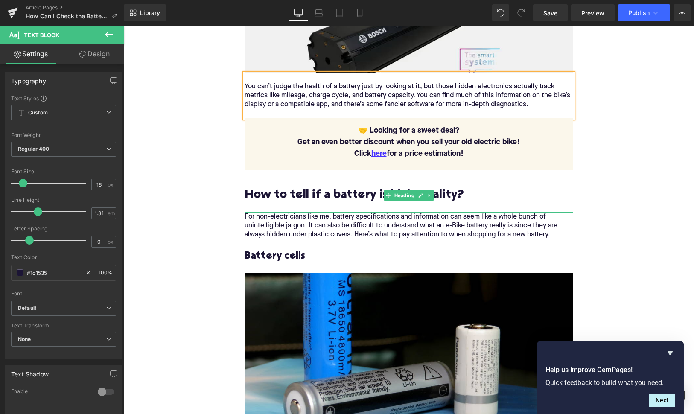
click at [331, 192] on h2 "How to tell if a battery is high-quality?" at bounding box center [409, 195] width 329 height 13
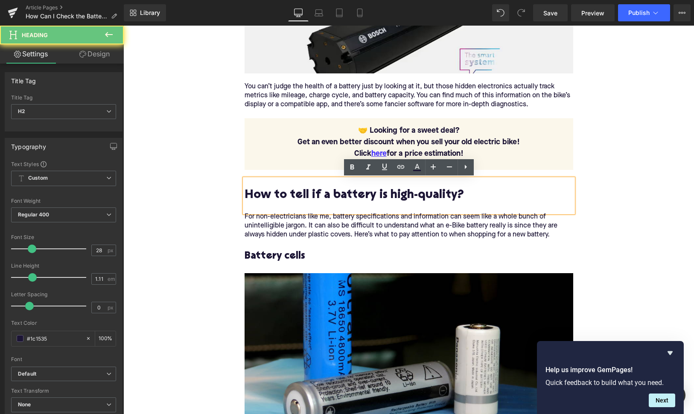
click at [331, 192] on h2 "How to tell if a battery is high-quality?" at bounding box center [409, 195] width 329 height 13
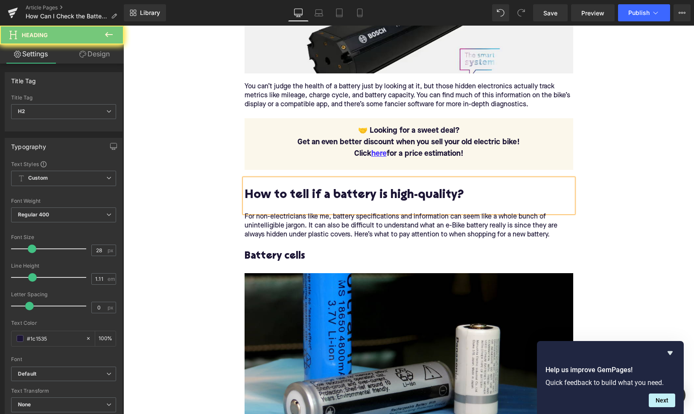
paste div
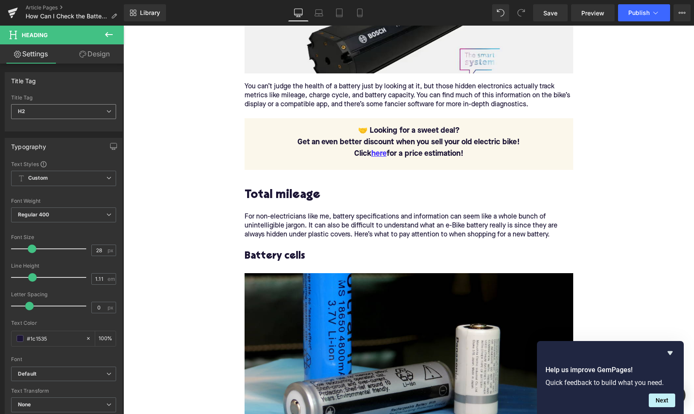
click at [63, 113] on span "H2" at bounding box center [63, 111] width 105 height 15
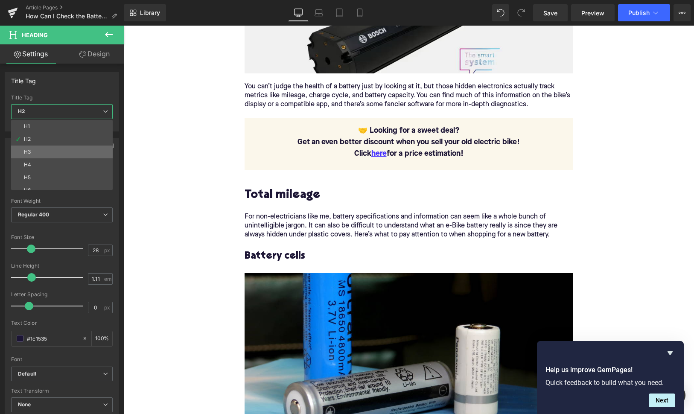
click at [63, 156] on li "H3" at bounding box center [63, 152] width 105 height 13
type input "24"
type input "1.29"
type input "100"
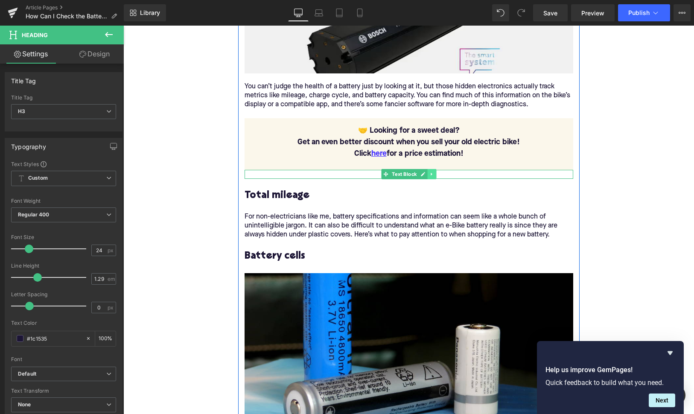
click at [432, 173] on icon at bounding box center [431, 174] width 1 height 3
click at [434, 173] on link at bounding box center [436, 174] width 9 height 10
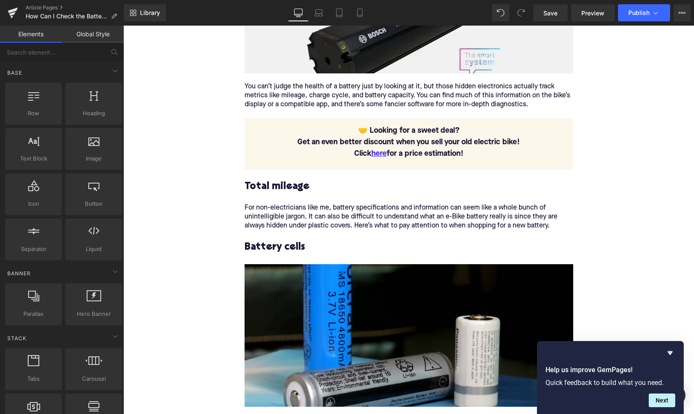
click at [303, 219] on div "For non-electricians like me, battery specifications and information can seem l…" at bounding box center [409, 217] width 329 height 27
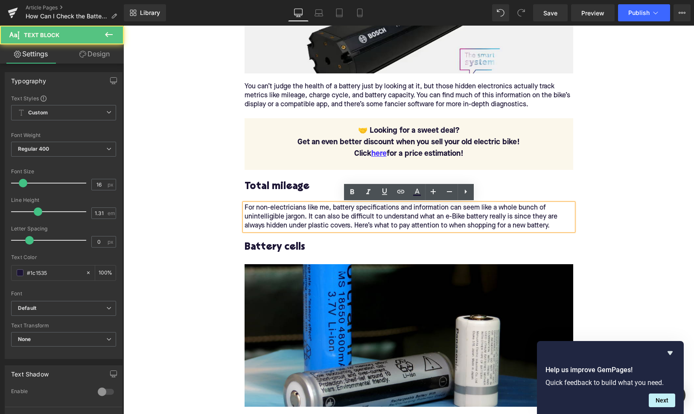
click at [303, 219] on div "For non-electricians like me, battery specifications and information can seem l…" at bounding box center [409, 217] width 329 height 27
paste div
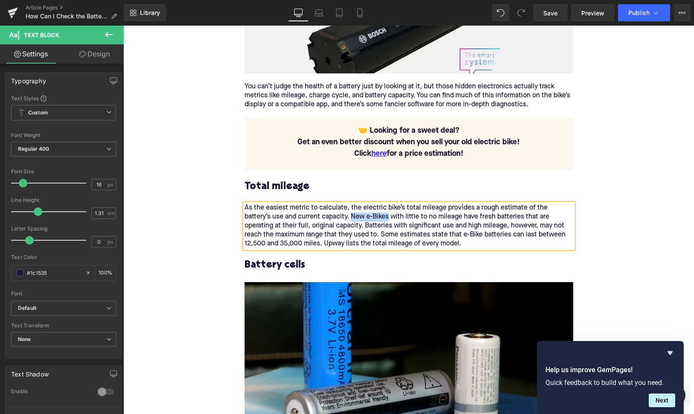
drag, startPoint x: 324, startPoint y: 216, endPoint x: 359, endPoint y: 220, distance: 36.0
click at [359, 220] on div "As the easiest metric to calculate, the electric bike’s total mileage provides …" at bounding box center [409, 226] width 329 height 45
drag, startPoint x: 399, startPoint y: 190, endPoint x: 258, endPoint y: 191, distance: 141.3
click at [399, 190] on icon at bounding box center [401, 192] width 10 height 10
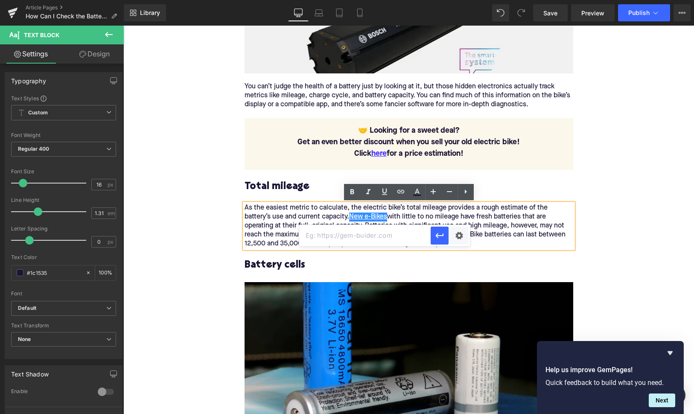
click at [360, 236] on input "text" at bounding box center [364, 235] width 131 height 21
paste input "https://upway.co/collections/under-5-miles-electric-bike"
type input "https://upway.co/collections/under-5-miles-electric-bike"
click at [445, 236] on icon "button" at bounding box center [440, 235] width 10 height 10
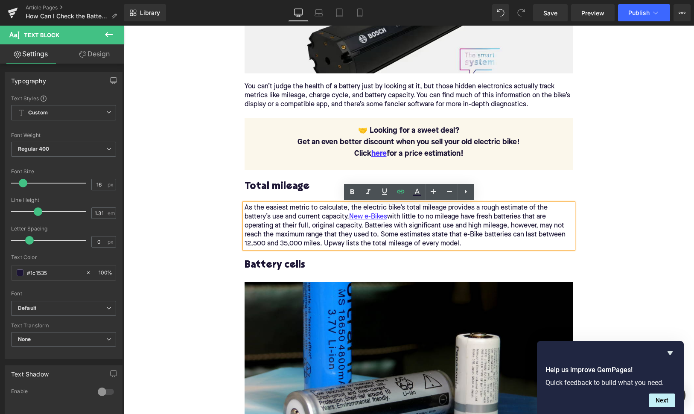
click at [261, 265] on h3 "Battery cells" at bounding box center [409, 265] width 329 height 13
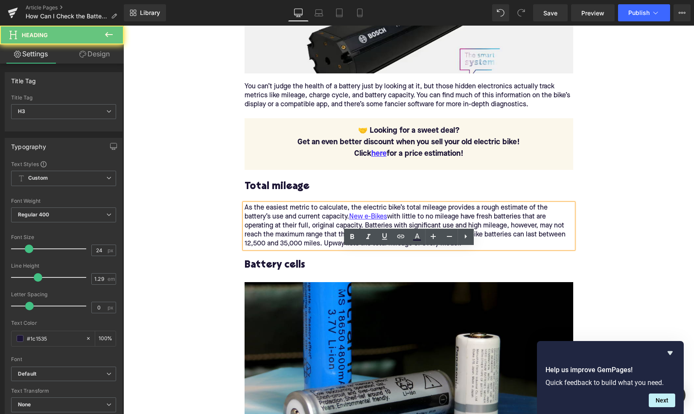
click at [261, 265] on h3 "Battery cells" at bounding box center [409, 265] width 329 height 13
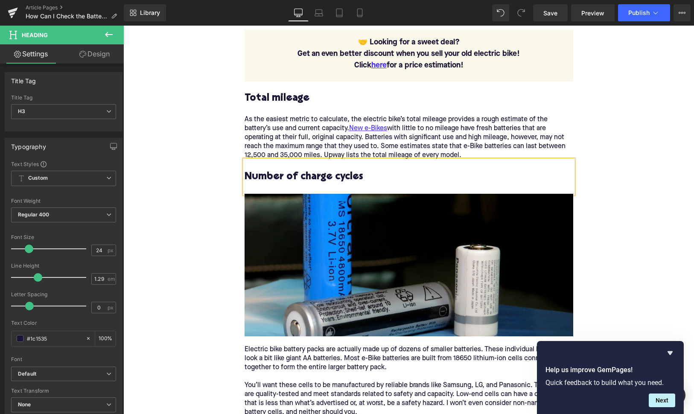
scroll to position [1252, 0]
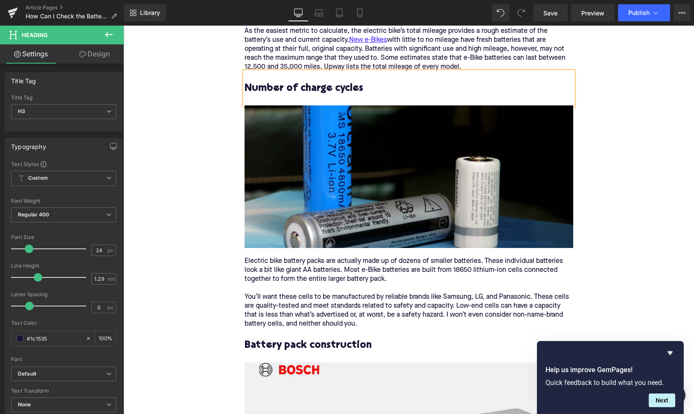
click at [326, 296] on p "Electric bike battery packs are actually made up of dozens of smaller batteries…" at bounding box center [409, 293] width 329 height 72
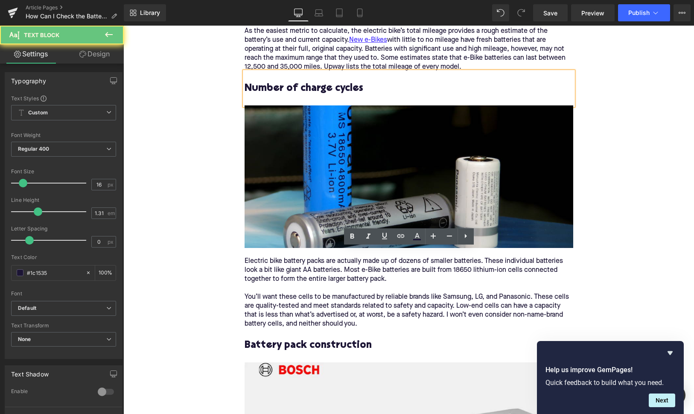
click at [326, 296] on p "Electric bike battery packs are actually made up of dozens of smaller batteries…" at bounding box center [409, 293] width 329 height 72
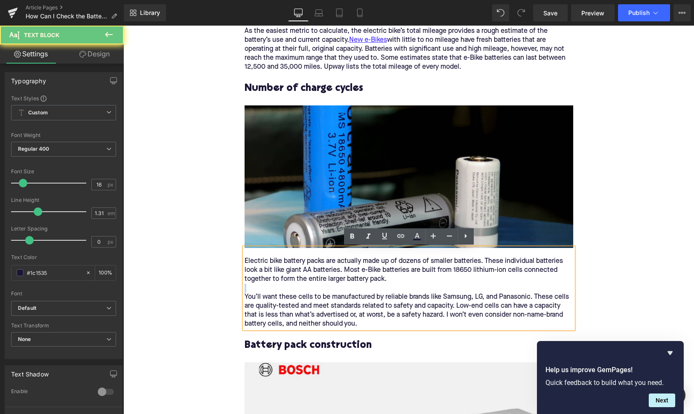
click at [326, 296] on p "Electric bike battery packs are actually made up of dozens of smaller batteries…" at bounding box center [409, 293] width 329 height 72
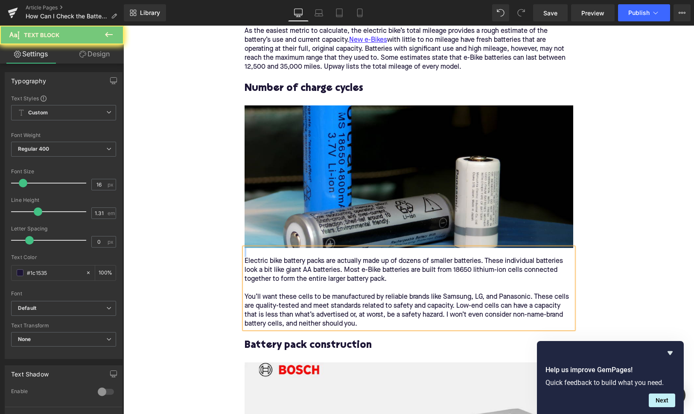
paste div
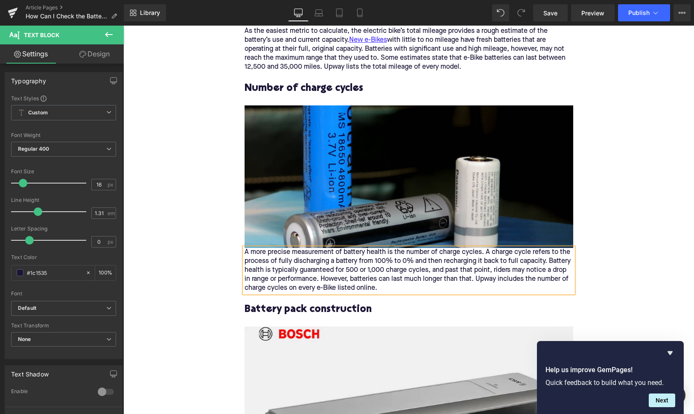
click at [245, 251] on div "A more precise measurement of battery health is the number of charge cycles. A …" at bounding box center [409, 270] width 329 height 45
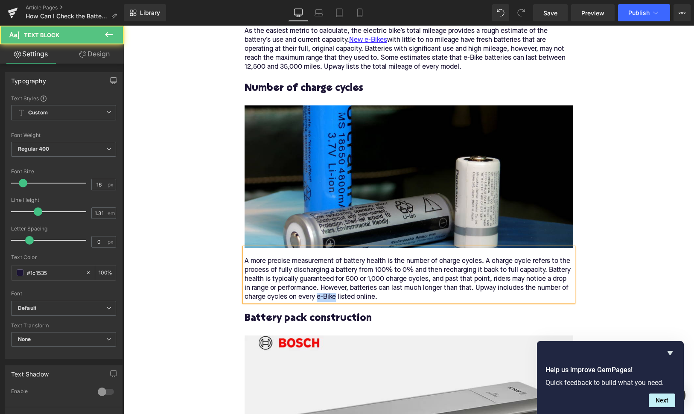
drag, startPoint x: 335, startPoint y: 298, endPoint x: 318, endPoint y: 298, distance: 17.5
click at [318, 298] on div "A more precise measurement of battery health is the number of charge cycles. A …" at bounding box center [409, 279] width 329 height 45
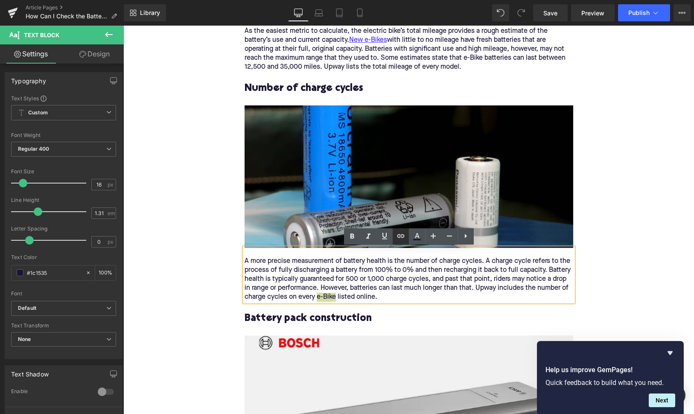
click at [400, 238] on icon at bounding box center [401, 236] width 10 height 10
click at [366, 315] on input "text" at bounding box center [348, 315] width 131 height 21
paste input "[URL][DOMAIN_NAME]"
type input "[URL][DOMAIN_NAME]"
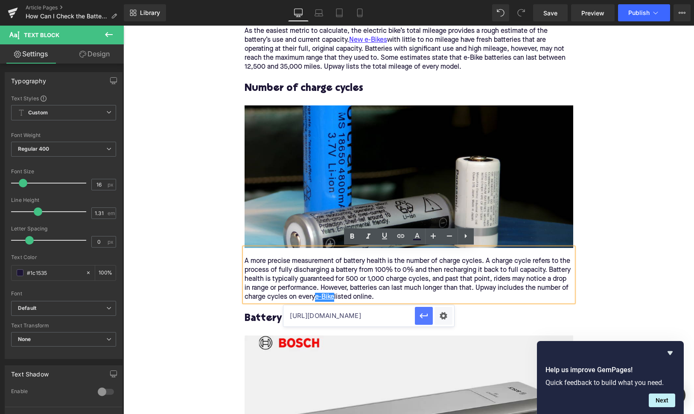
click at [428, 320] on icon "button" at bounding box center [424, 316] width 10 height 10
click at [263, 319] on h3 "Battery pack construction" at bounding box center [409, 318] width 329 height 13
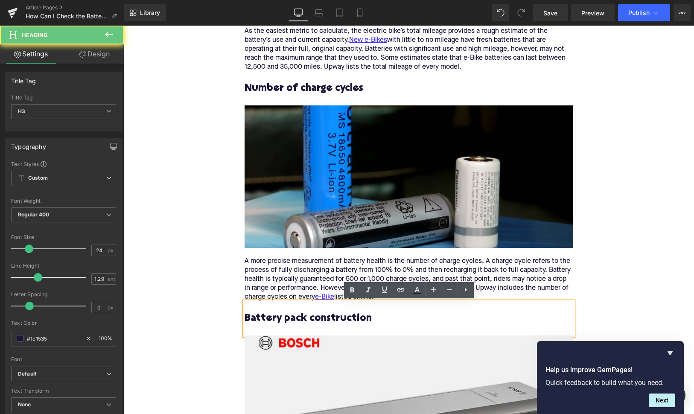
click at [263, 319] on h3 "Battery pack construction" at bounding box center [409, 318] width 329 height 13
paste div
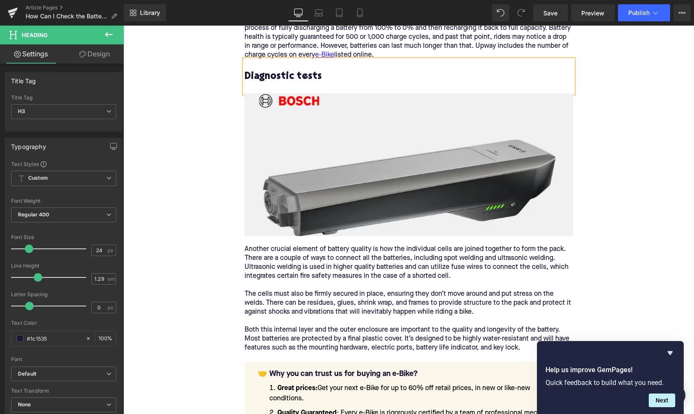
scroll to position [1499, 0]
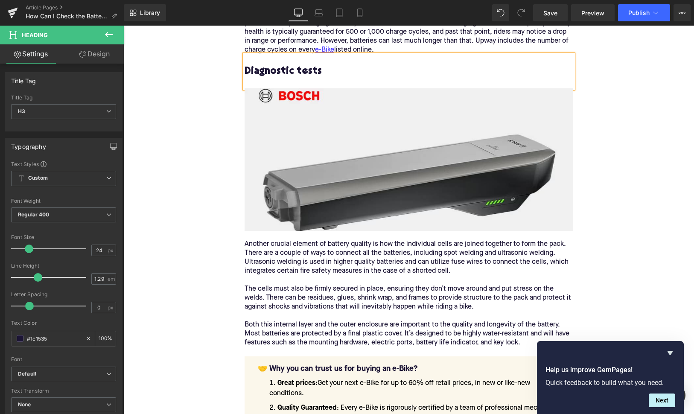
click at [277, 286] on p "Another crucial element of battery quality is how the individual cells are join…" at bounding box center [409, 294] width 329 height 108
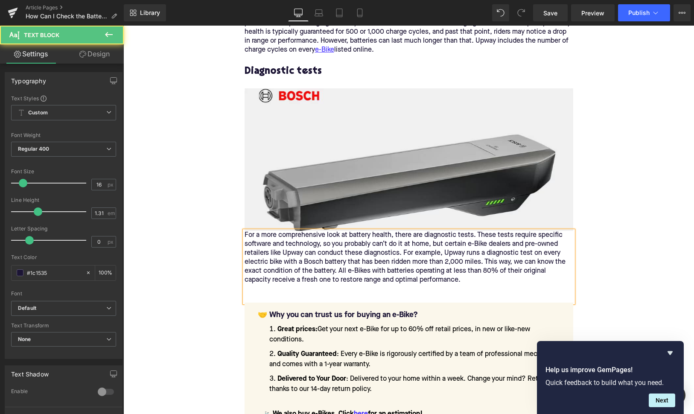
click at [245, 236] on div "For a more comprehensive look at battery health, there are diagnostic tests. Th…" at bounding box center [409, 267] width 329 height 72
click at [246, 236] on div "For a more comprehensive look at battery health, there are diagnostic tests. Th…" at bounding box center [409, 267] width 329 height 72
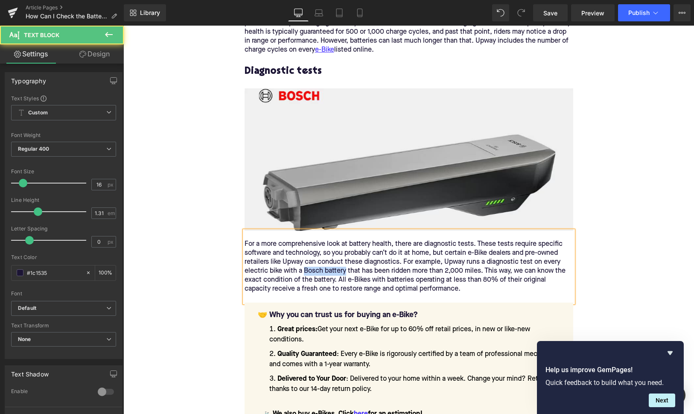
drag, startPoint x: 303, startPoint y: 272, endPoint x: 345, endPoint y: 272, distance: 41.8
click at [345, 272] on div "For a more comprehensive look at battery health, there are diagnostic tests. Th…" at bounding box center [409, 267] width 329 height 54
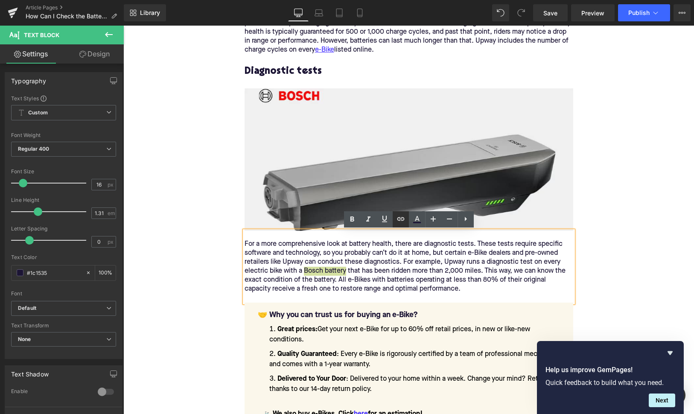
click at [400, 223] on icon at bounding box center [401, 219] width 10 height 10
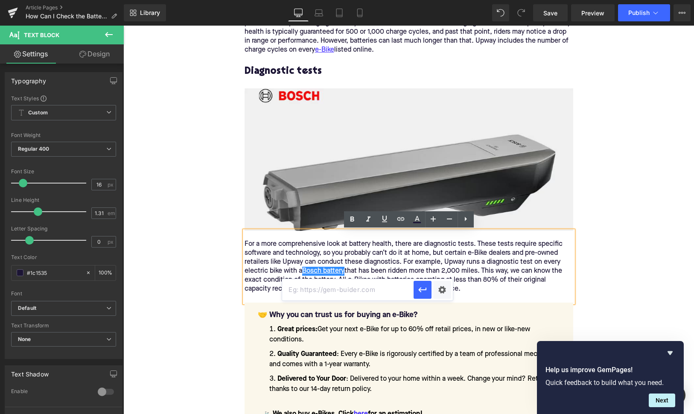
click at [376, 286] on input "text" at bounding box center [347, 289] width 131 height 21
paste input "http://upway.co/blogs/news/bosch-battery-guide"
type input "http://upway.co/blogs/news/bosch-battery-guide"
click at [420, 292] on icon "button" at bounding box center [422, 290] width 10 height 10
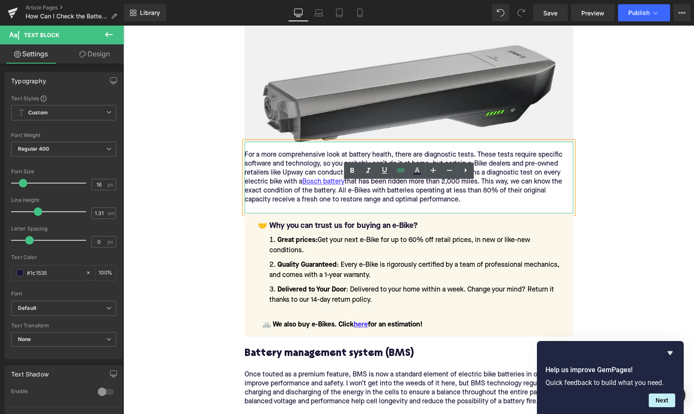
scroll to position [1685, 0]
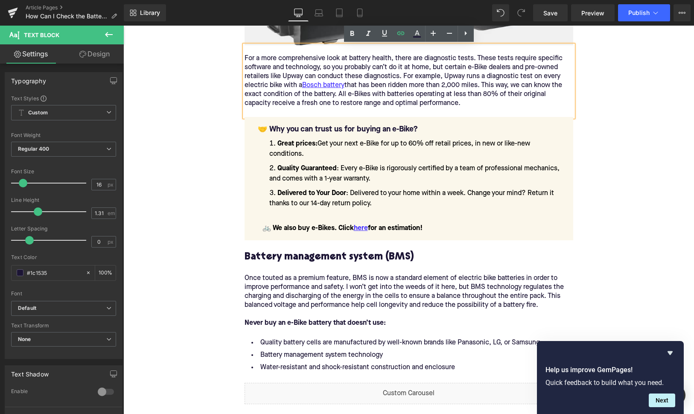
click at [275, 254] on h3 "Battery management system (BMS)" at bounding box center [409, 257] width 329 height 13
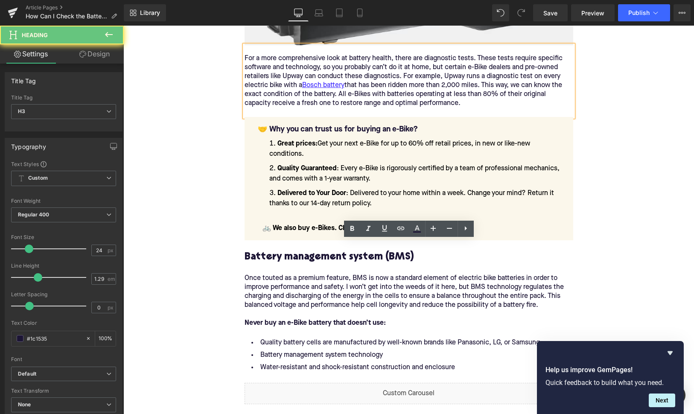
click at [275, 254] on h3 "Battery management system (BMS)" at bounding box center [409, 257] width 329 height 13
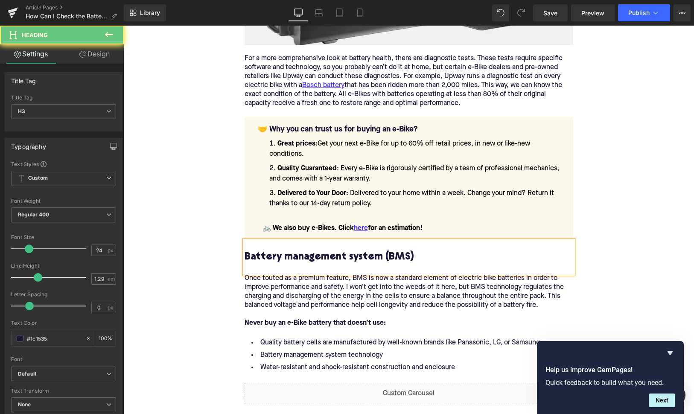
paste div
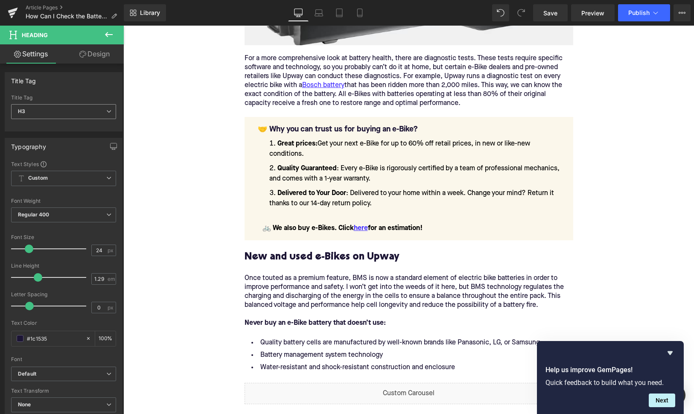
click at [79, 109] on span "H3" at bounding box center [63, 111] width 105 height 15
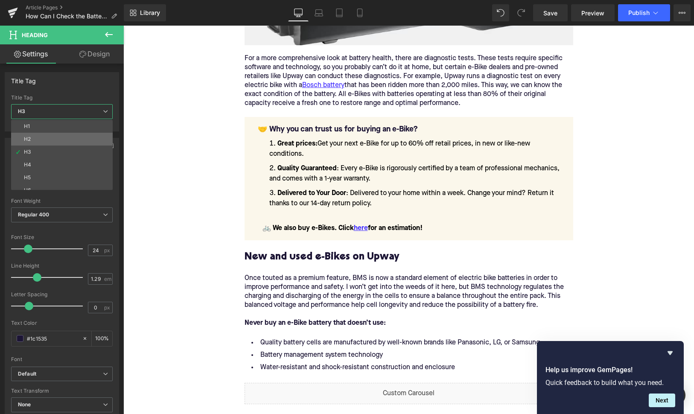
click at [75, 142] on li "H2" at bounding box center [63, 139] width 105 height 13
type input "28"
type input "1.11"
type input "100"
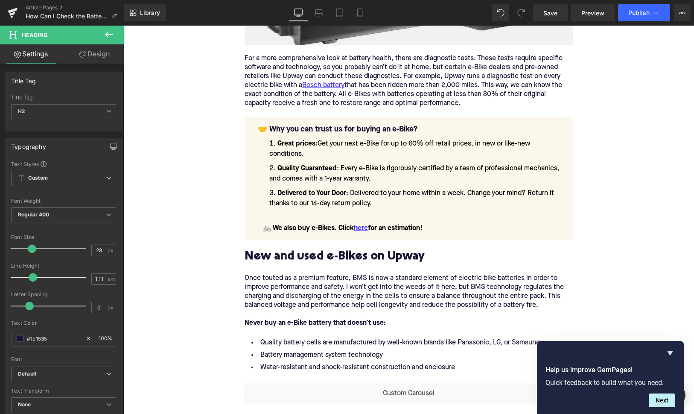
click at [287, 287] on p "Once touted as a premium feature, BMS is now a standard element of electric bik…" at bounding box center [409, 292] width 329 height 36
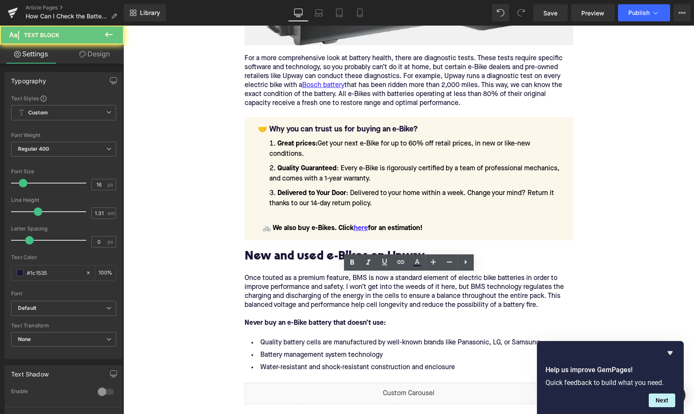
click at [287, 287] on p "Once touted as a premium feature, BMS is now a standard element of electric bik…" at bounding box center [409, 292] width 329 height 36
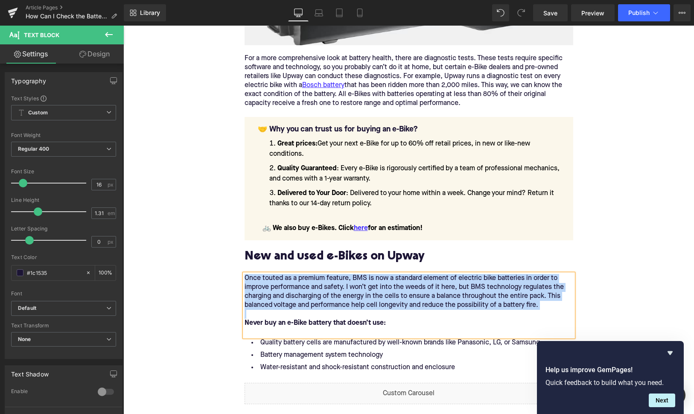
paste div
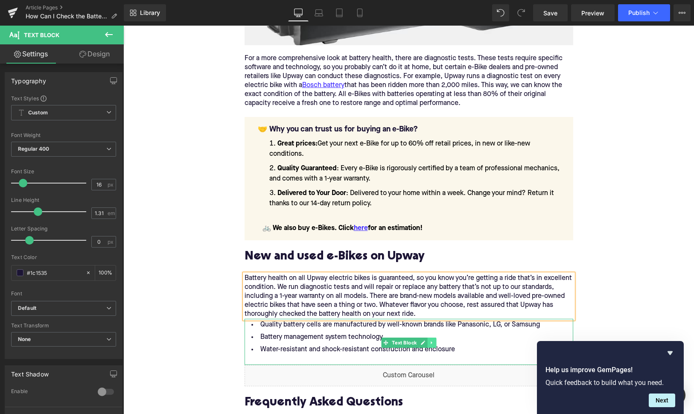
click at [432, 342] on icon at bounding box center [431, 342] width 5 height 5
click at [437, 343] on icon at bounding box center [436, 342] width 5 height 5
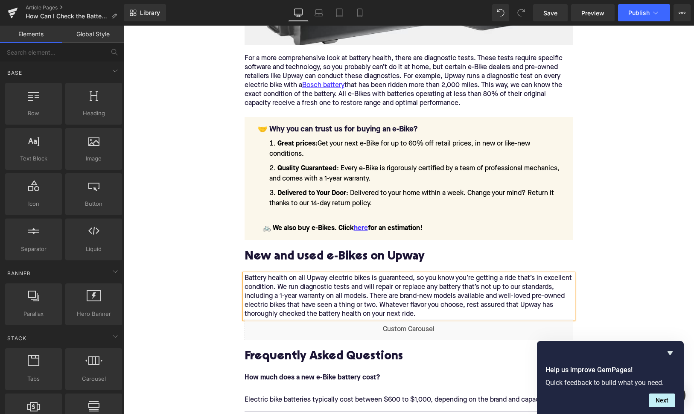
click at [426, 309] on div "Battery health on all Upway electric bikes is guaranteed, so you know you’re ge…" at bounding box center [409, 296] width 329 height 45
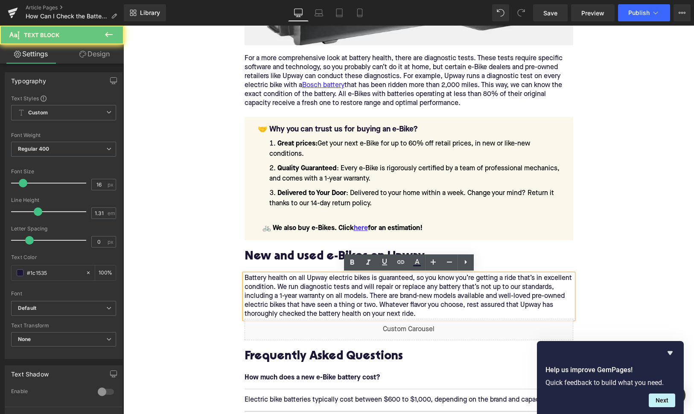
click at [428, 315] on div "Battery health on all Upway electric bikes is guaranteed, so you know you’re ge…" at bounding box center [409, 296] width 329 height 45
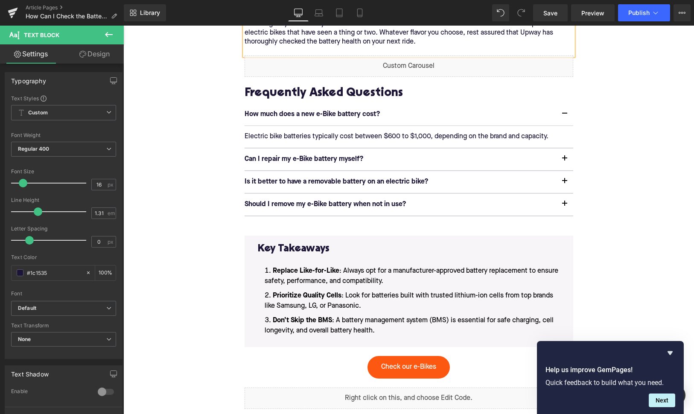
scroll to position [1969, 0]
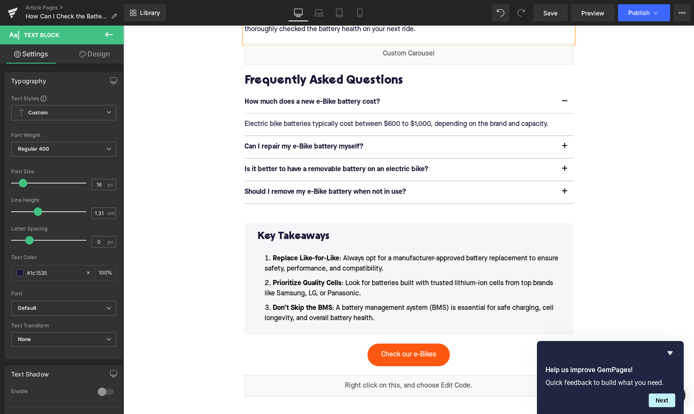
click at [393, 317] on li "Don’t Skip the BMS : A battery management system (BMS) is essential for safe ch…" at bounding box center [409, 313] width 302 height 20
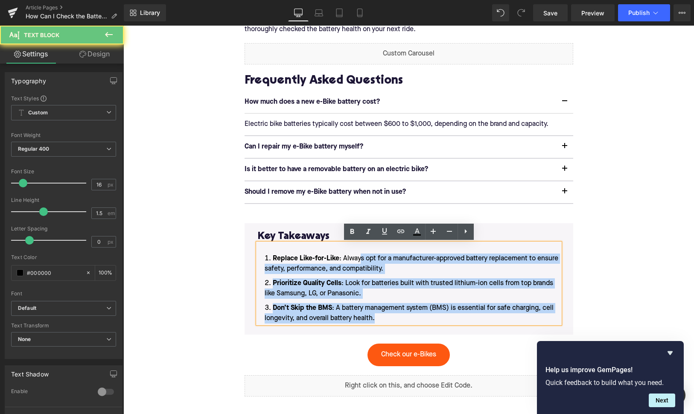
drag, startPoint x: 381, startPoint y: 317, endPoint x: 360, endPoint y: 255, distance: 65.2
click at [360, 255] on ol "Replace Like-for-Like : Always opt for a manufacturer-approved battery replacem…" at bounding box center [409, 289] width 302 height 70
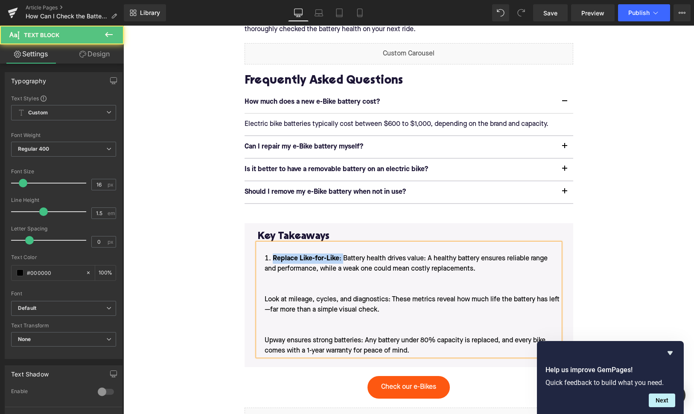
drag, startPoint x: 342, startPoint y: 258, endPoint x: 268, endPoint y: 255, distance: 74.3
click at [268, 255] on li "Replace Like-for-Like : Battery health drives value: A healthy battery ensures …" at bounding box center [409, 305] width 302 height 102
click at [258, 297] on li "Battery health drives value: A healthy battery ensures reliable range and perfo…" at bounding box center [409, 305] width 302 height 102
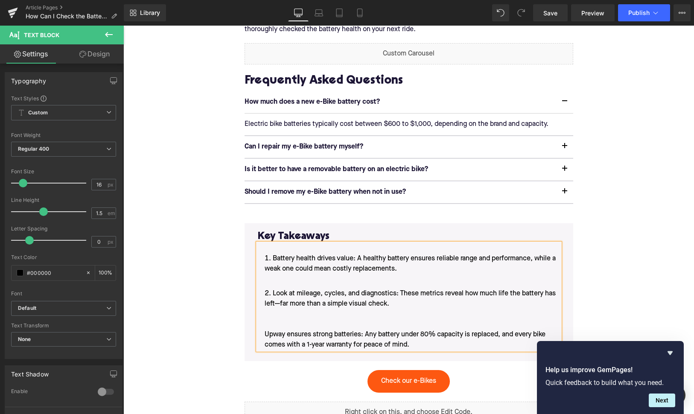
click at [260, 337] on li "Look at mileage, cycles, and diagnostics: These metrics reveal how much life th…" at bounding box center [409, 319] width 302 height 61
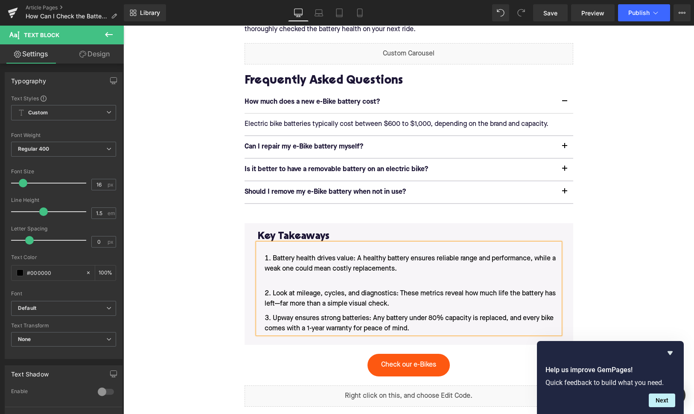
click at [314, 284] on li "Battery health drives value: A healthy battery ensures reliable range and perfo…" at bounding box center [409, 269] width 302 height 31
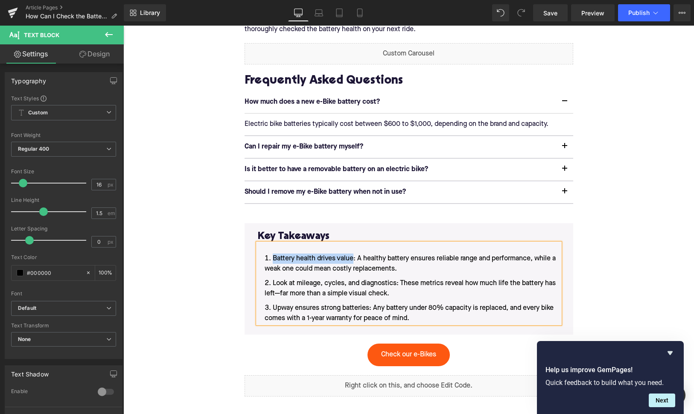
drag, startPoint x: 353, startPoint y: 259, endPoint x: 273, endPoint y: 259, distance: 80.2
click at [273, 259] on li "Battery health drives value: A healthy battery ensures reliable range and perfo…" at bounding box center [409, 264] width 302 height 20
drag, startPoint x: 397, startPoint y: 284, endPoint x: 273, endPoint y: 281, distance: 123.4
click at [273, 281] on li "Look at mileage, cycles, and diagnostics: These metrics reveal how much life th…" at bounding box center [409, 288] width 302 height 20
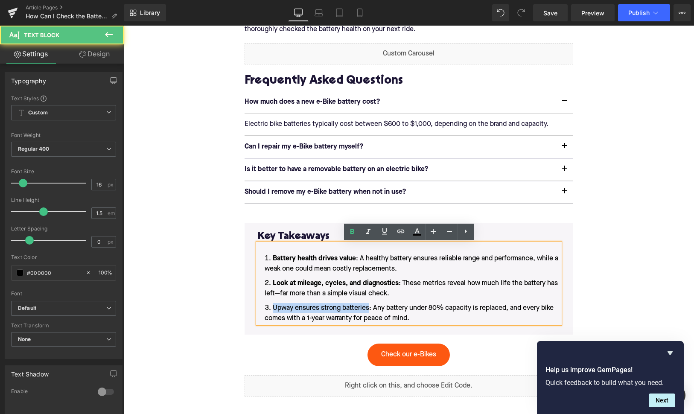
drag, startPoint x: 369, startPoint y: 308, endPoint x: 272, endPoint y: 310, distance: 97.3
click at [272, 310] on li "Upway ensures strong batteries: Any battery under 80% capacity is replaced, and…" at bounding box center [409, 313] width 302 height 20
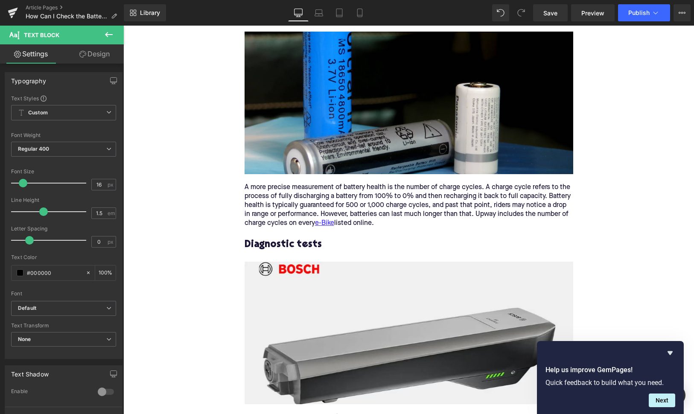
scroll to position [1197, 0]
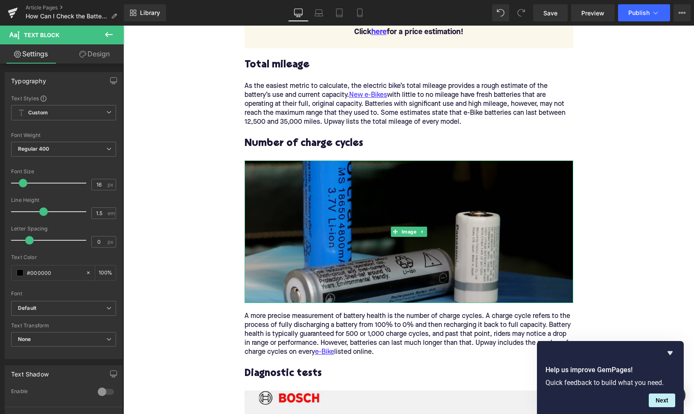
click at [363, 247] on img at bounding box center [409, 231] width 329 height 143
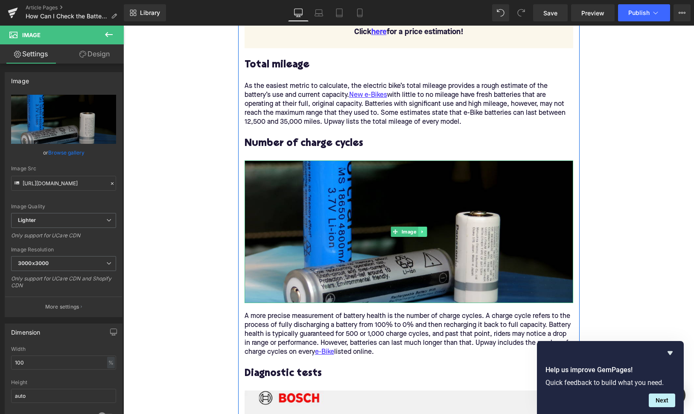
click at [422, 233] on icon at bounding box center [421, 231] width 1 height 3
click at [427, 232] on icon at bounding box center [426, 231] width 5 height 5
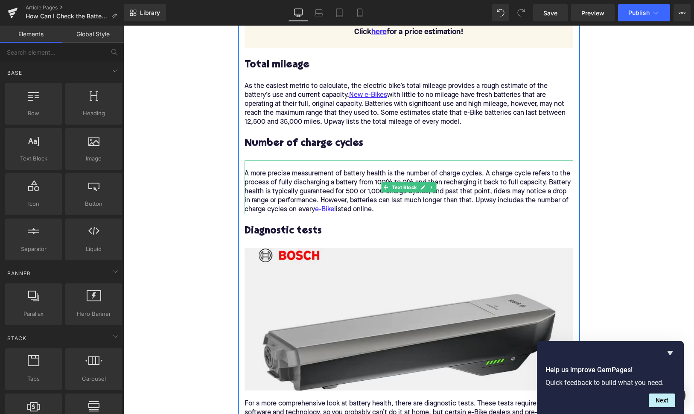
click at [251, 172] on div "A more precise measurement of battery health is the number of charge cycles. A …" at bounding box center [409, 191] width 329 height 45
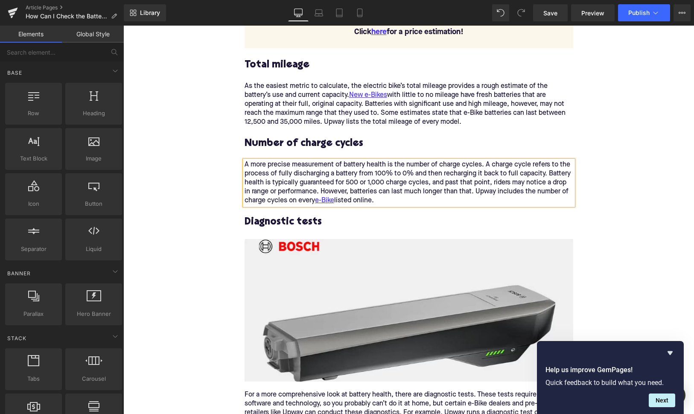
click at [198, 181] on div "Home / How Can I Check the Battery Health When Buying a Used E-Bike? Breadcrumb…" at bounding box center [408, 199] width 571 height 2563
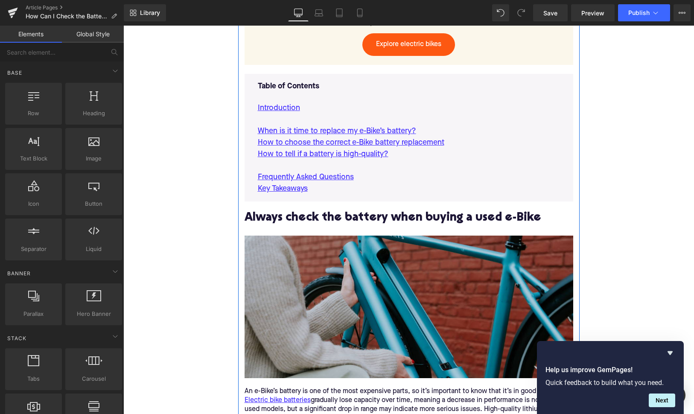
scroll to position [479, 0]
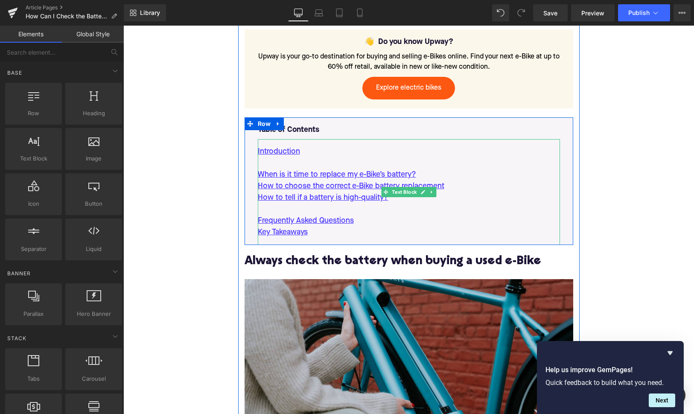
click at [401, 200] on p "How to tell if a battery is high-quality?" at bounding box center [409, 198] width 302 height 12
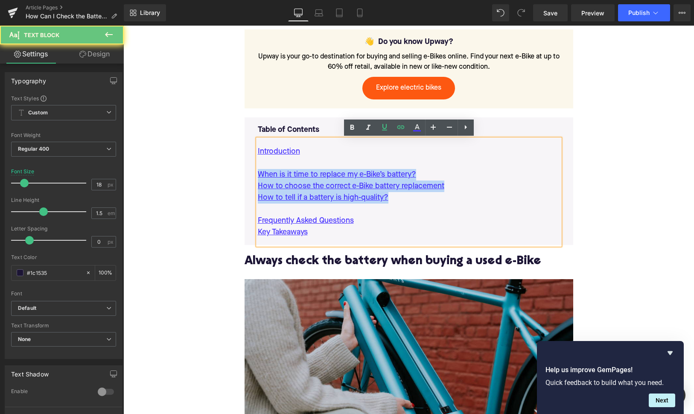
drag, startPoint x: 401, startPoint y: 200, endPoint x: 249, endPoint y: 178, distance: 154.0
click at [249, 178] on div "Table of Contents Text Block Introduction When is it time to replace my e-Bike’…" at bounding box center [409, 181] width 329 height 128
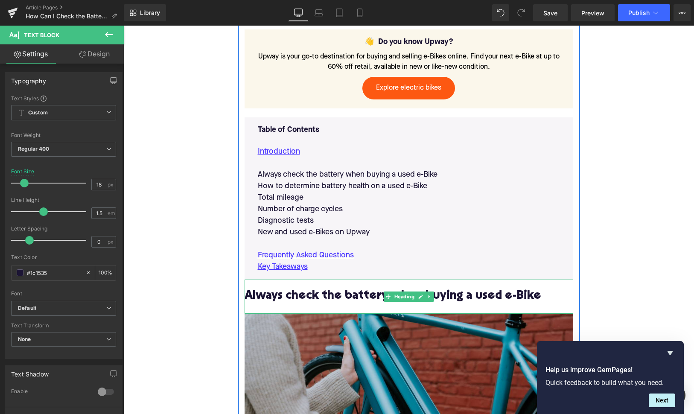
click at [313, 307] on div "Always check the battery when buying a used e-Bike" at bounding box center [409, 297] width 329 height 34
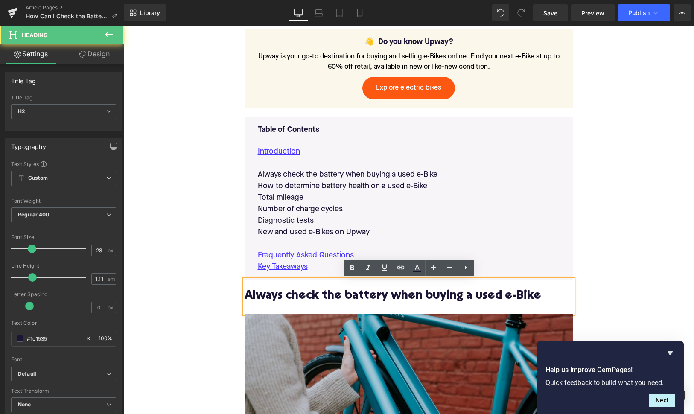
click at [313, 303] on div "Always check the battery when buying a used e-Bike" at bounding box center [409, 297] width 329 height 34
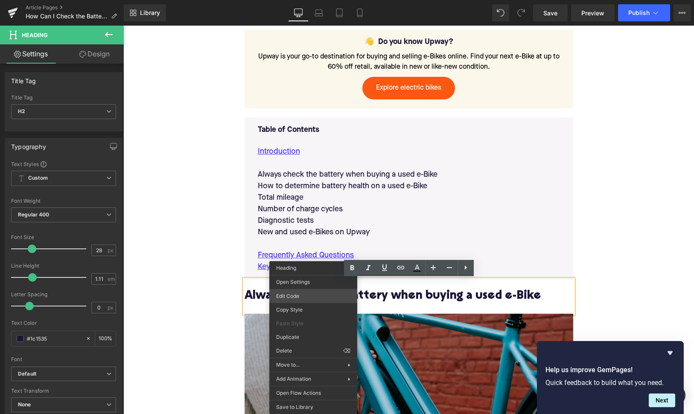
click at [312, 0] on div "You are previewing how the will restyle your page. You can not edit Elements in…" at bounding box center [347, 0] width 694 height 0
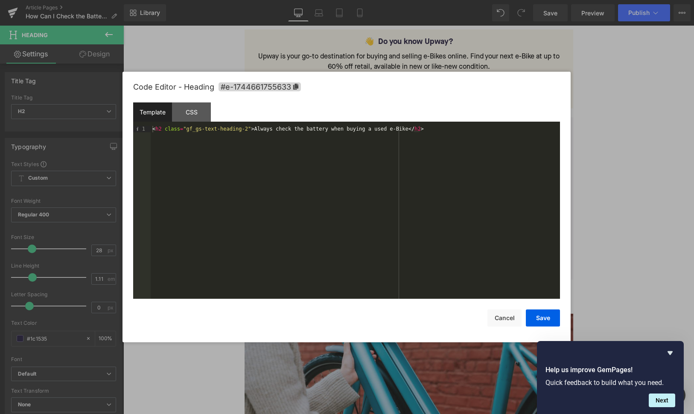
click at [292, 81] on div "Code Editor - Heading #e-1744661755633" at bounding box center [346, 87] width 427 height 31
click at [291, 86] on span "#e-1744661755633" at bounding box center [260, 86] width 82 height 9
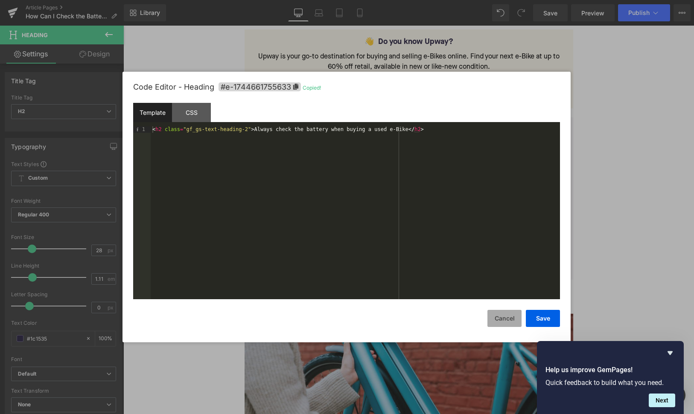
click at [496, 319] on button "Cancel" at bounding box center [504, 318] width 34 height 17
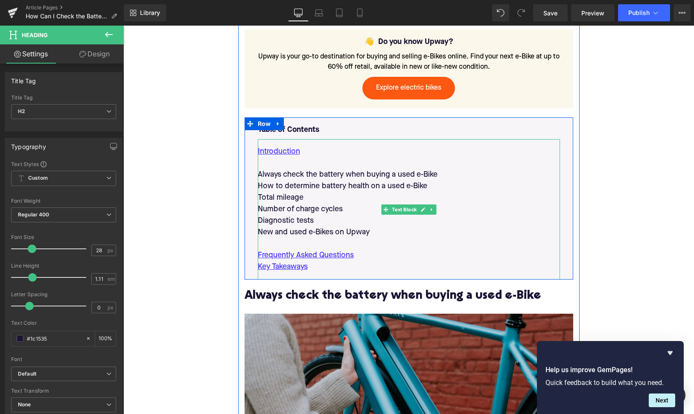
click at [309, 177] on p "Always check the battery when buying a used e-Bike" at bounding box center [409, 175] width 302 height 12
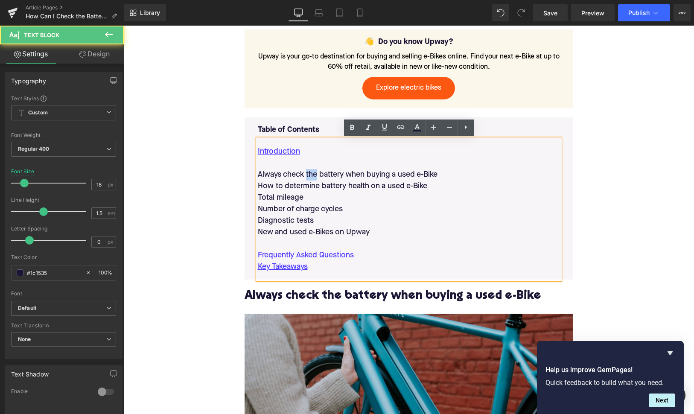
click at [309, 177] on p "Always check the battery when buying a used e-Bike" at bounding box center [409, 175] width 302 height 12
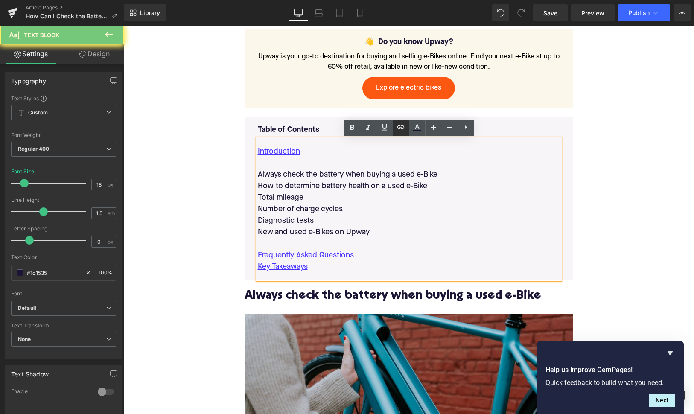
click at [398, 125] on icon at bounding box center [401, 127] width 10 height 10
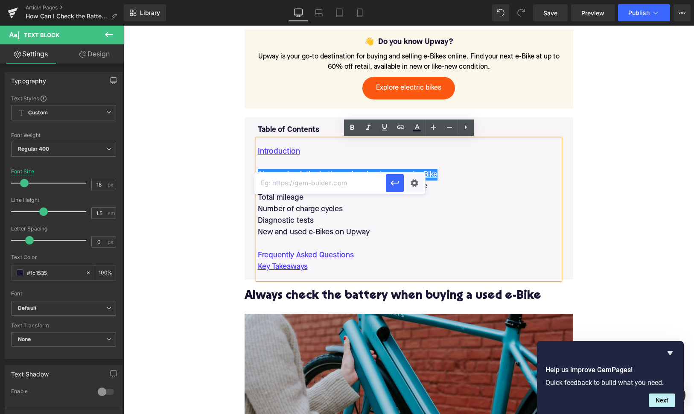
click at [356, 182] on input "text" at bounding box center [319, 182] width 131 height 21
paste input "#e-1744661755633"
click at [399, 185] on icon "button" at bounding box center [395, 183] width 10 height 10
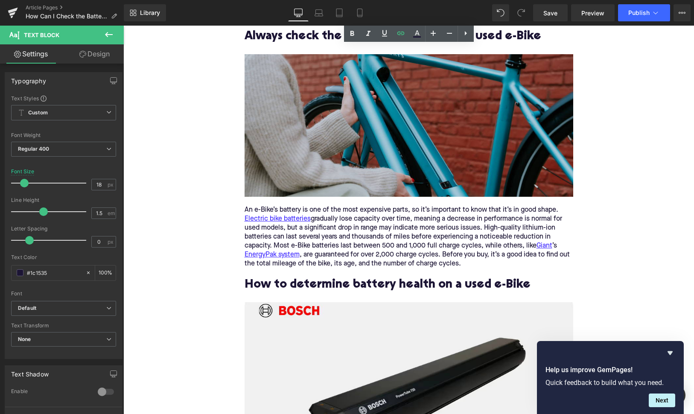
scroll to position [810, 0]
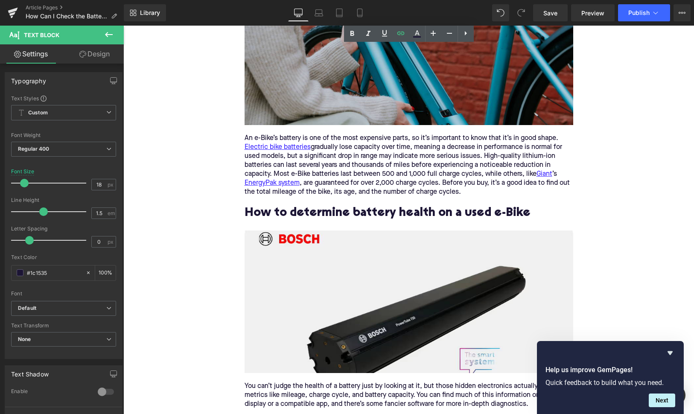
click at [319, 206] on div "How to determine battery health on a used e-Bike" at bounding box center [409, 214] width 329 height 34
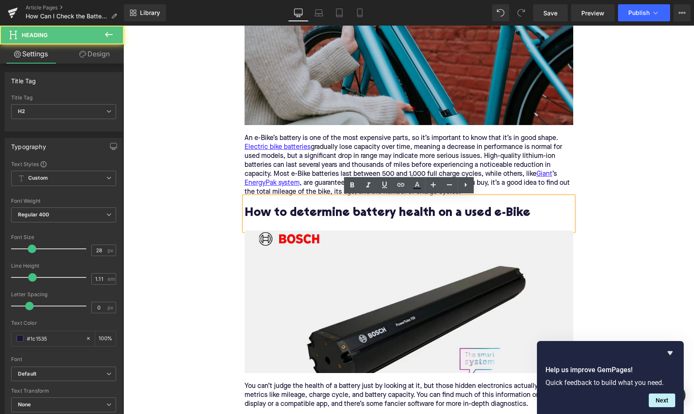
click at [318, 210] on h2 "How to determine battery health on a used e-Bike" at bounding box center [409, 213] width 329 height 13
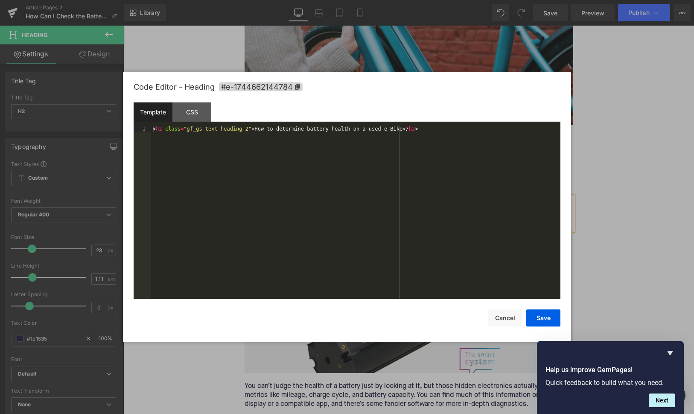
click at [314, 0] on div "You are previewing how the will restyle your page. You can not edit Elements in…" at bounding box center [347, 0] width 694 height 0
click at [287, 84] on span "#e-1744662144784" at bounding box center [261, 86] width 84 height 9
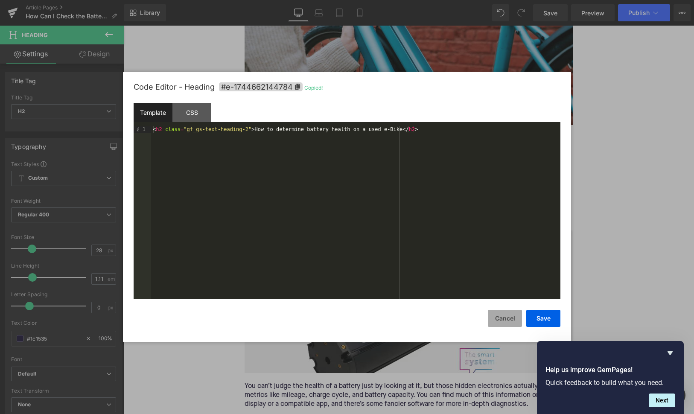
click at [502, 318] on button "Cancel" at bounding box center [505, 318] width 34 height 17
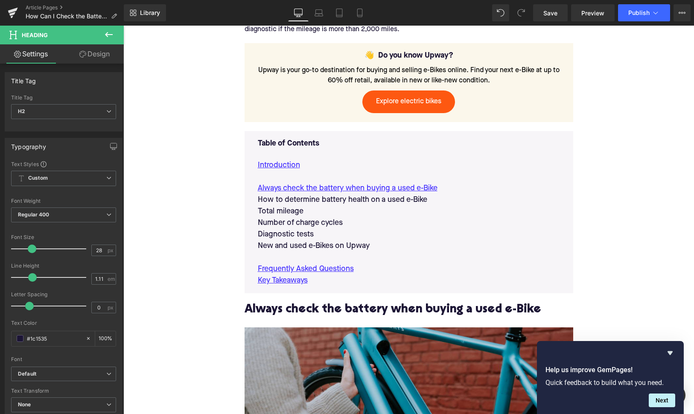
scroll to position [427, 0]
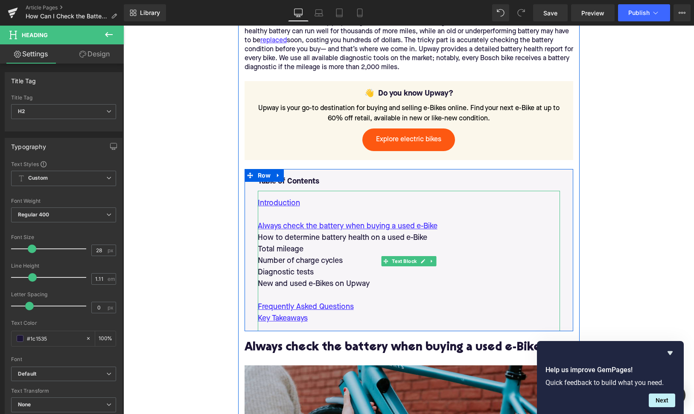
click at [310, 236] on p "How to determine battery health on a used e-Bike" at bounding box center [409, 238] width 302 height 12
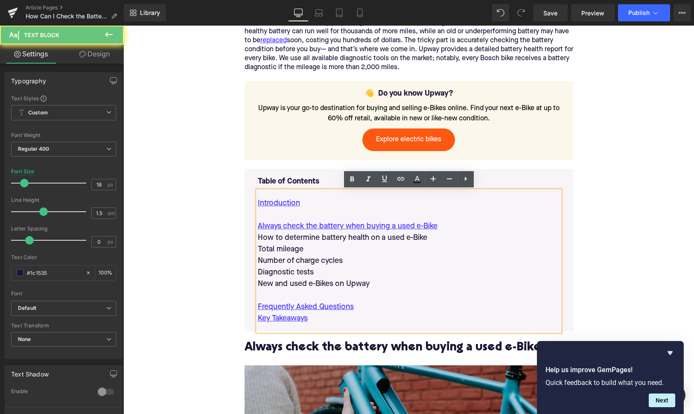
click at [310, 236] on p "How to determine battery health on a used e-Bike" at bounding box center [409, 238] width 302 height 12
click at [401, 183] on icon at bounding box center [401, 179] width 10 height 10
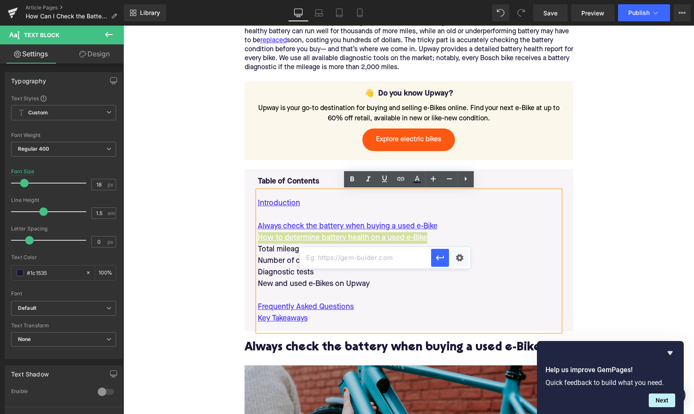
click at [331, 255] on input "text" at bounding box center [365, 257] width 131 height 21
paste input "#e-1744662144784"
type input "#e-1744662144784"
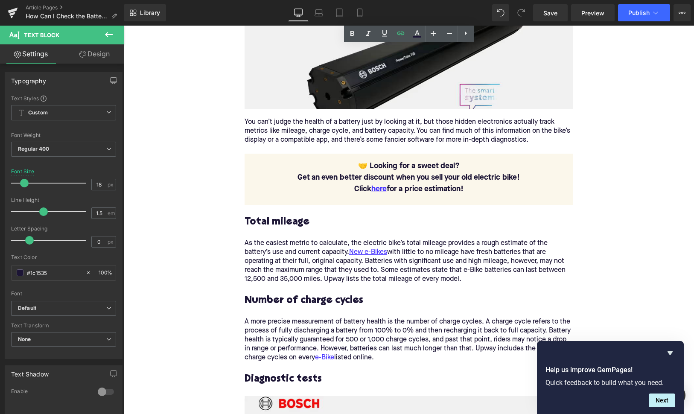
scroll to position [1152, 0]
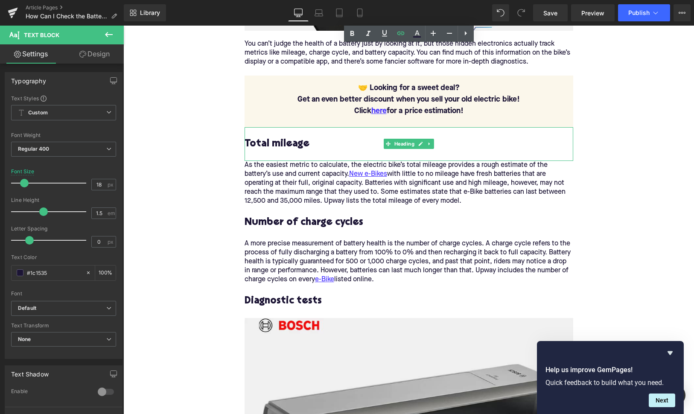
click at [276, 145] on h3 "Total mileage" at bounding box center [409, 143] width 329 height 13
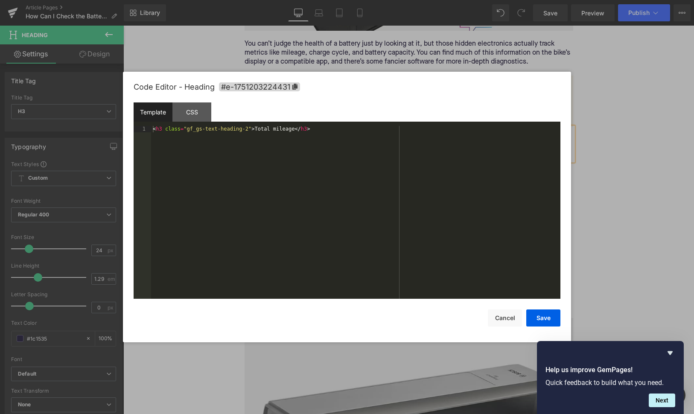
click at [277, 0] on div "You are previewing how the will restyle your page. You can not edit Elements in…" at bounding box center [347, 0] width 694 height 0
click at [275, 82] on span "#e-1751203224431" at bounding box center [259, 86] width 81 height 9
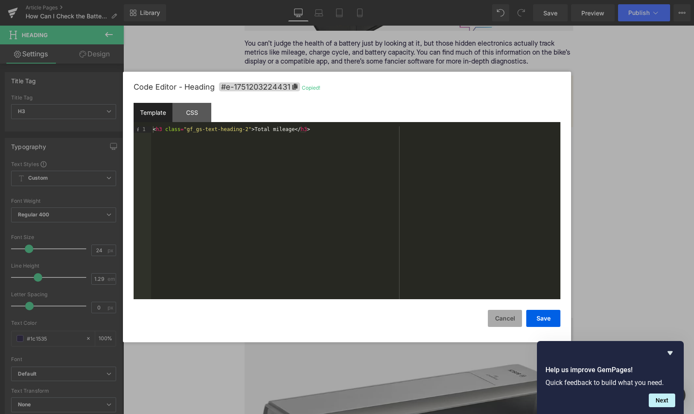
click at [504, 321] on button "Cancel" at bounding box center [505, 318] width 34 height 17
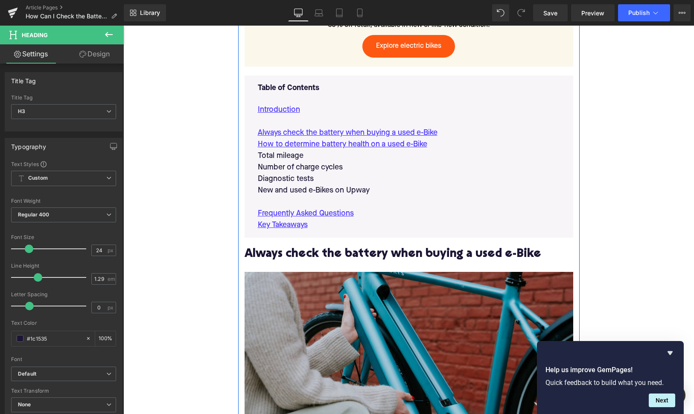
scroll to position [504, 0]
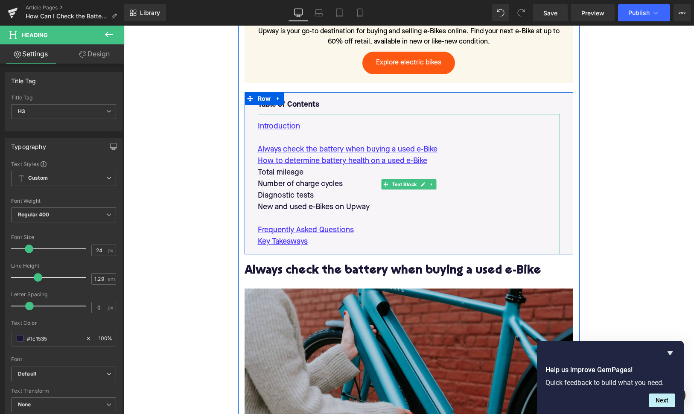
click at [297, 176] on p "Total mileage" at bounding box center [409, 173] width 302 height 12
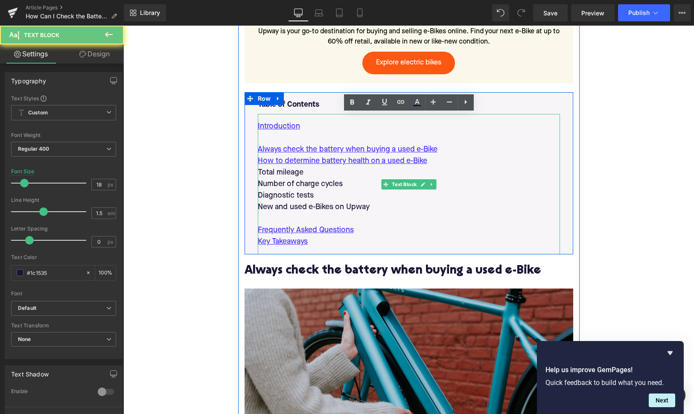
click at [297, 176] on p "Total mileage" at bounding box center [409, 173] width 302 height 12
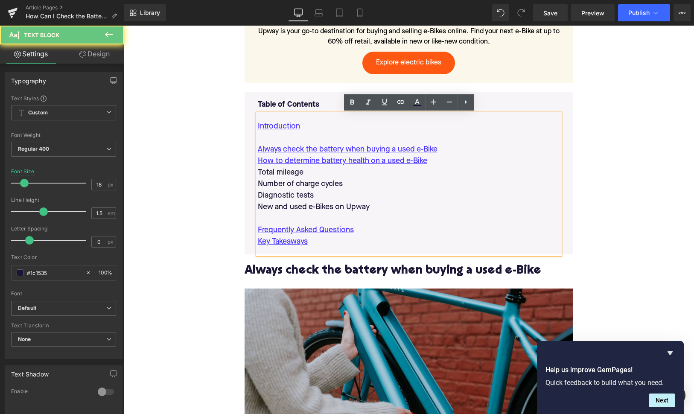
click at [297, 176] on p "Total mileage" at bounding box center [409, 173] width 302 height 12
click at [404, 104] on icon at bounding box center [401, 102] width 10 height 10
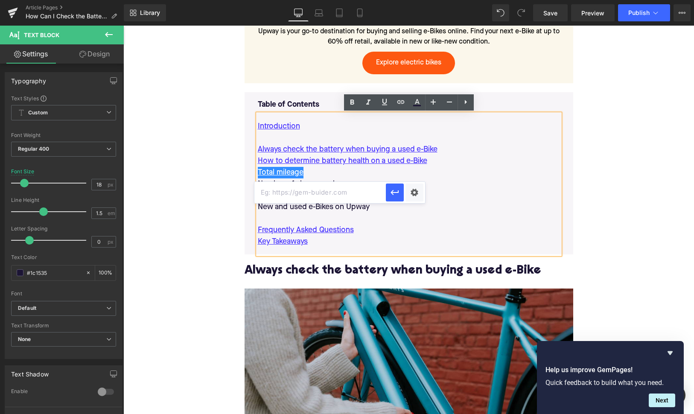
click at [338, 190] on input "text" at bounding box center [319, 192] width 131 height 21
paste input "#e-1751203224431"
type input "#e-1751203224431"
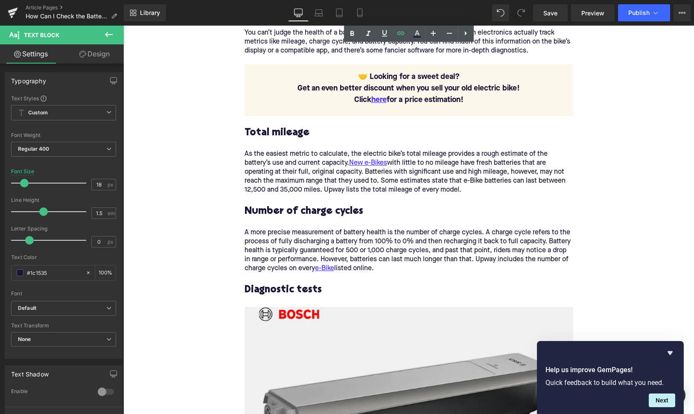
scroll to position [1167, 0]
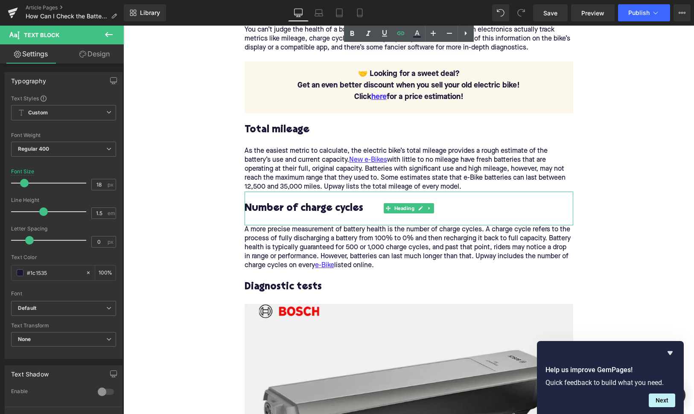
click at [291, 206] on h3 "Number of charge cycles" at bounding box center [409, 208] width 329 height 13
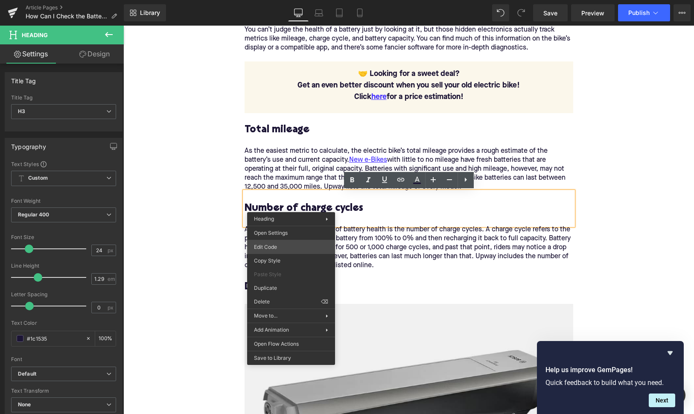
click at [294, 0] on div "You are previewing how the will restyle your page. You can not edit Elements in…" at bounding box center [347, 0] width 694 height 0
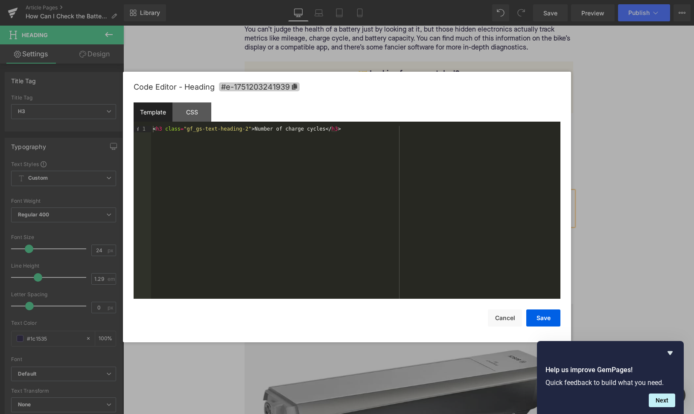
click at [276, 87] on span "#e-1751203241939" at bounding box center [259, 86] width 81 height 9
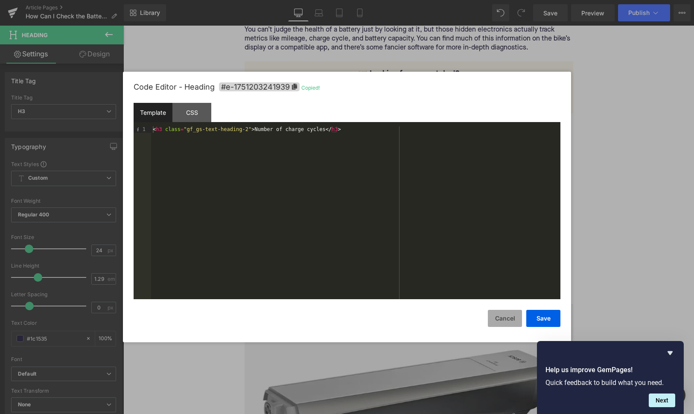
click at [503, 317] on button "Cancel" at bounding box center [505, 318] width 34 height 17
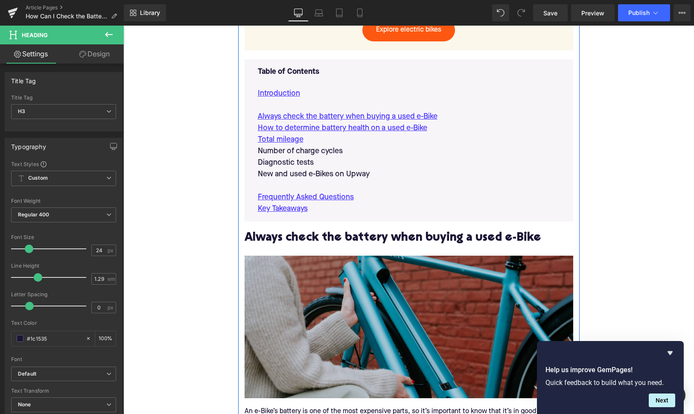
scroll to position [537, 0]
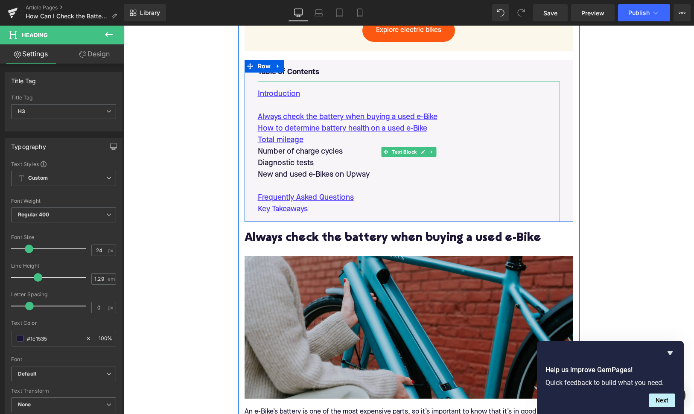
click at [303, 152] on p "Number of charge cycles" at bounding box center [409, 152] width 302 height 12
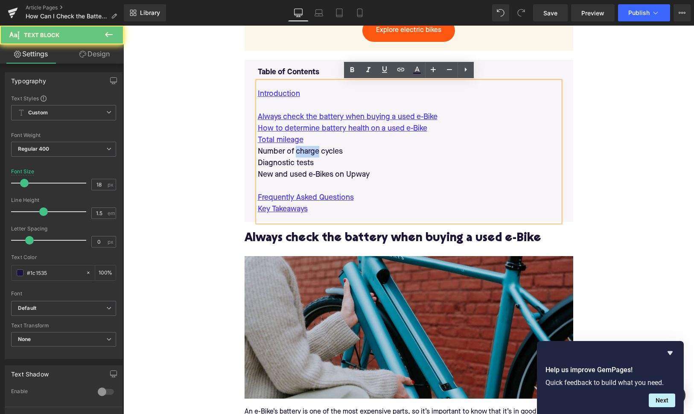
click at [303, 152] on p "Number of charge cycles" at bounding box center [409, 152] width 302 height 12
click at [407, 64] on link at bounding box center [401, 70] width 16 height 16
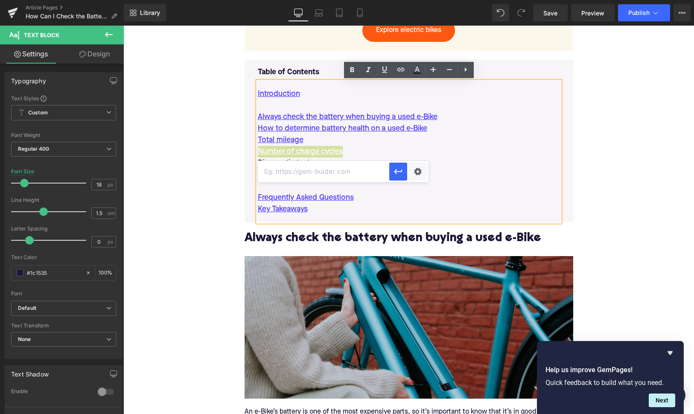
click at [315, 170] on input "text" at bounding box center [323, 171] width 131 height 21
paste input "#e-1751203241939"
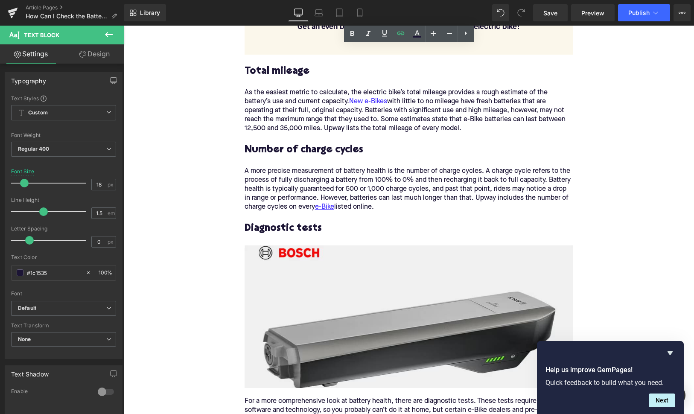
scroll to position [1237, 0]
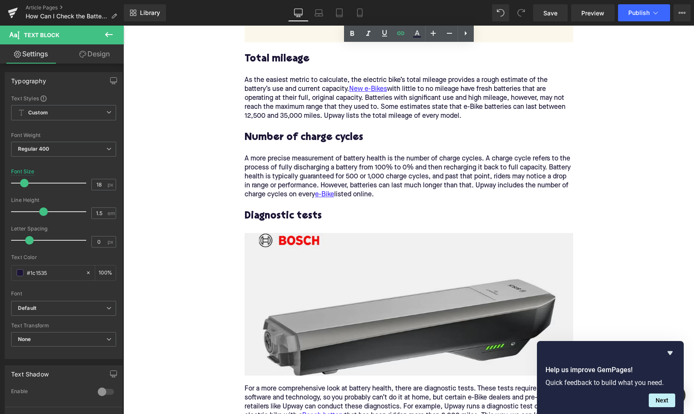
click at [284, 214] on h3 "Diagnostic tests" at bounding box center [409, 216] width 329 height 13
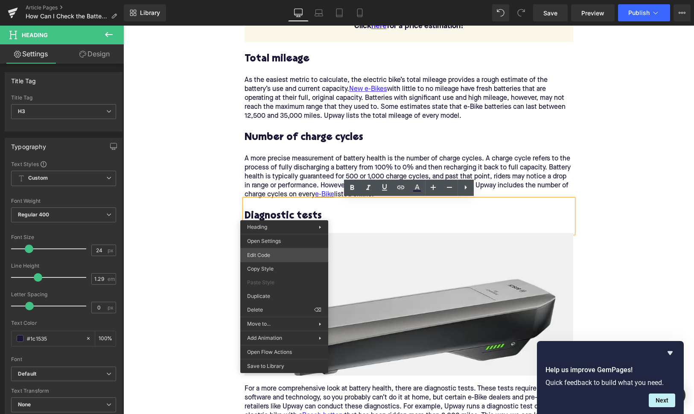
click at [281, 0] on div "You are previewing how the will restyle your page. You can not edit Elements in…" at bounding box center [347, 0] width 694 height 0
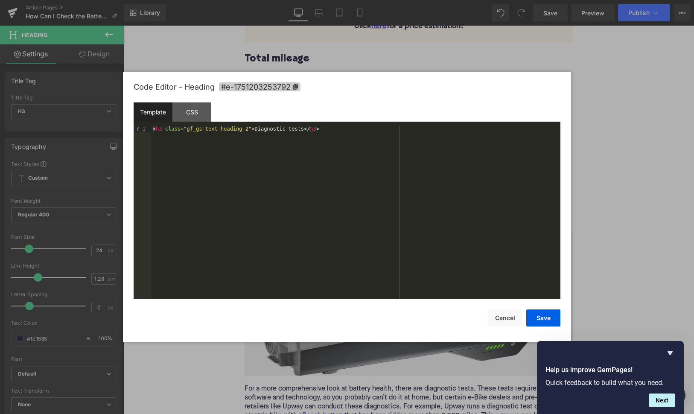
click at [266, 89] on span "#e-1751203253792" at bounding box center [260, 86] width 82 height 9
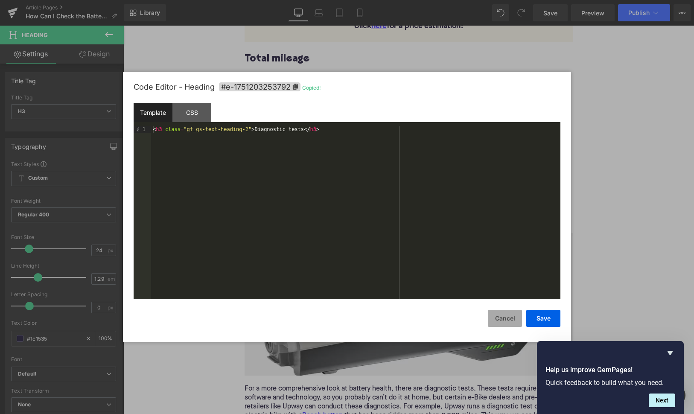
click at [493, 313] on button "Cancel" at bounding box center [505, 318] width 34 height 17
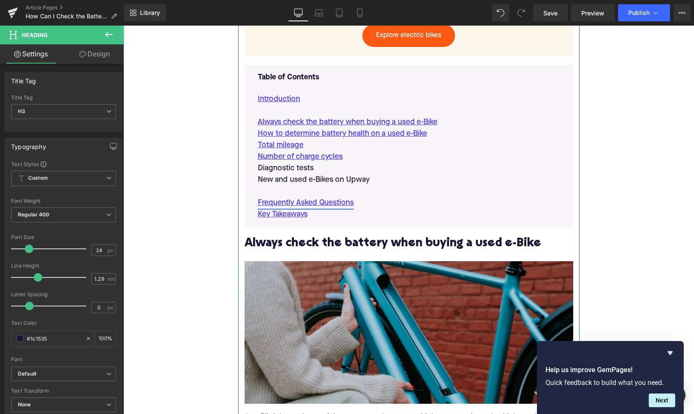
scroll to position [515, 0]
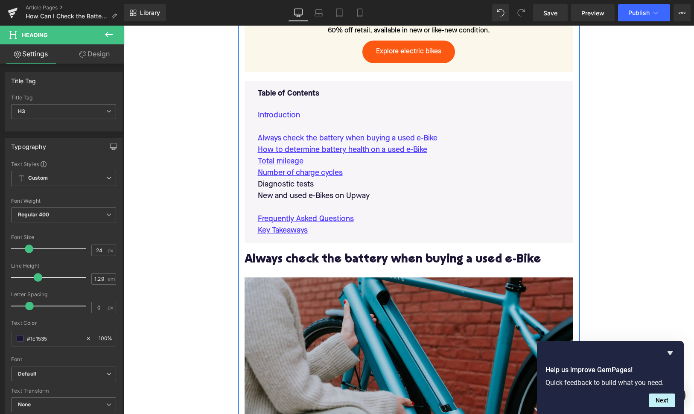
click at [296, 181] on p "Diagnostic tests" at bounding box center [409, 185] width 302 height 12
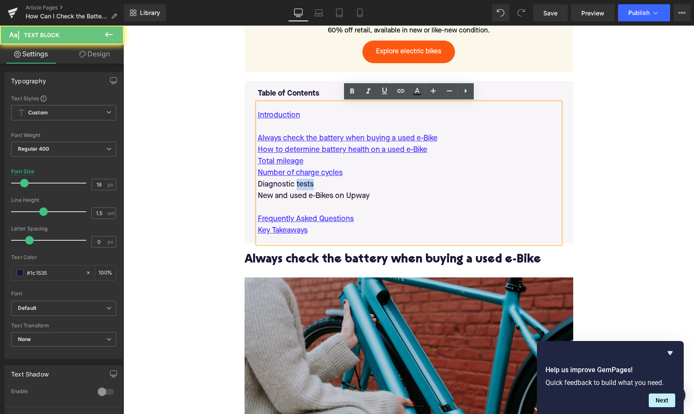
click at [296, 181] on p "Diagnostic tests" at bounding box center [409, 185] width 302 height 12
click at [399, 95] on icon at bounding box center [401, 91] width 10 height 10
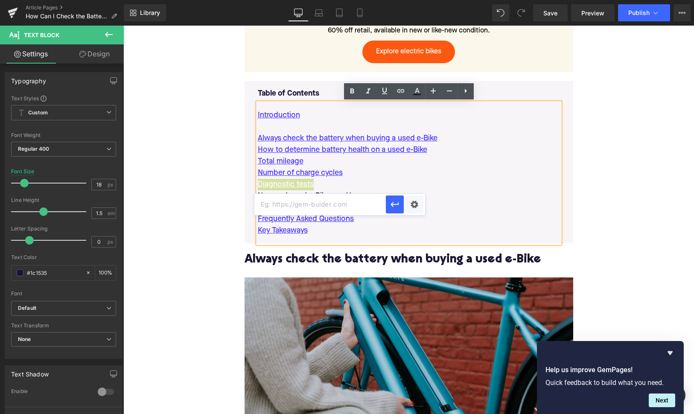
click at [323, 212] on input "text" at bounding box center [319, 204] width 131 height 21
paste input "#e-1751203253792"
type input "#e-1751203253792"
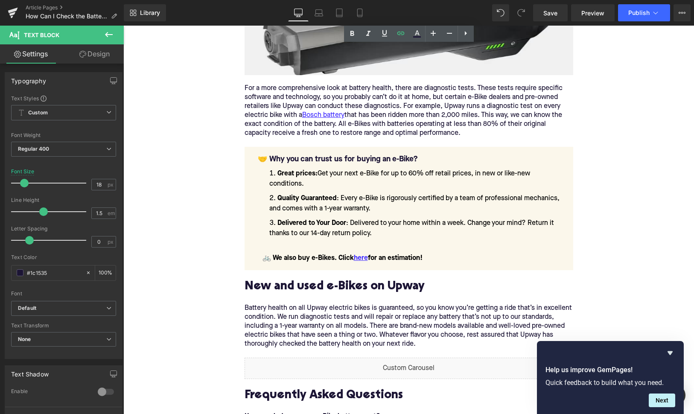
scroll to position [1547, 0]
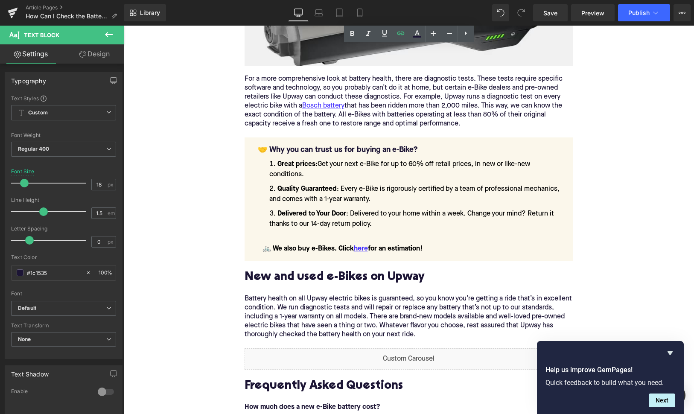
click at [295, 279] on h2 "New and used e-Bikes on Upway" at bounding box center [409, 277] width 329 height 13
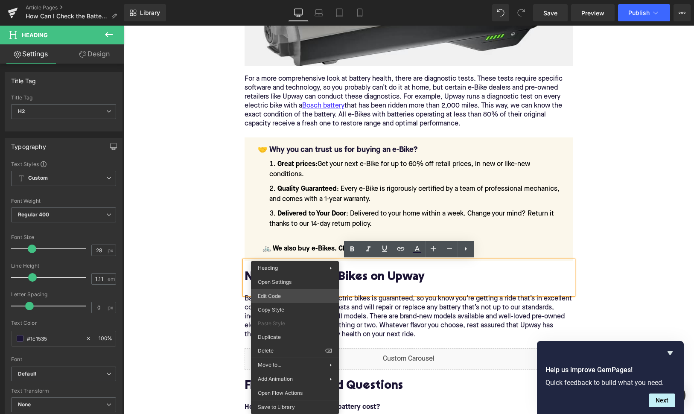
click at [296, 0] on div "You are previewing how the will restyle your page. You can not edit Elements in…" at bounding box center [347, 0] width 694 height 0
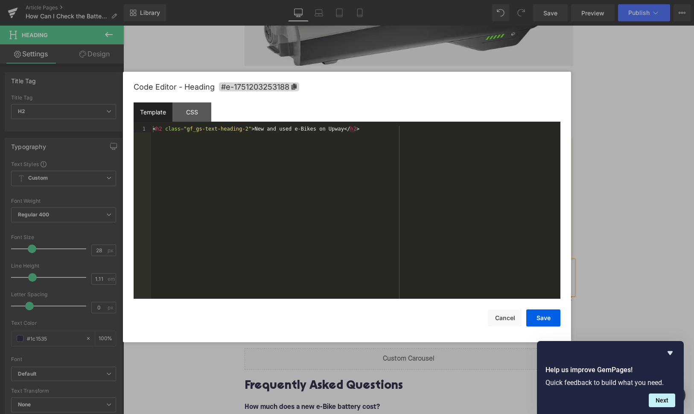
click at [263, 92] on div "Code Editor - Heading #e-1751203253188" at bounding box center [347, 87] width 427 height 31
click at [266, 89] on span "#e-1751203253188" at bounding box center [259, 86] width 80 height 9
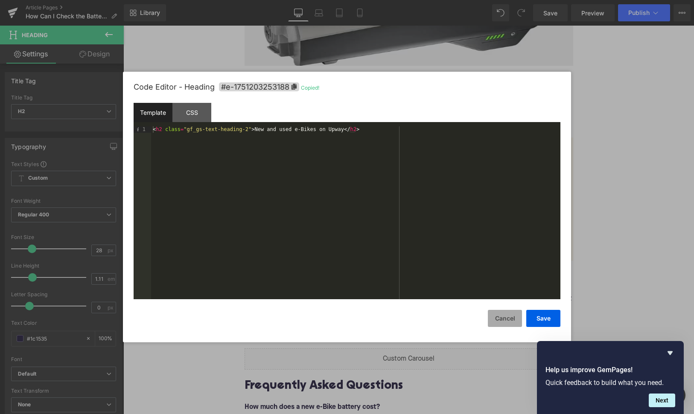
click at [504, 319] on button "Cancel" at bounding box center [505, 318] width 34 height 17
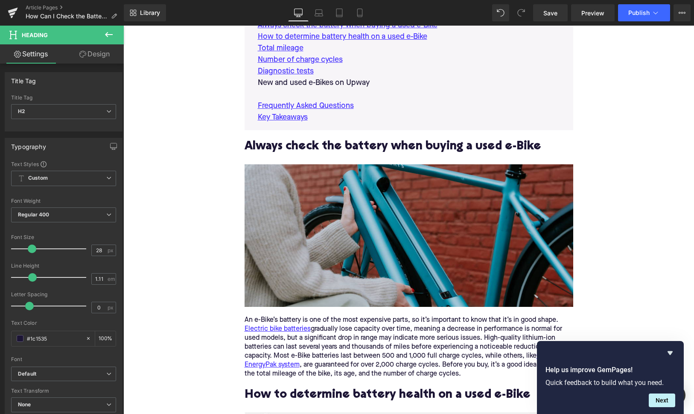
scroll to position [619, 0]
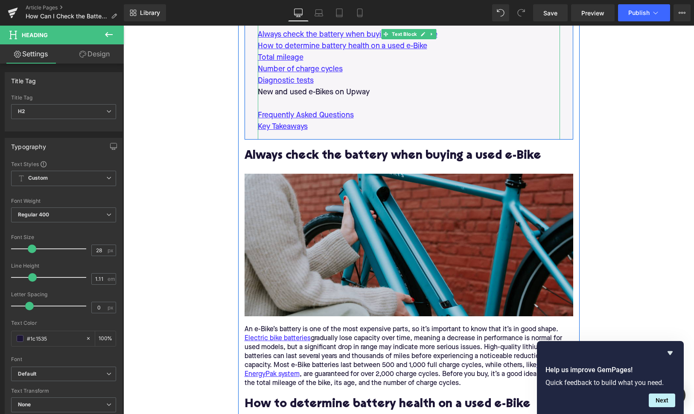
click at [299, 95] on p "New and used e-Bikes on Upway" at bounding box center [409, 93] width 302 height 12
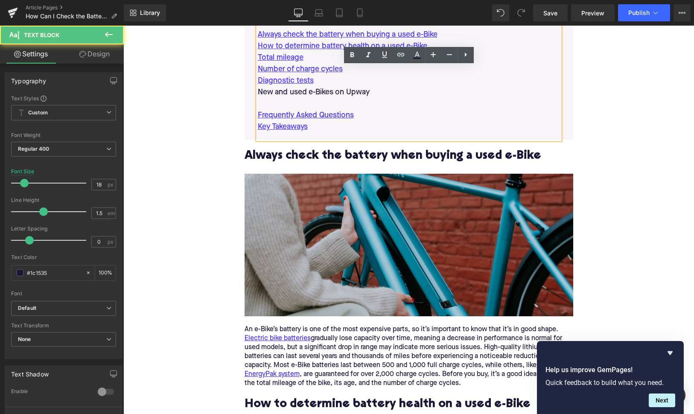
click at [299, 95] on p "New and used e-Bikes on Upway" at bounding box center [409, 93] width 302 height 12
click at [402, 55] on icon at bounding box center [401, 55] width 10 height 10
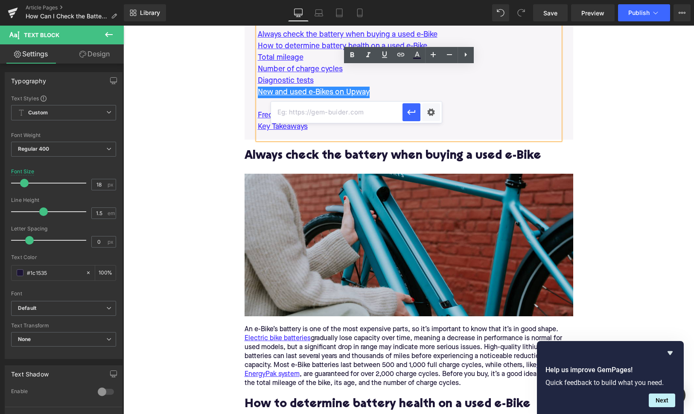
click at [360, 117] on input "text" at bounding box center [336, 112] width 131 height 21
paste input "#e-1751203253188"
type input "#e-1751203253188"
click at [410, 115] on icon "button" at bounding box center [411, 112] width 10 height 10
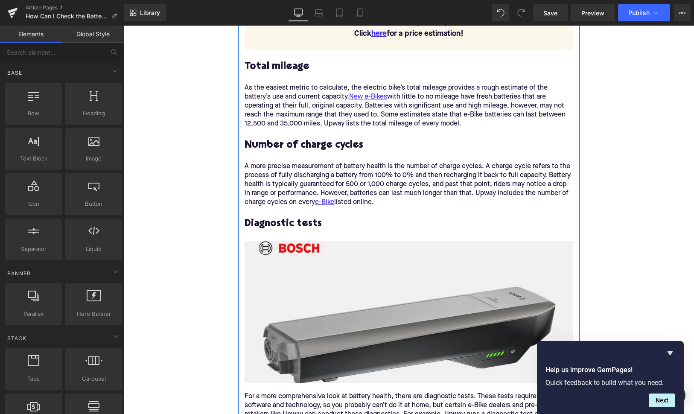
scroll to position [1319, 0]
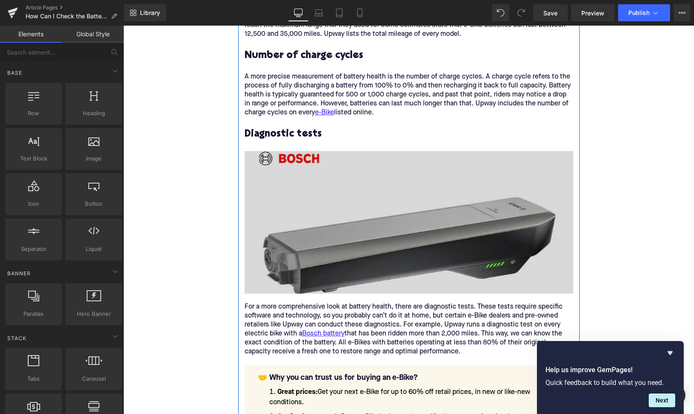
click at [321, 208] on img at bounding box center [409, 222] width 329 height 143
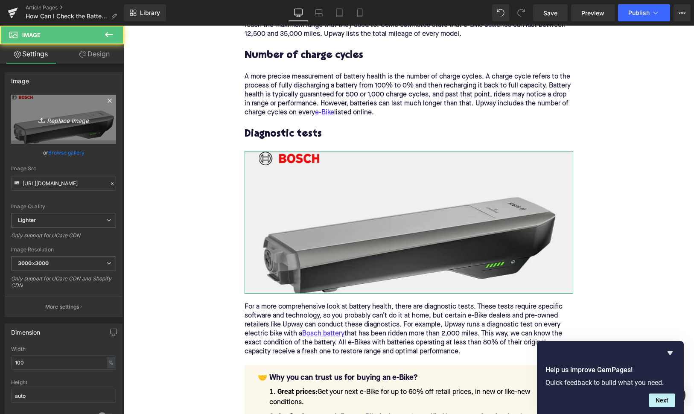
click at [87, 116] on icon "Replace Image" at bounding box center [63, 119] width 68 height 11
type input "C:\fakepath\Remy Pt. 3(91).png"
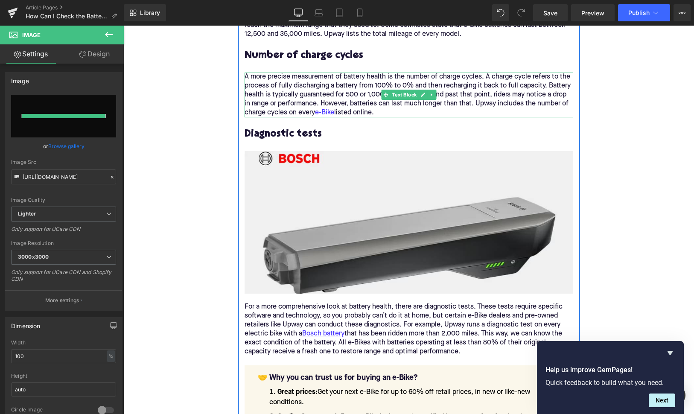
type input "https://ucarecdn.com/32c1292f-8412-4d1d-8fac-d66d4dc4bdb6/-/format/auto/-/previ…"
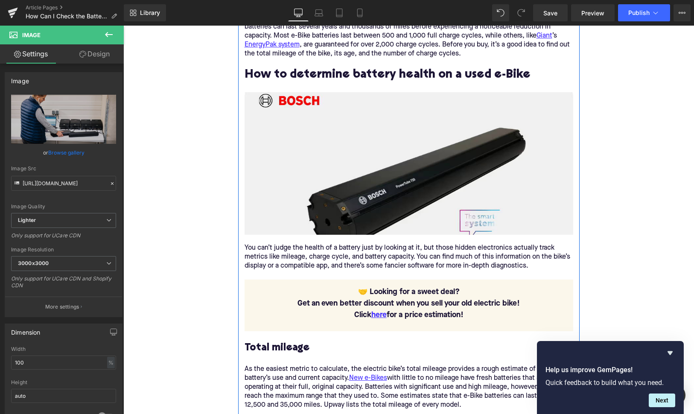
scroll to position [895, 0]
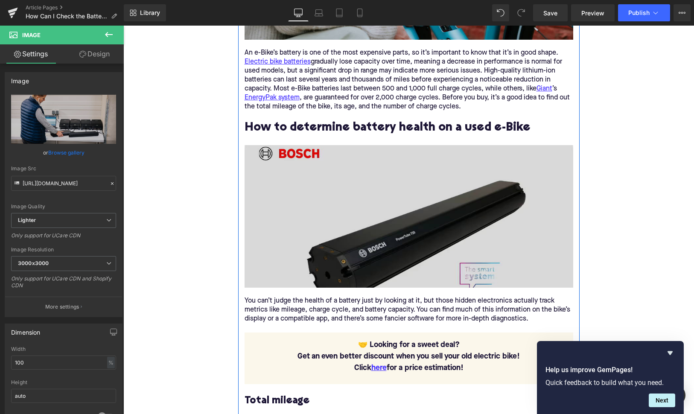
click at [362, 195] on img at bounding box center [409, 216] width 329 height 143
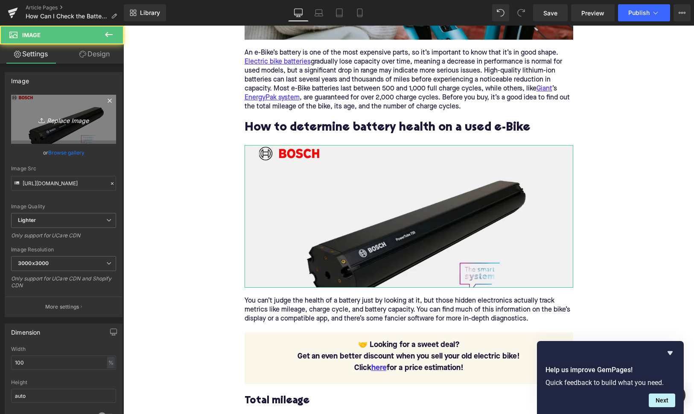
click at [75, 120] on icon "Replace Image" at bounding box center [63, 119] width 68 height 11
type input "C:\fakepath\Remy Pt. 3(93).png"
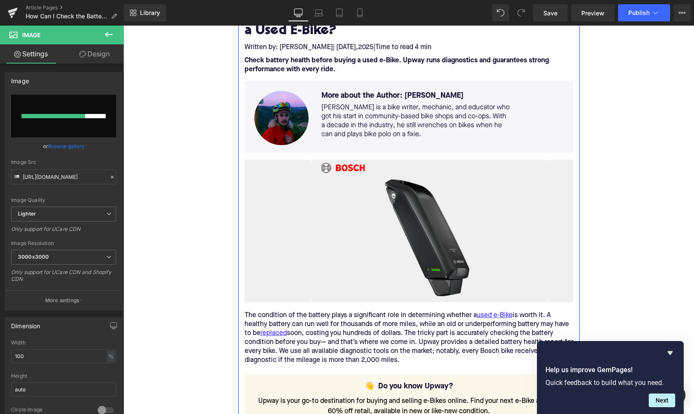
scroll to position [137, 0]
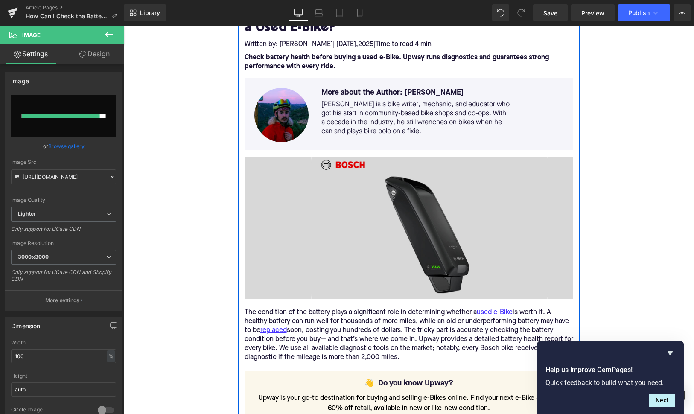
type input "https://ucarecdn.com/e688336d-4ede-4030-8102-638a3bb3971d/-/format/auto/-/previ…"
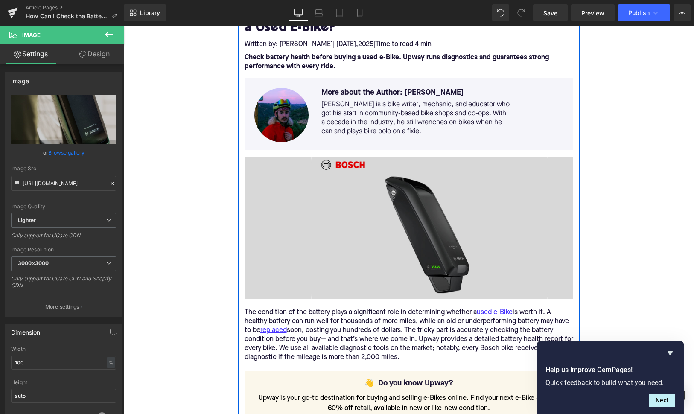
click at [361, 213] on img at bounding box center [409, 228] width 329 height 143
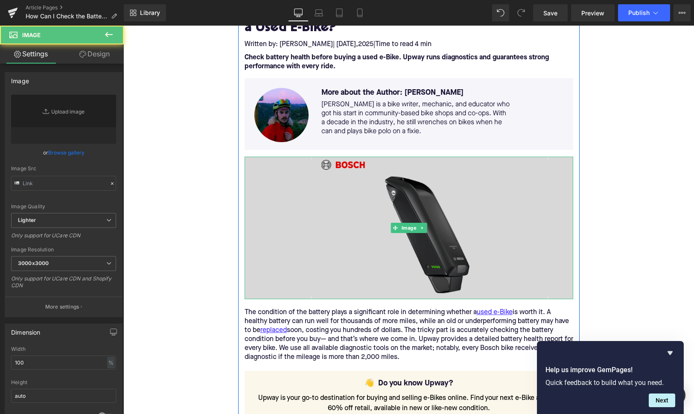
type input "https://ucarecdn.com/abb1cc93-f676-4862-a4c9-04c1014fd224/-/format/auto/-/previ…"
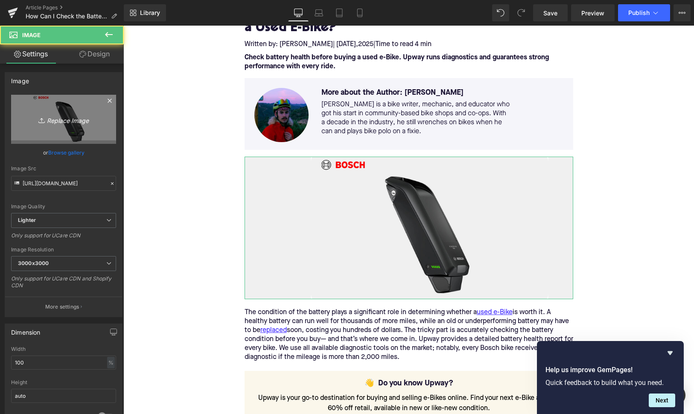
click at [87, 123] on icon "Replace Image" at bounding box center [63, 119] width 68 height 11
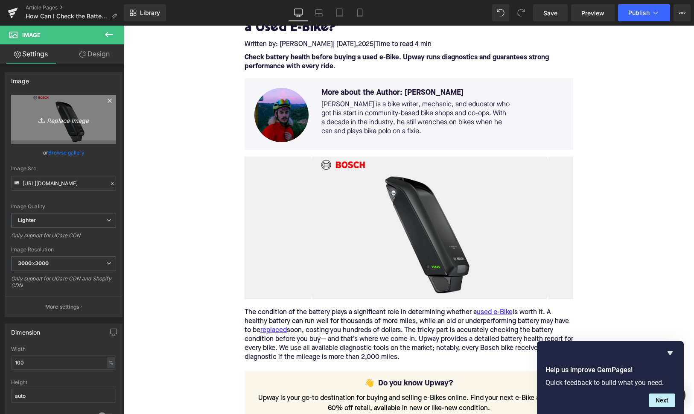
type input "C:\fakepath\Remy Pt. 3(92).png"
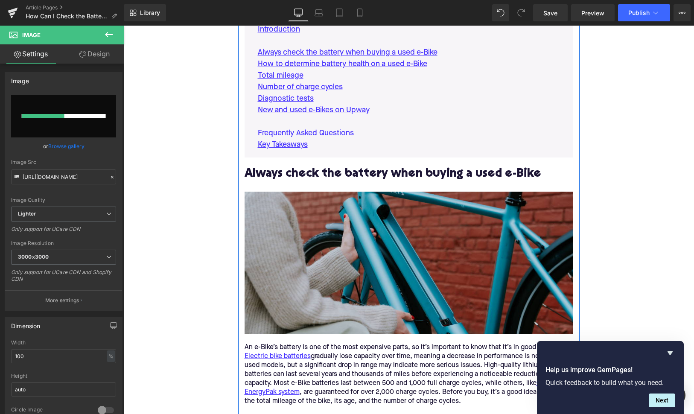
scroll to position [665, 0]
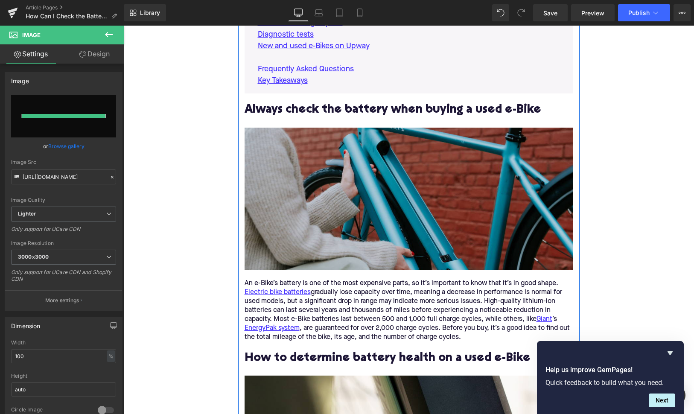
type input "https://ucarecdn.com/9cda2433-852b-49ca-9bc4-cb5aaf55ce9d/-/format/auto/-/previ…"
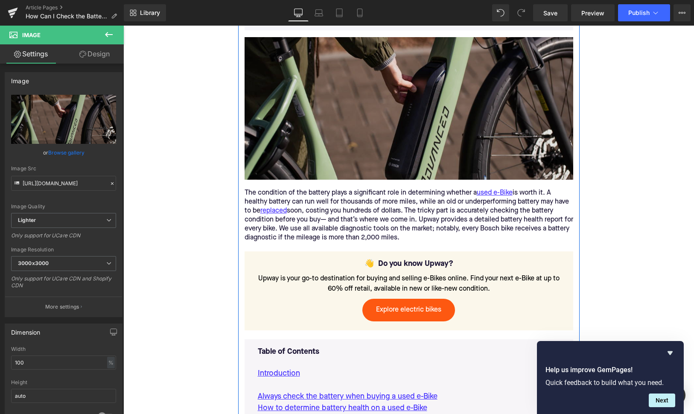
scroll to position [211, 0]
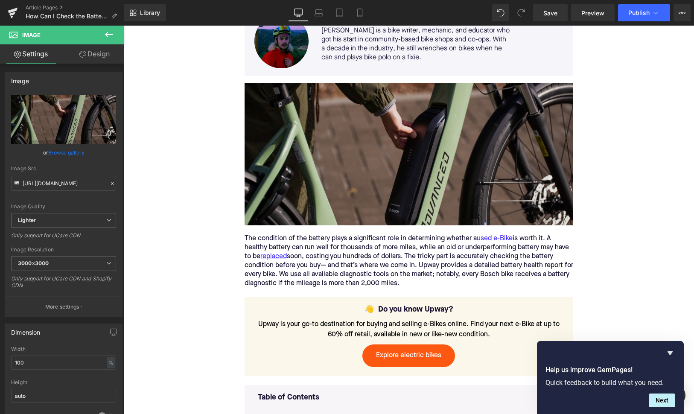
click at [317, 146] on img at bounding box center [409, 154] width 329 height 143
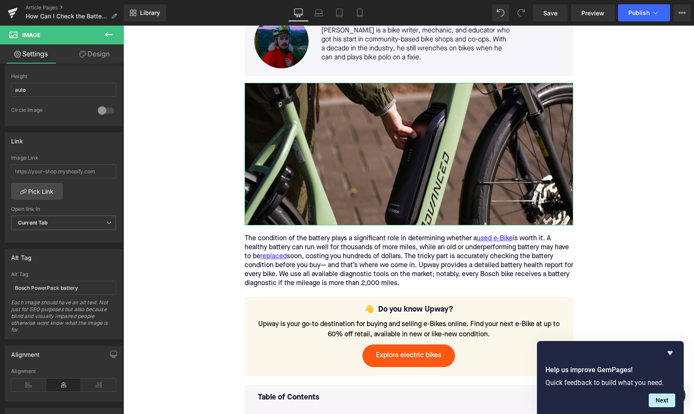
scroll to position [309, 0]
click at [87, 286] on input "Bosch PowerPack battery" at bounding box center [63, 284] width 105 height 14
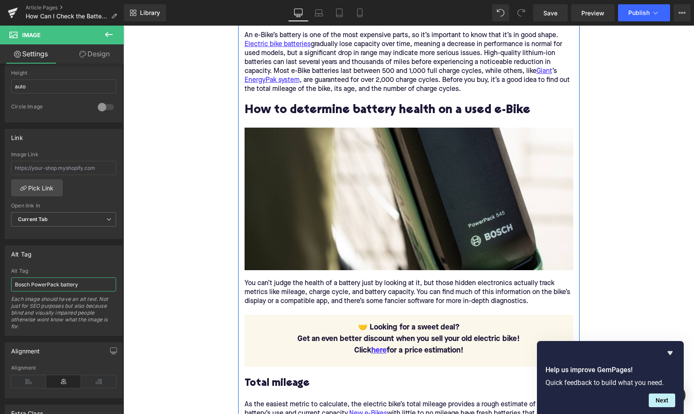
scroll to position [923, 0]
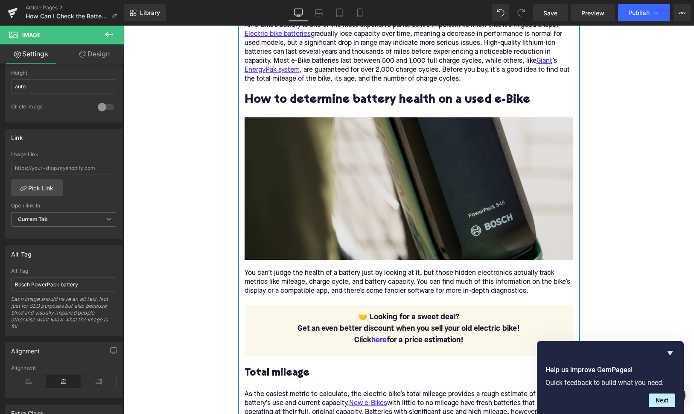
click at [268, 192] on img at bounding box center [409, 188] width 329 height 143
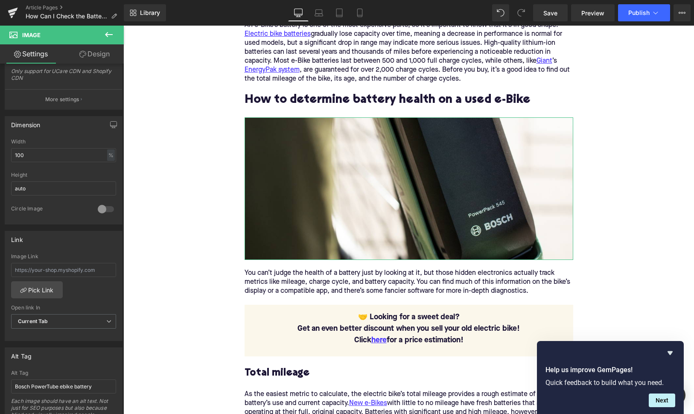
scroll to position [216, 0]
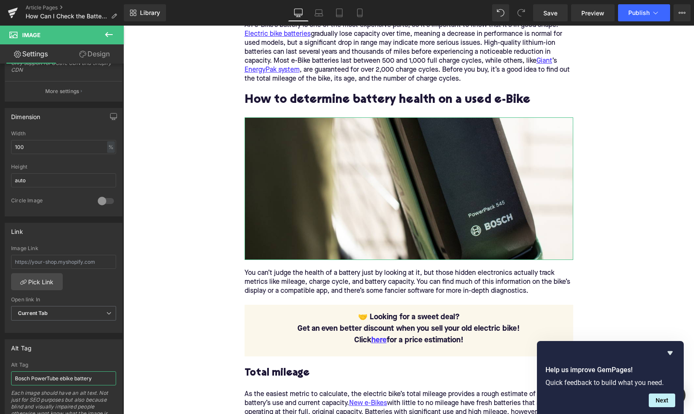
click at [41, 376] on input "Bosch PowerTube ebike battery" at bounding box center [63, 378] width 105 height 14
type input "Bosch PowerPack 545 battery close up"
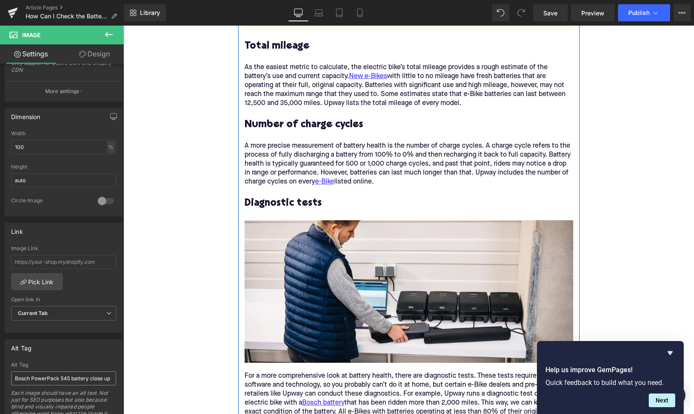
scroll to position [1304, 0]
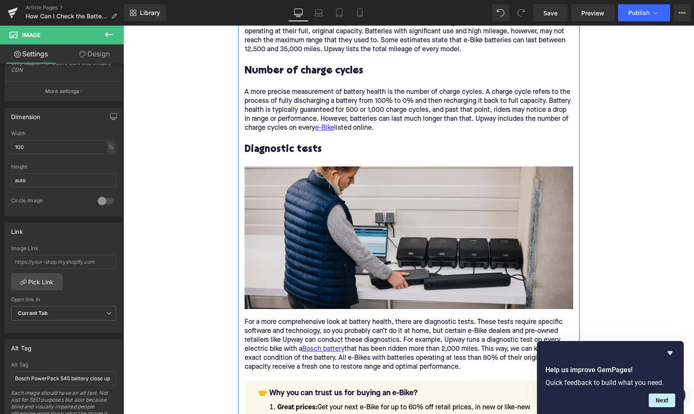
click at [278, 259] on img at bounding box center [409, 237] width 329 height 143
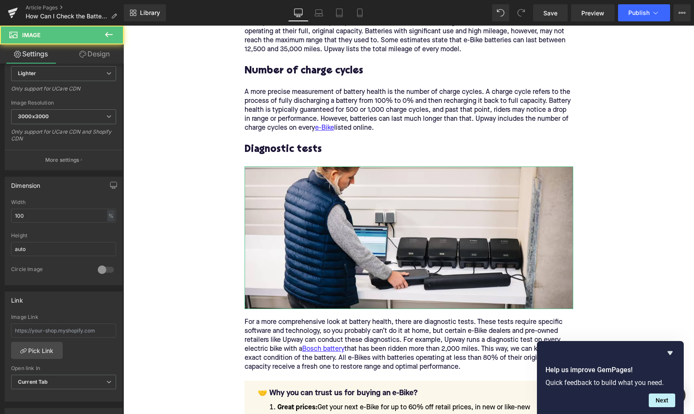
scroll to position [288, 0]
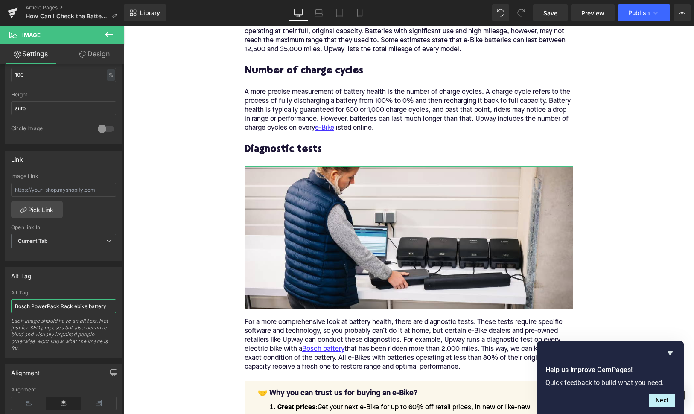
click at [59, 308] on input "Bosch PowerPack Rack ebike battery" at bounding box center [63, 306] width 105 height 14
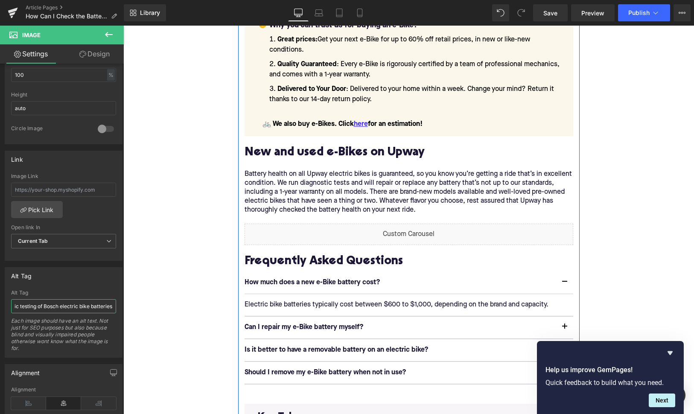
scroll to position [1772, 0]
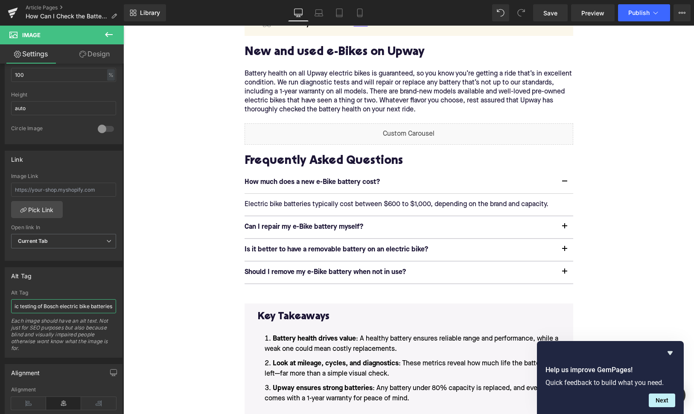
type input "Diagnostic testing of Bosch electric bike batteries"
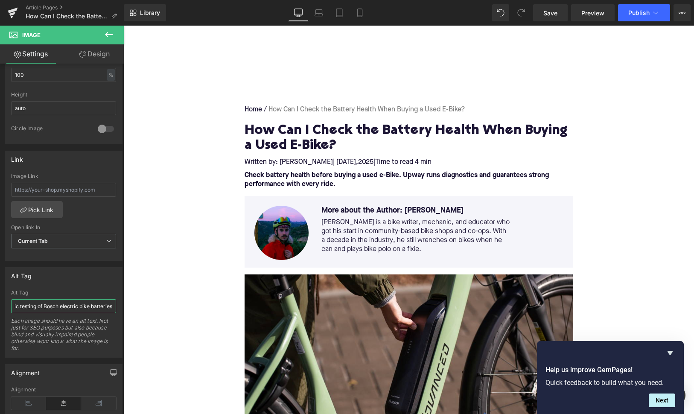
scroll to position [0, 0]
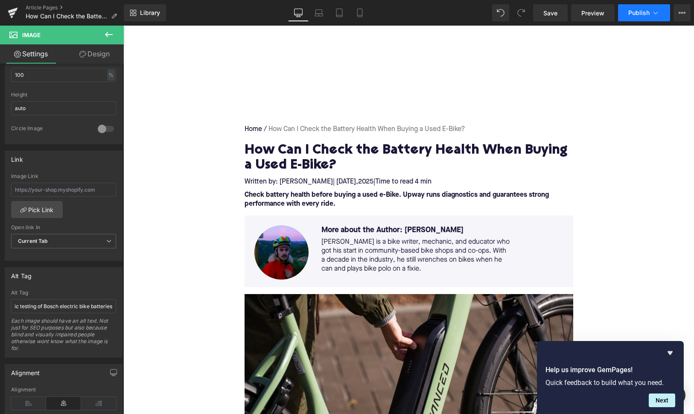
click at [641, 15] on span "Publish" at bounding box center [638, 12] width 21 height 7
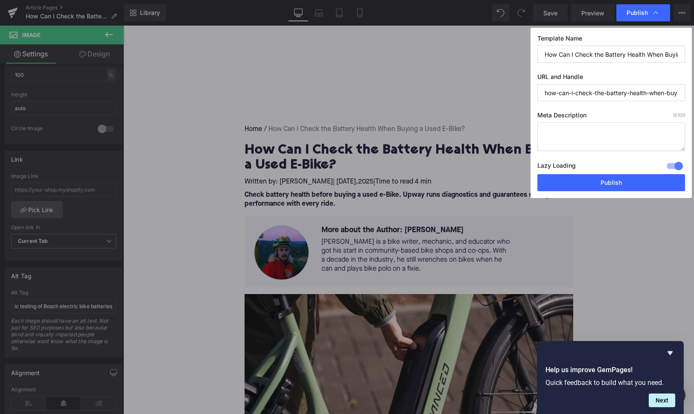
click at [589, 135] on textarea at bounding box center [611, 137] width 148 height 29
paste textarea "Check battery health before buying a used e-Bike. Upway runs diagnostics and gu…"
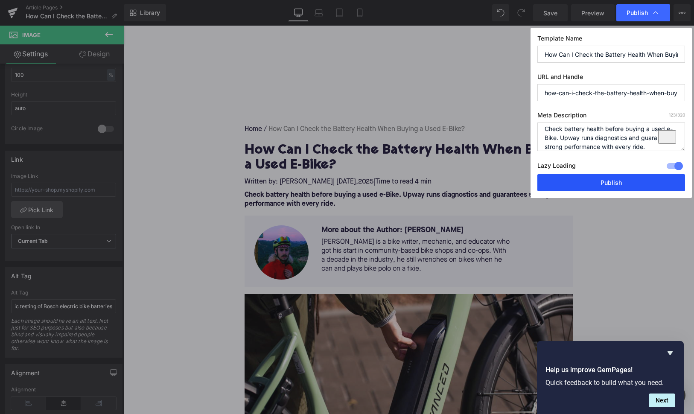
type textarea "Check battery health before buying a used e-Bike. Upway runs diagnostics and gu…"
click at [601, 182] on button "Publish" at bounding box center [611, 182] width 148 height 17
